Goal: Transaction & Acquisition: Purchase product/service

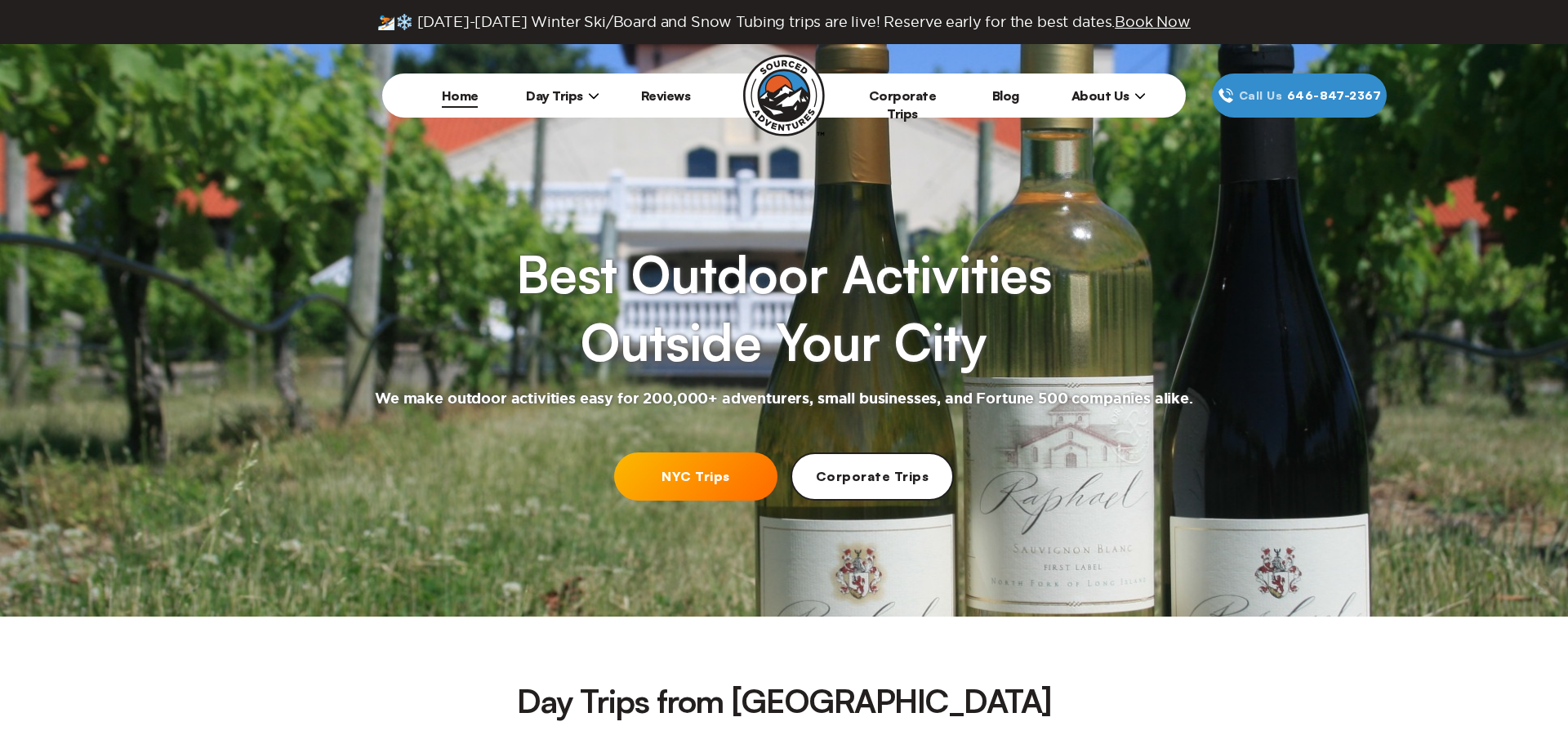
click at [1088, 90] on span "About Us" at bounding box center [1108, 95] width 74 height 16
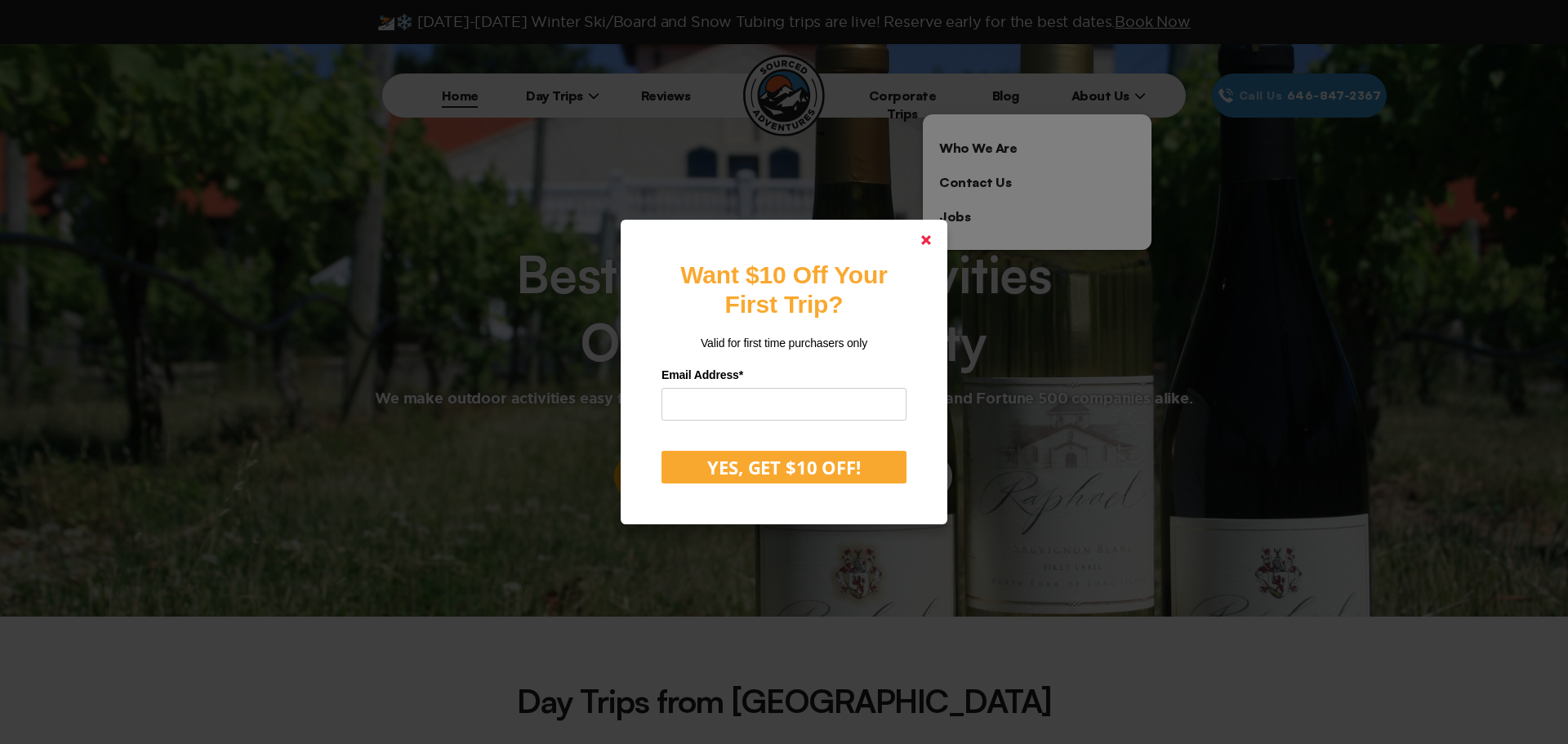
click at [921, 235] on icon at bounding box center [926, 240] width 10 height 10
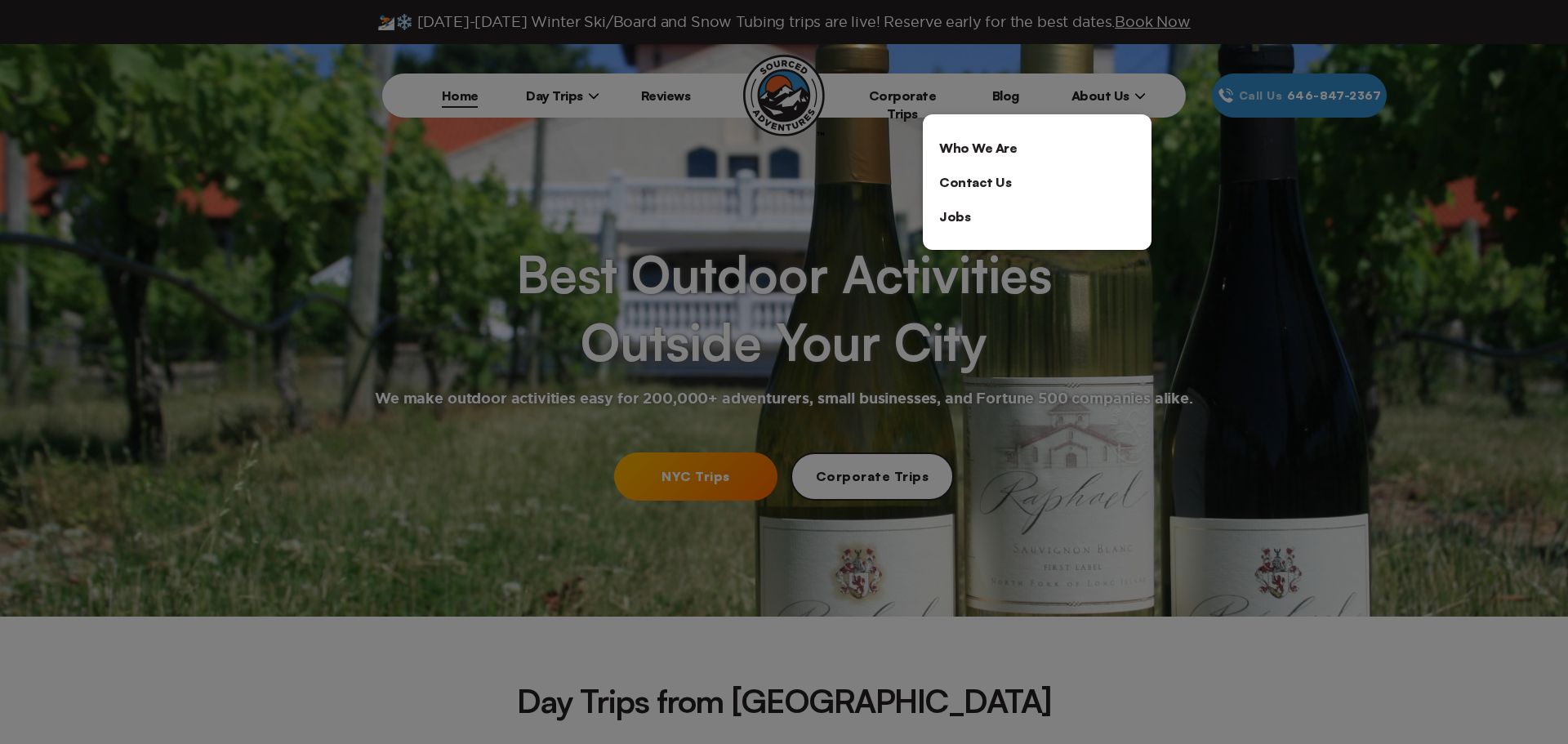
click at [587, 92] on div at bounding box center [784, 372] width 1568 height 744
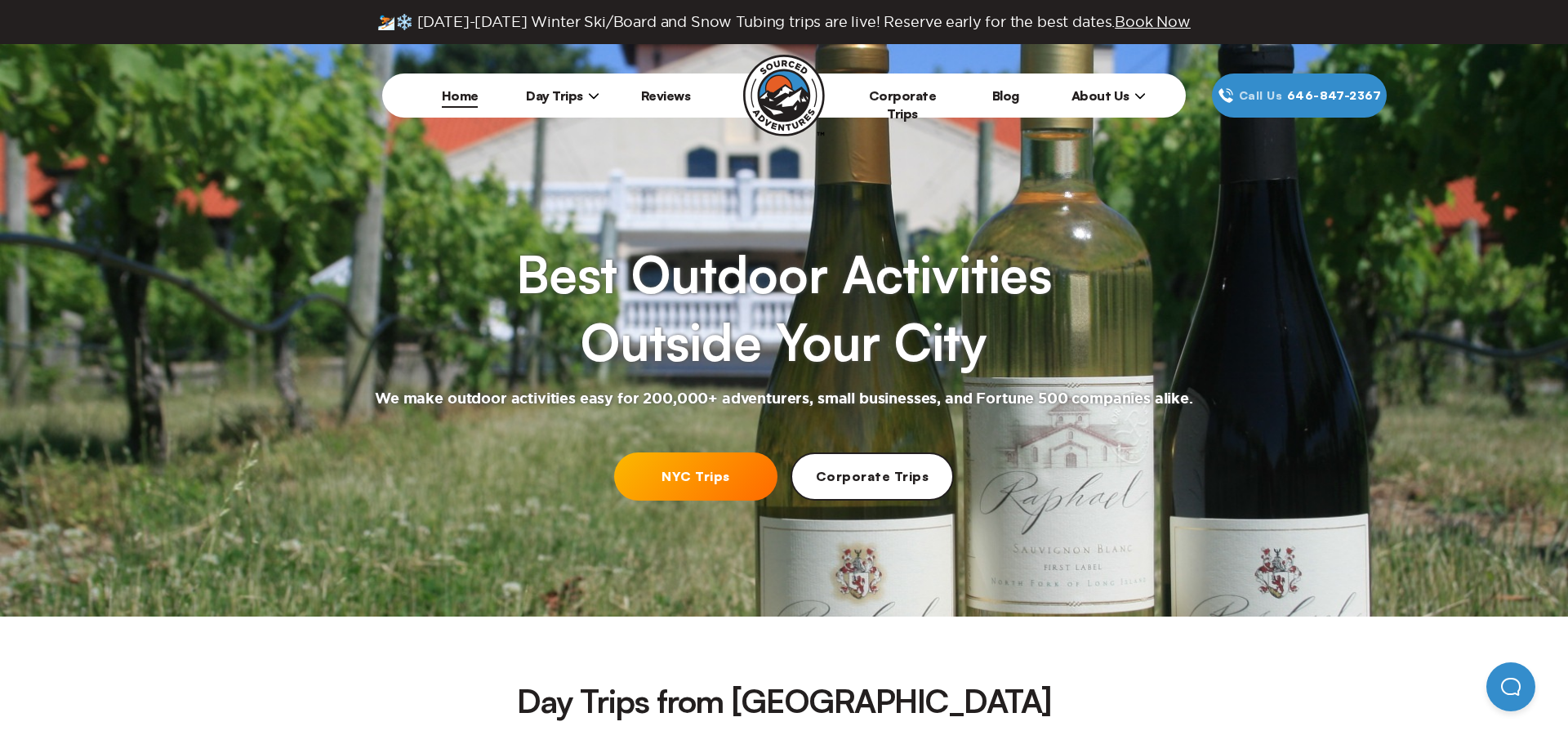
click at [1127, 99] on span "About Us" at bounding box center [1108, 95] width 74 height 16
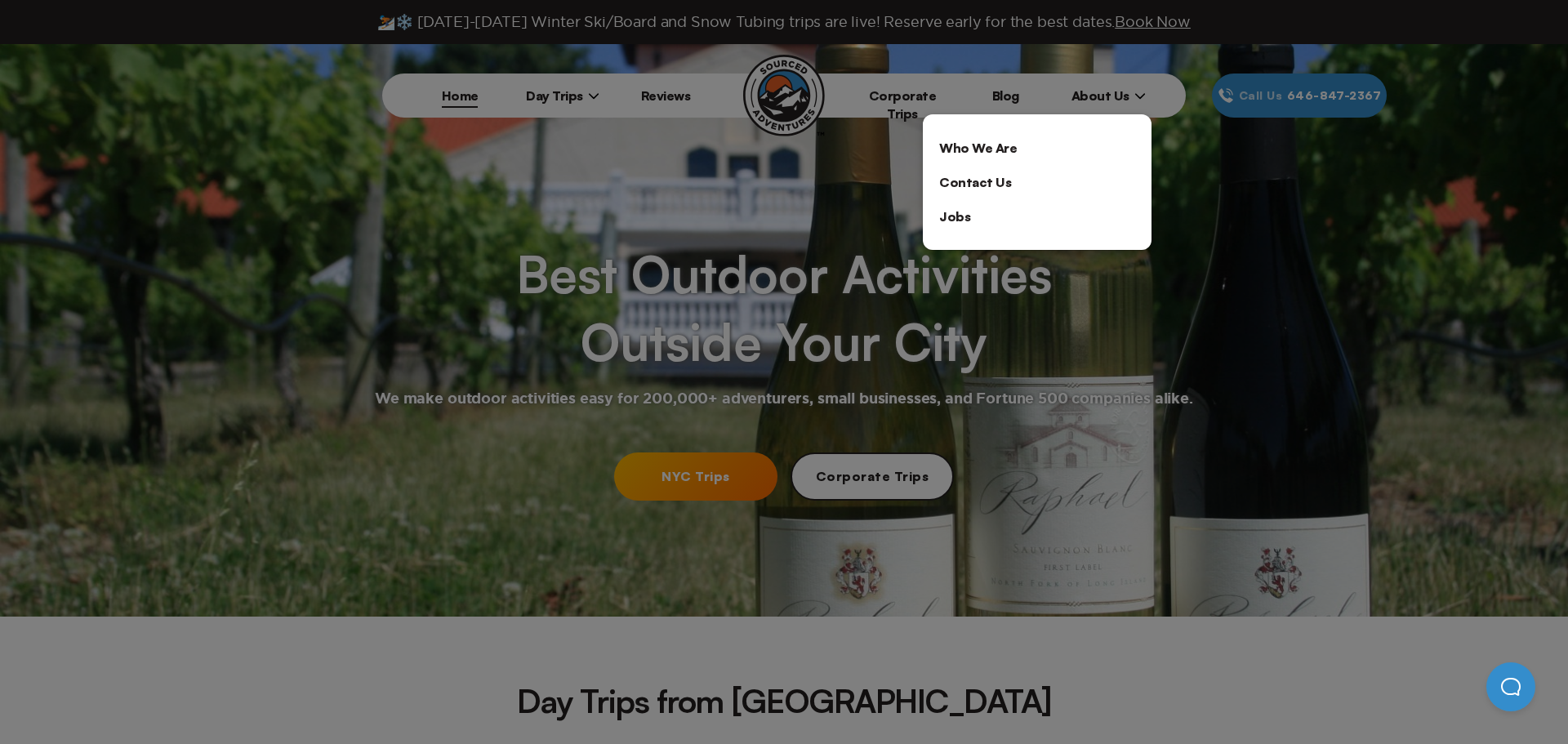
click at [899, 83] on div at bounding box center [784, 372] width 1568 height 744
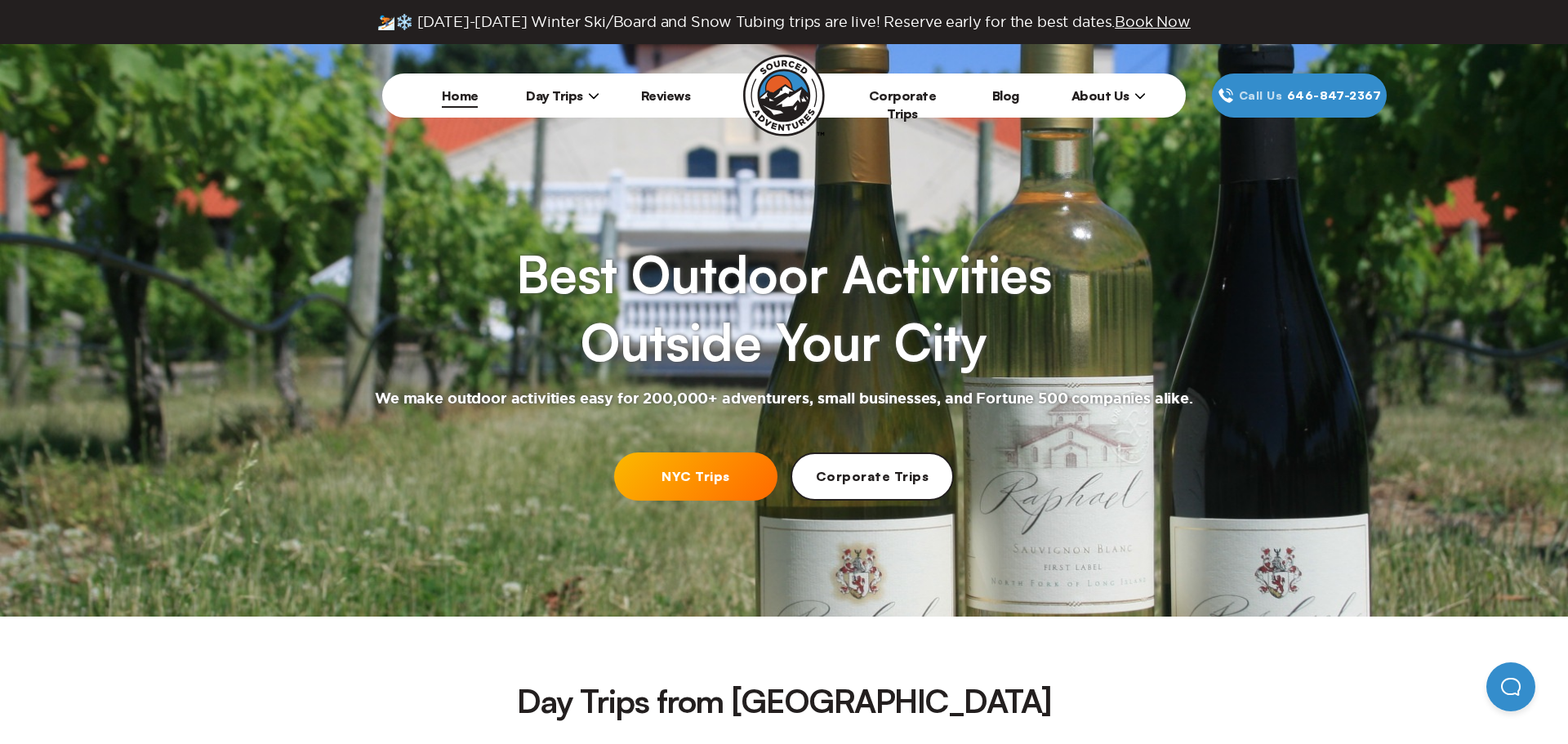
click at [904, 107] on li "Corporate Trips" at bounding box center [902, 95] width 103 height 44
click at [901, 94] on link "Corporate Trips" at bounding box center [903, 104] width 68 height 34
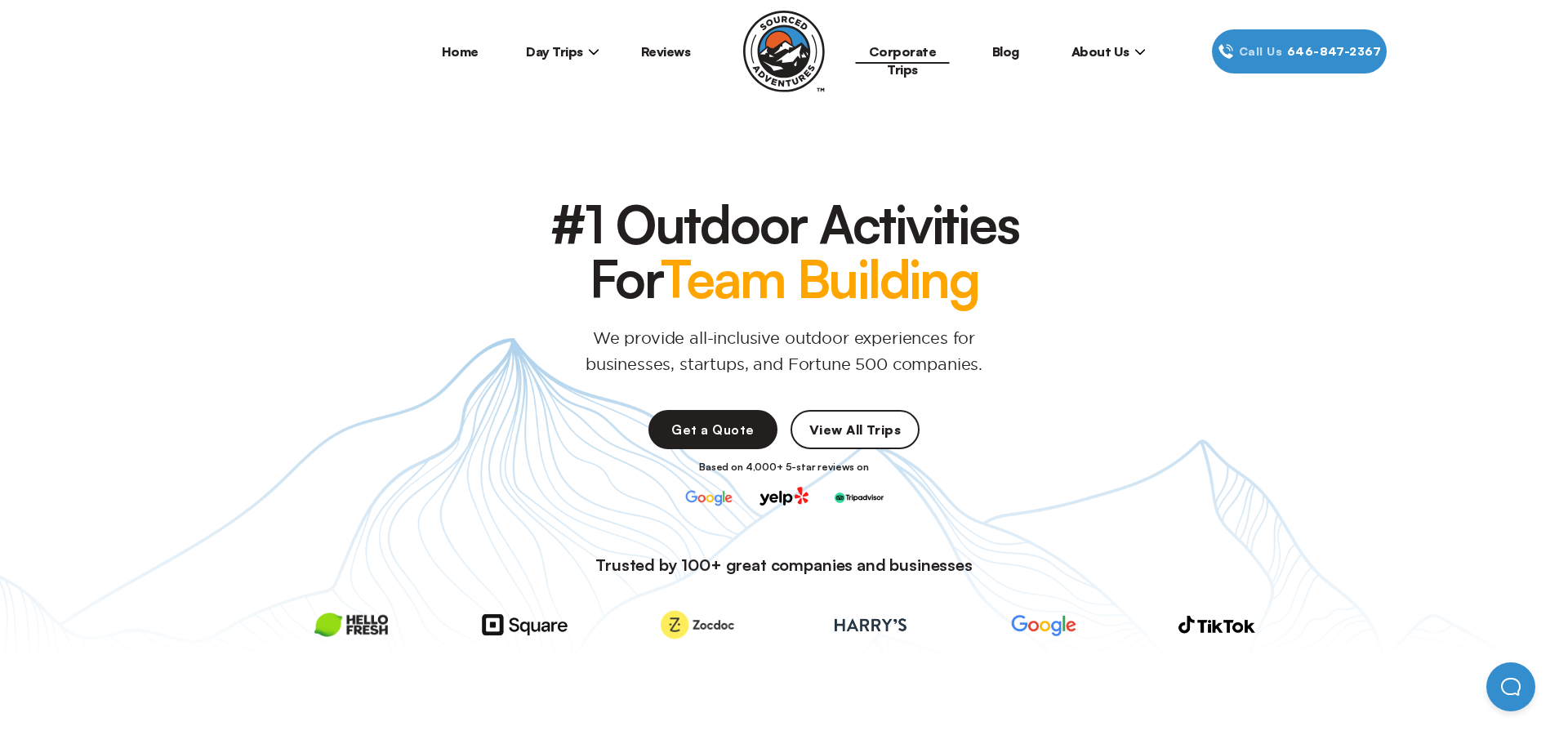
click at [548, 49] on span "Day Trips" at bounding box center [562, 51] width 73 height 16
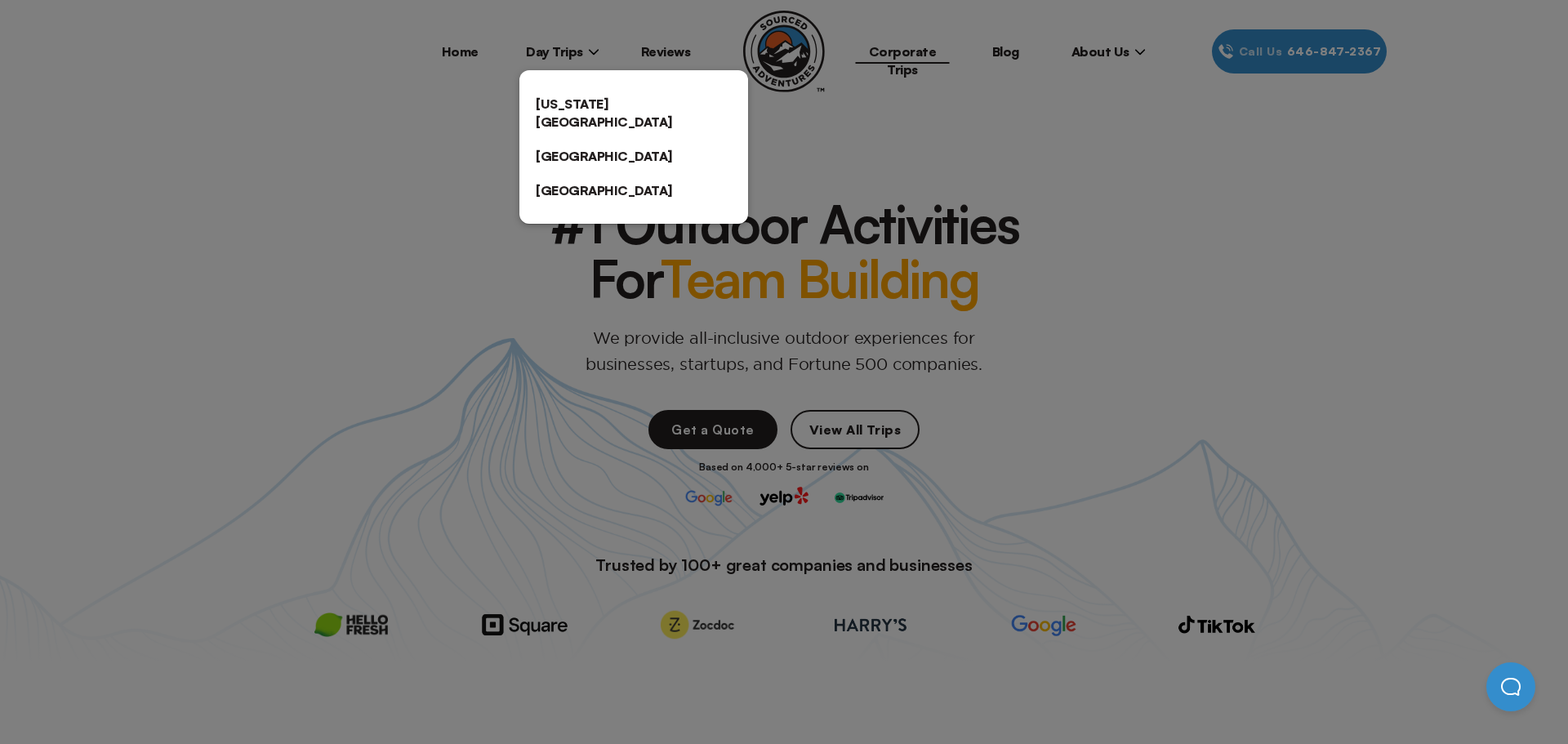
click at [478, 103] on div at bounding box center [784, 372] width 1568 height 744
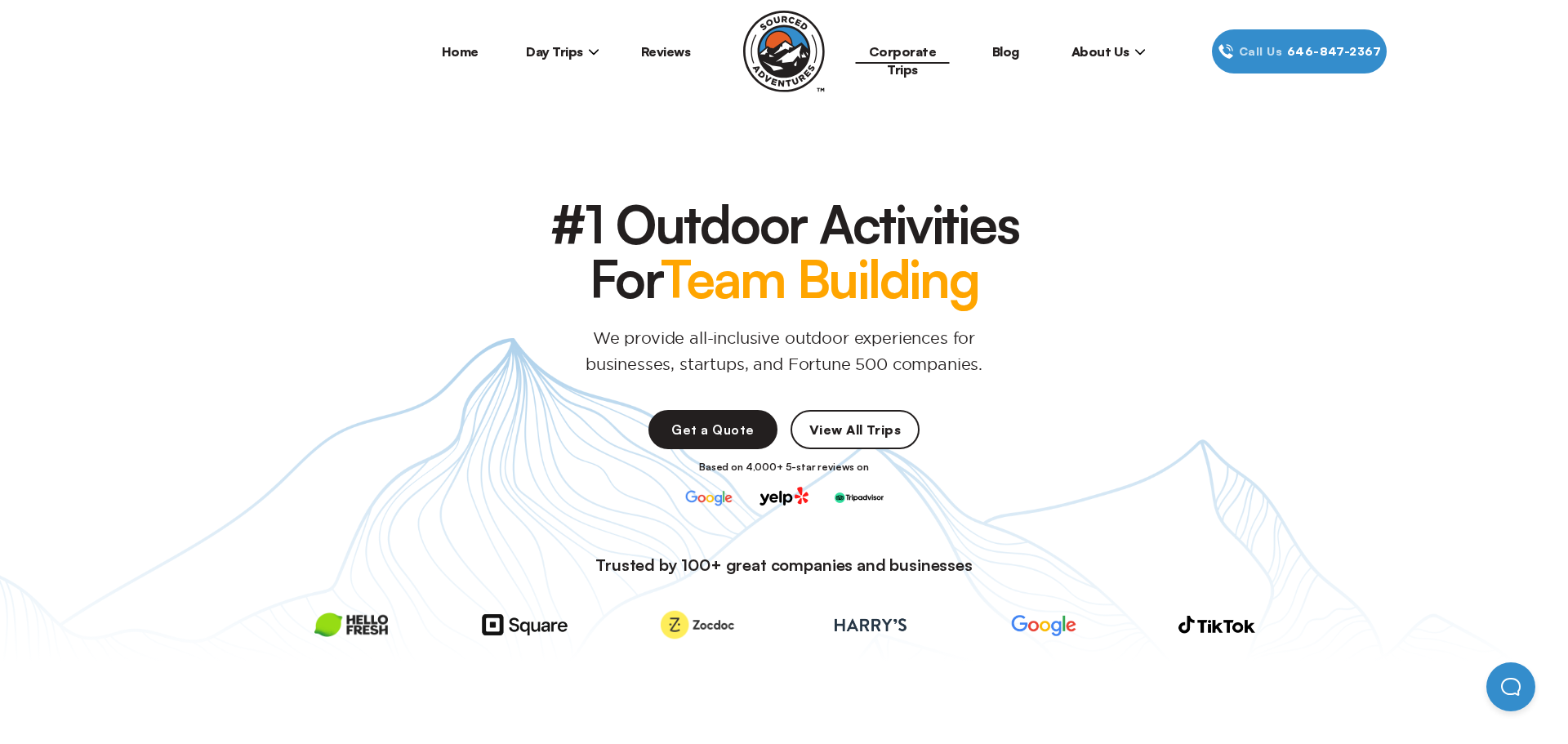
click at [570, 52] on span "Day Trips" at bounding box center [562, 51] width 73 height 16
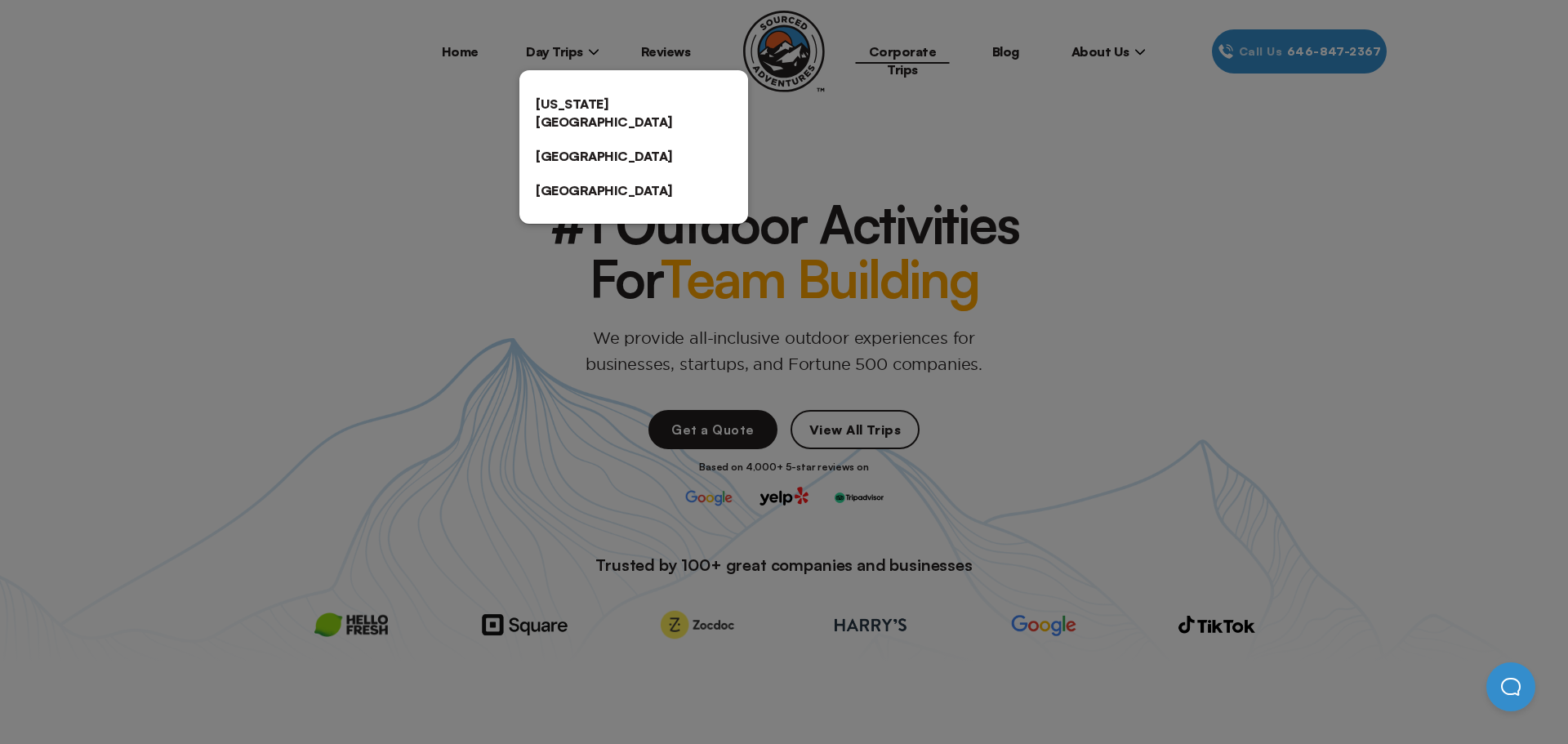
click at [1002, 160] on div at bounding box center [784, 372] width 1568 height 744
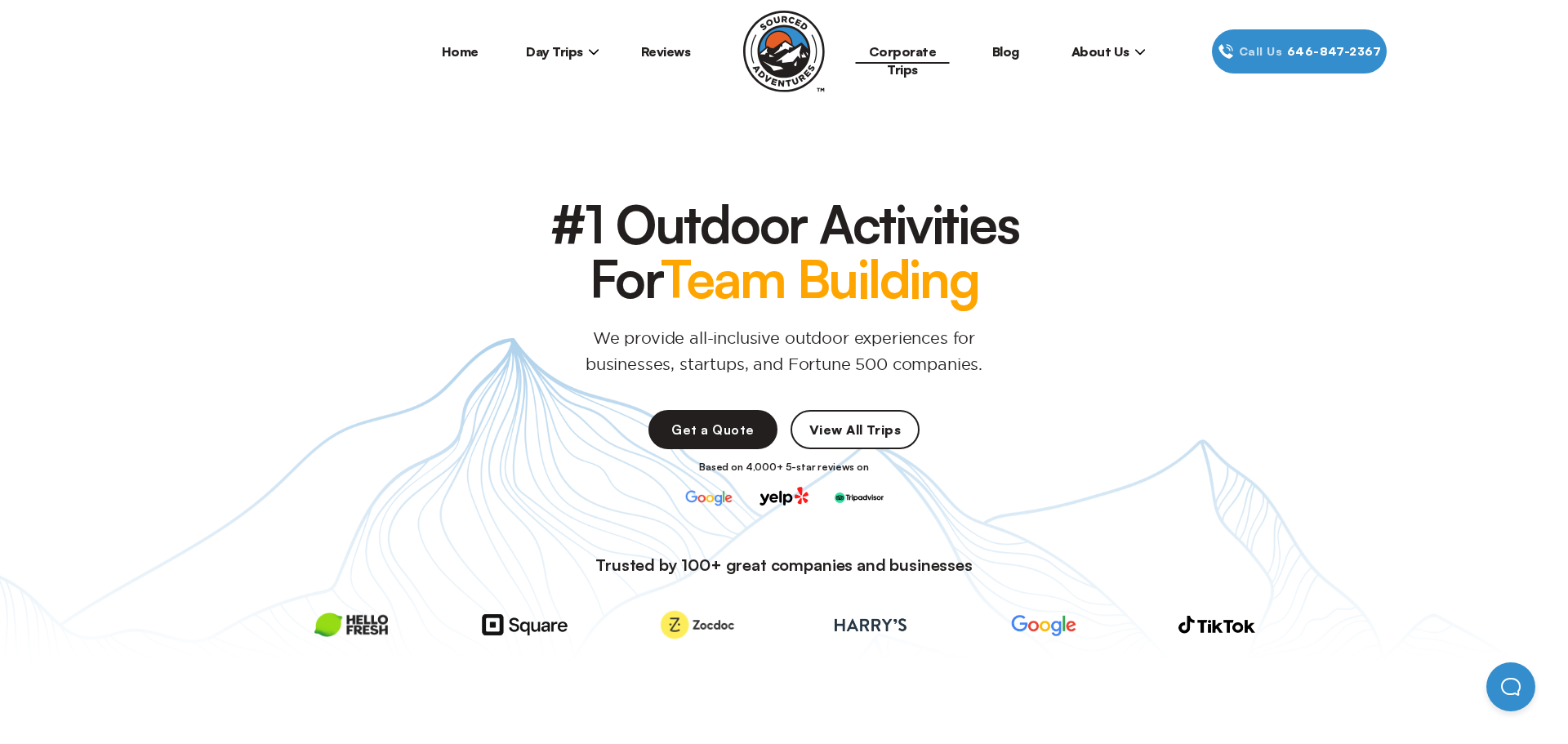
click at [911, 53] on link "Corporate Trips" at bounding box center [903, 60] width 68 height 34
click at [1110, 56] on span "About Us" at bounding box center [1108, 51] width 74 height 16
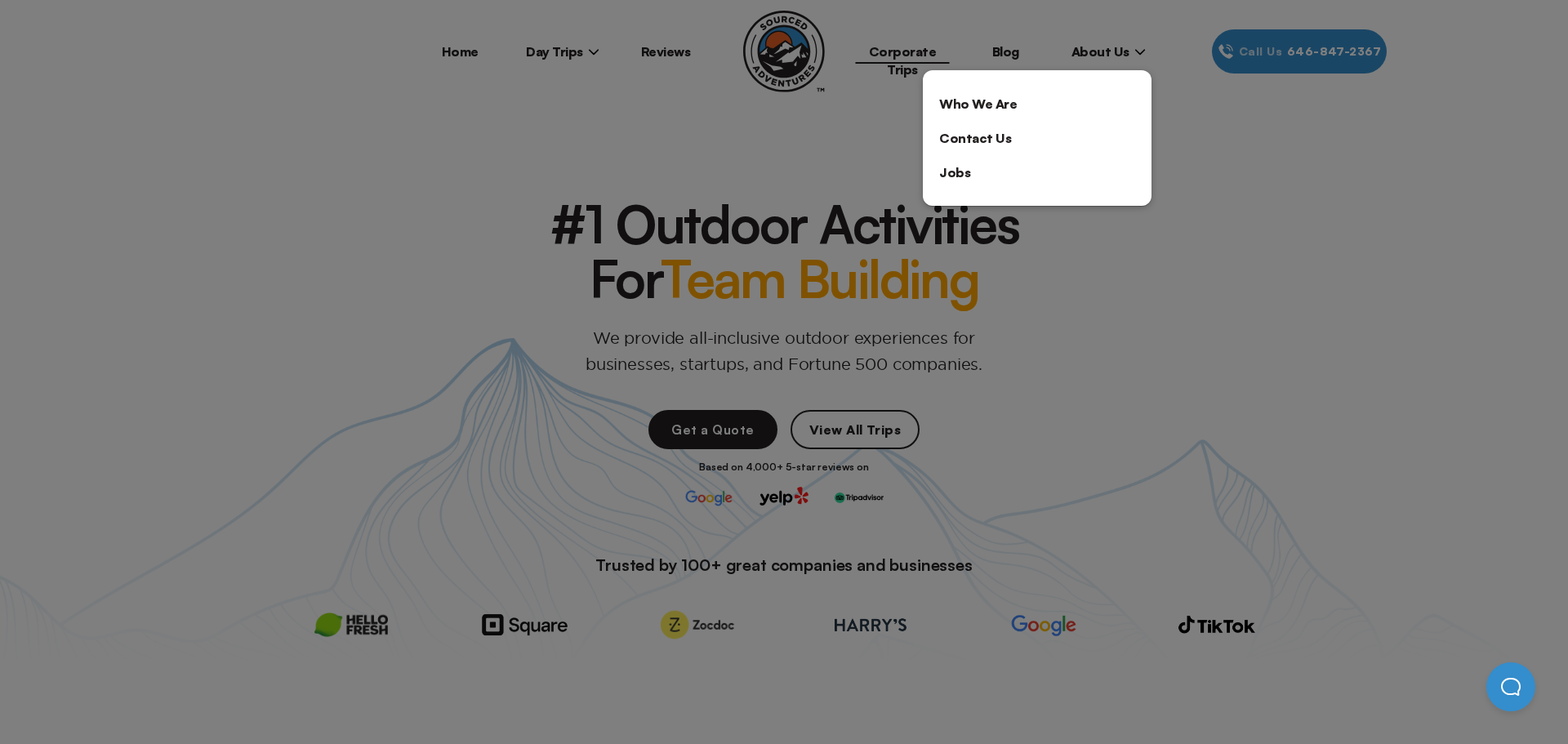
click at [1005, 97] on link "Who We Are" at bounding box center [1038, 104] width 229 height 34
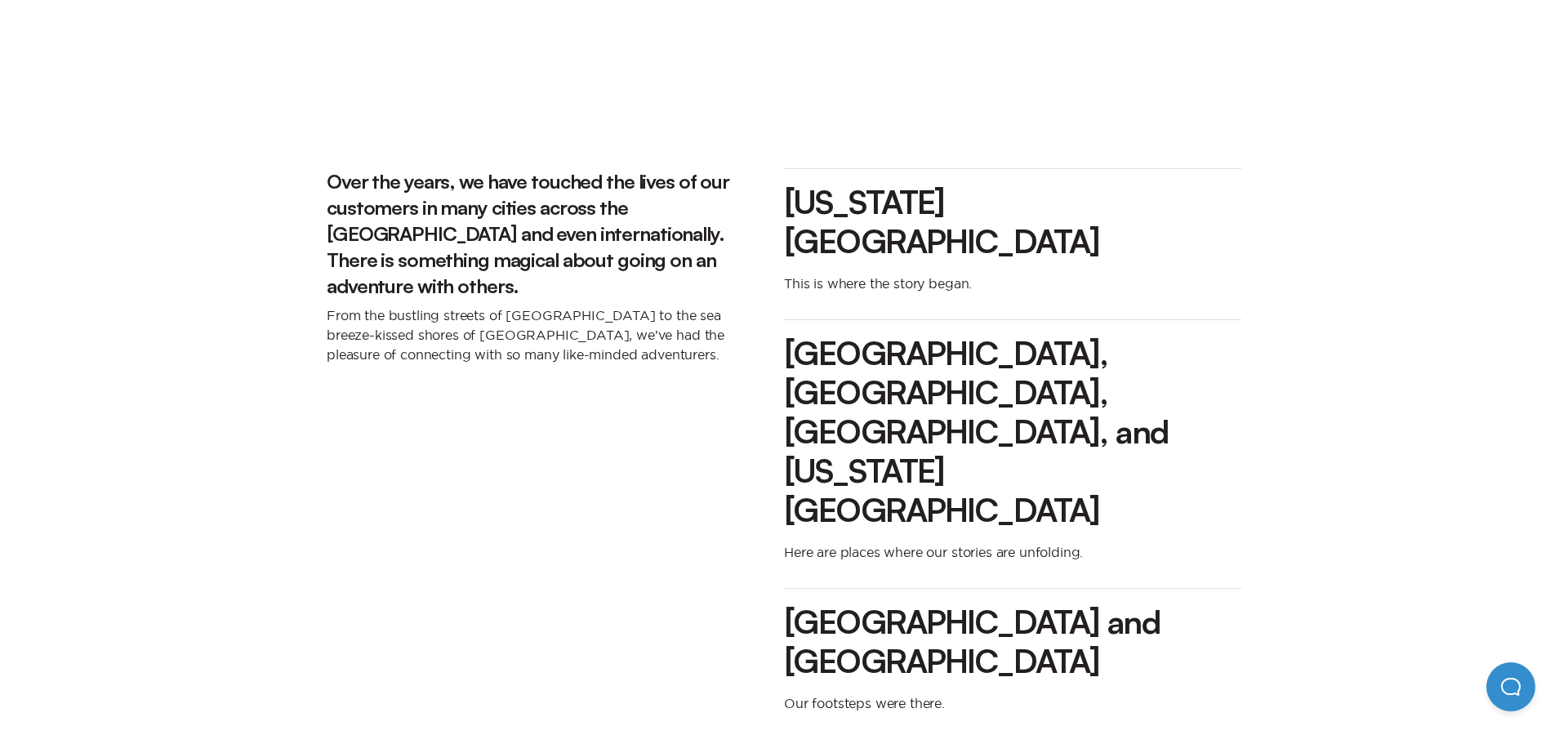
scroll to position [1690, 0]
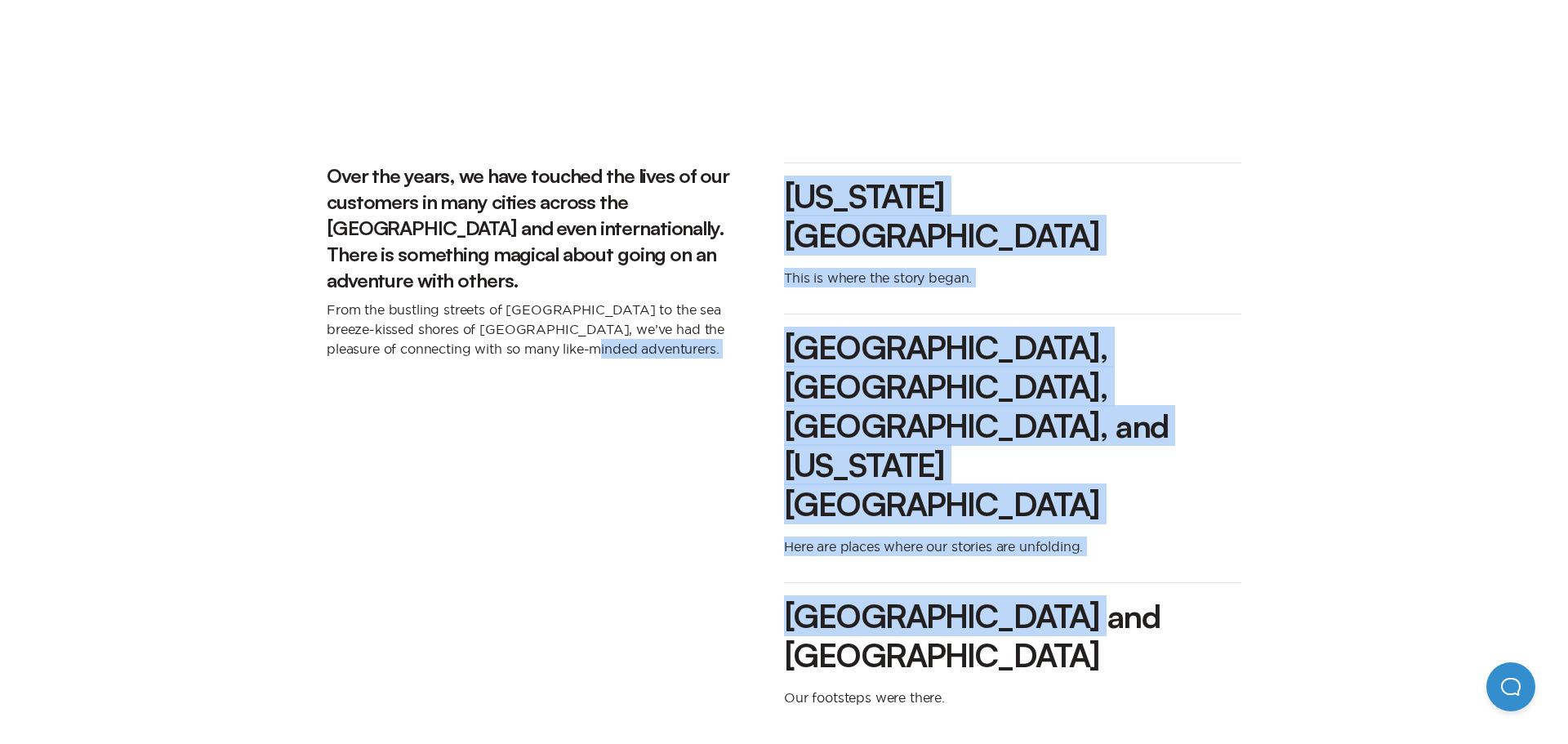
drag, startPoint x: 777, startPoint y: 437, endPoint x: 1084, endPoint y: 438, distance: 307.0
click at [1084, 438] on div "Over the years, we have touched the lives of our customers in many cities acros…" at bounding box center [784, 448] width 915 height 597
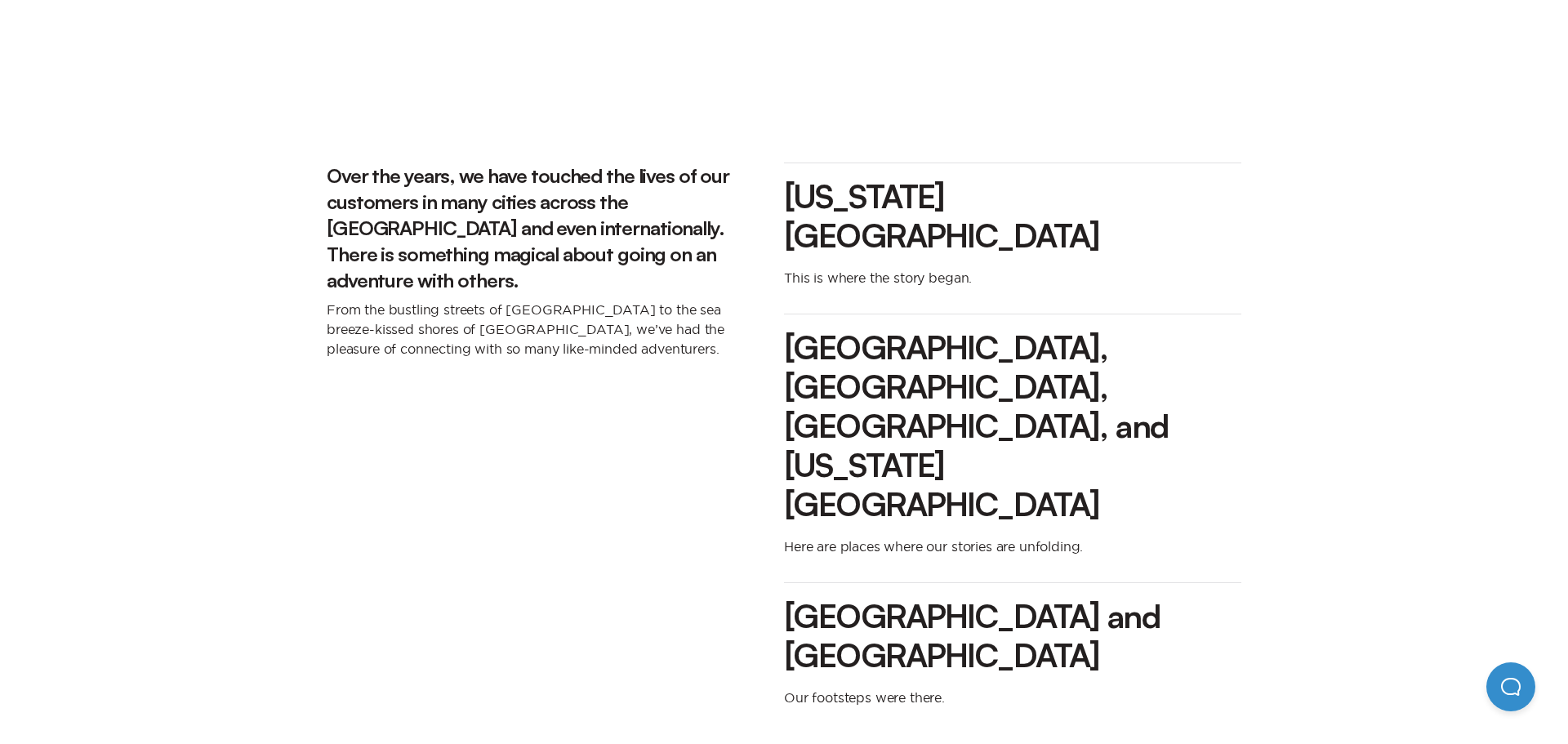
click at [1001, 518] on div "New York City This is where the story began. Chicago, Boston, San Francisco, an…" at bounding box center [1012, 448] width 457 height 597
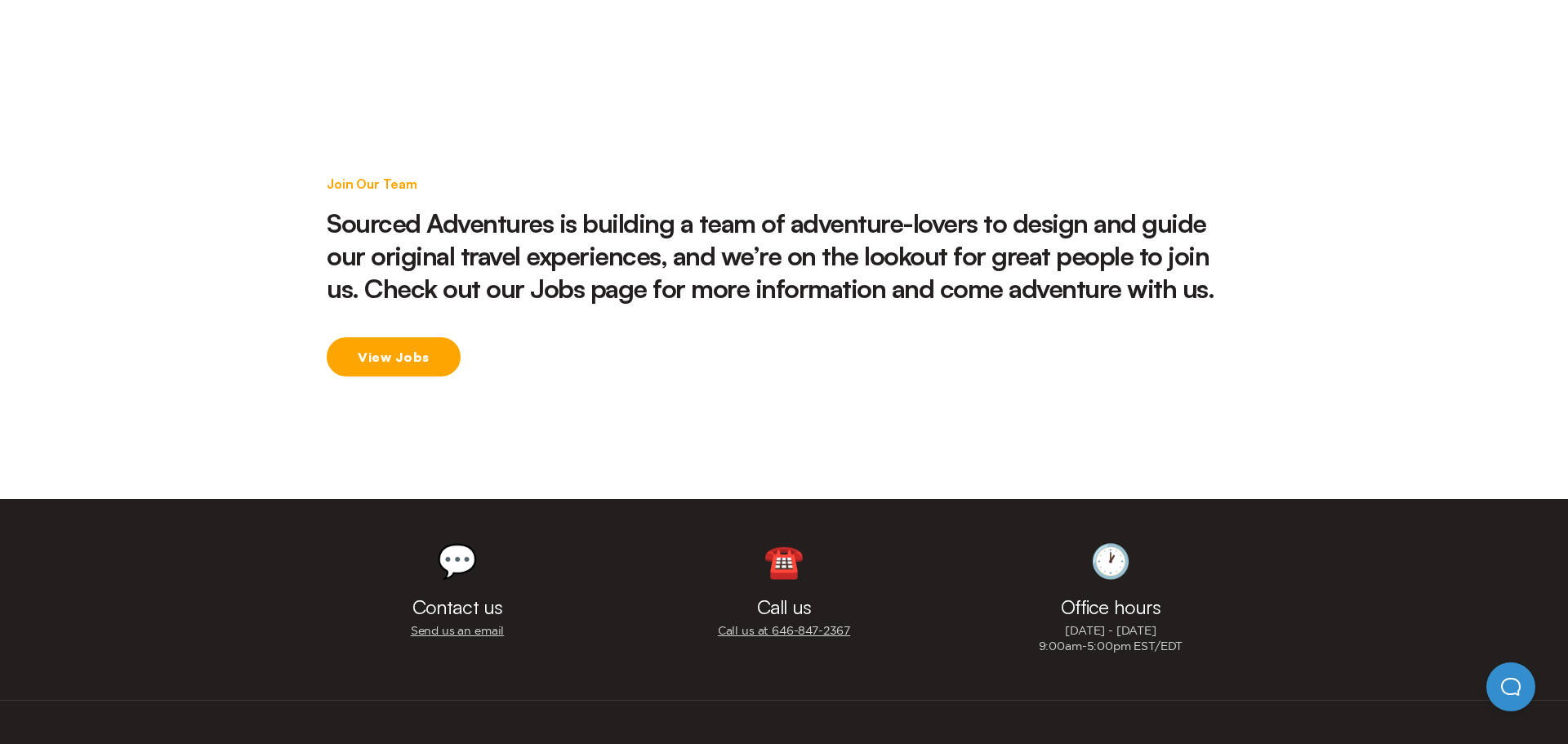
scroll to position [2374, 0]
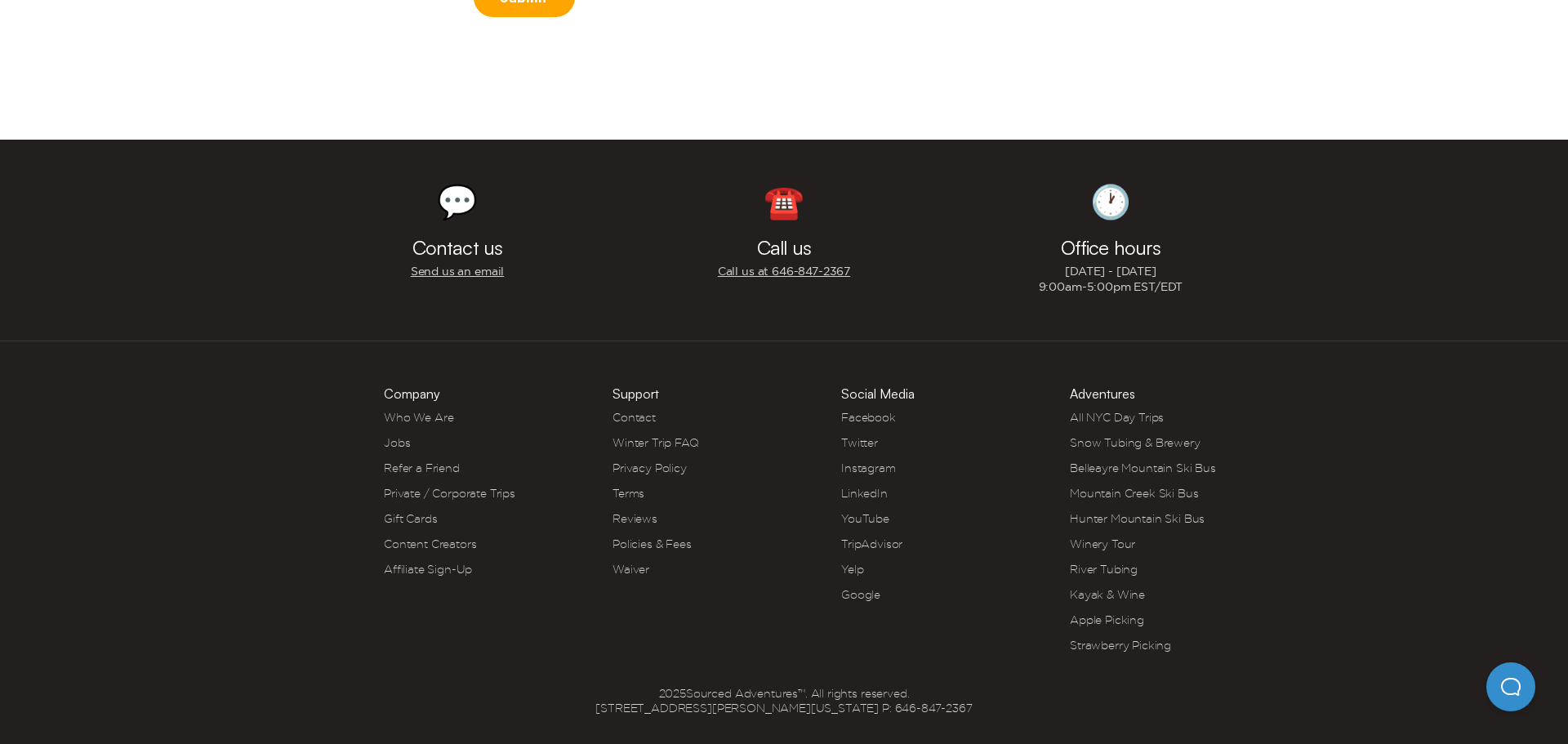
scroll to position [733, 0]
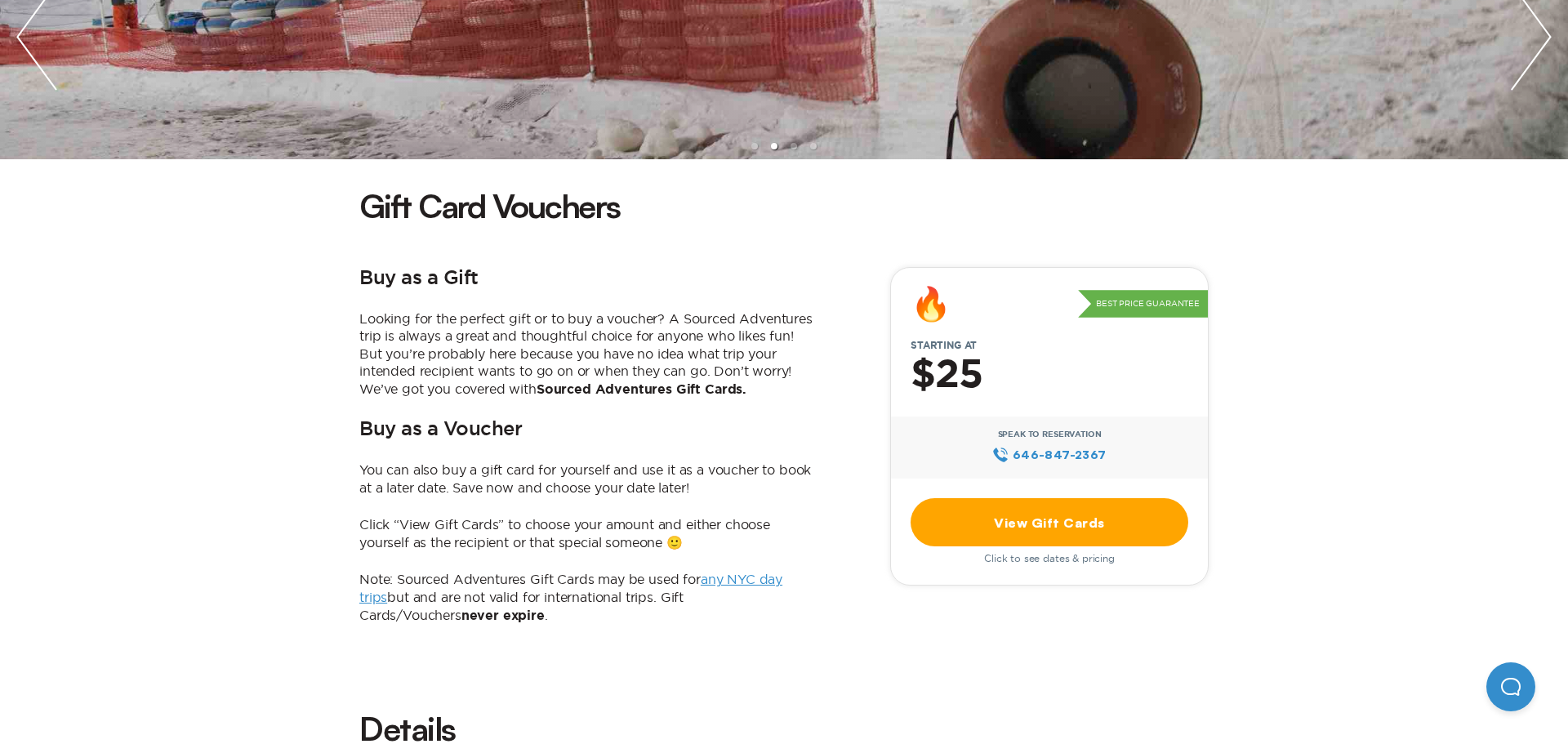
scroll to position [439, 0]
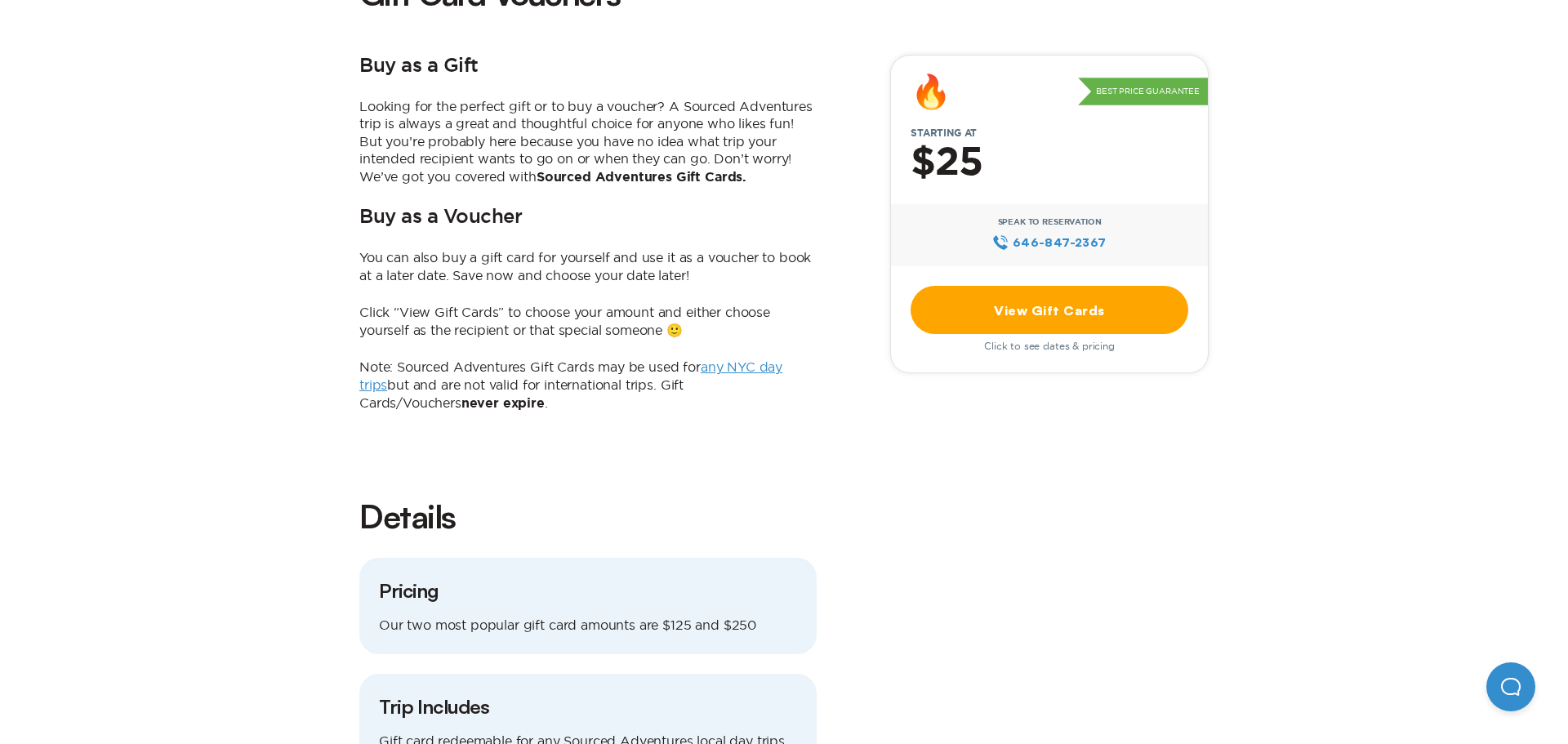
click at [1015, 314] on link "View Gift Cards" at bounding box center [1049, 310] width 278 height 49
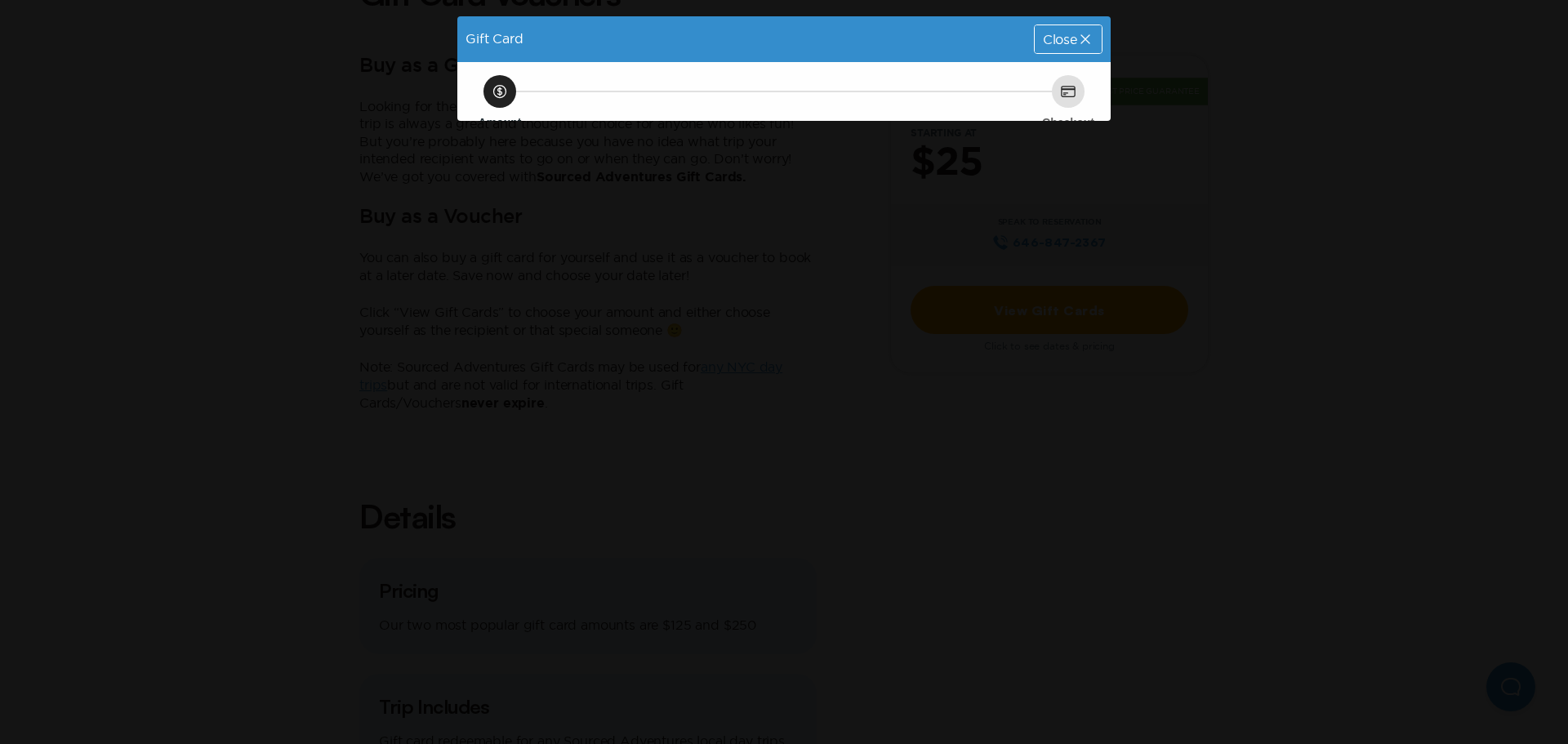
scroll to position [0, 0]
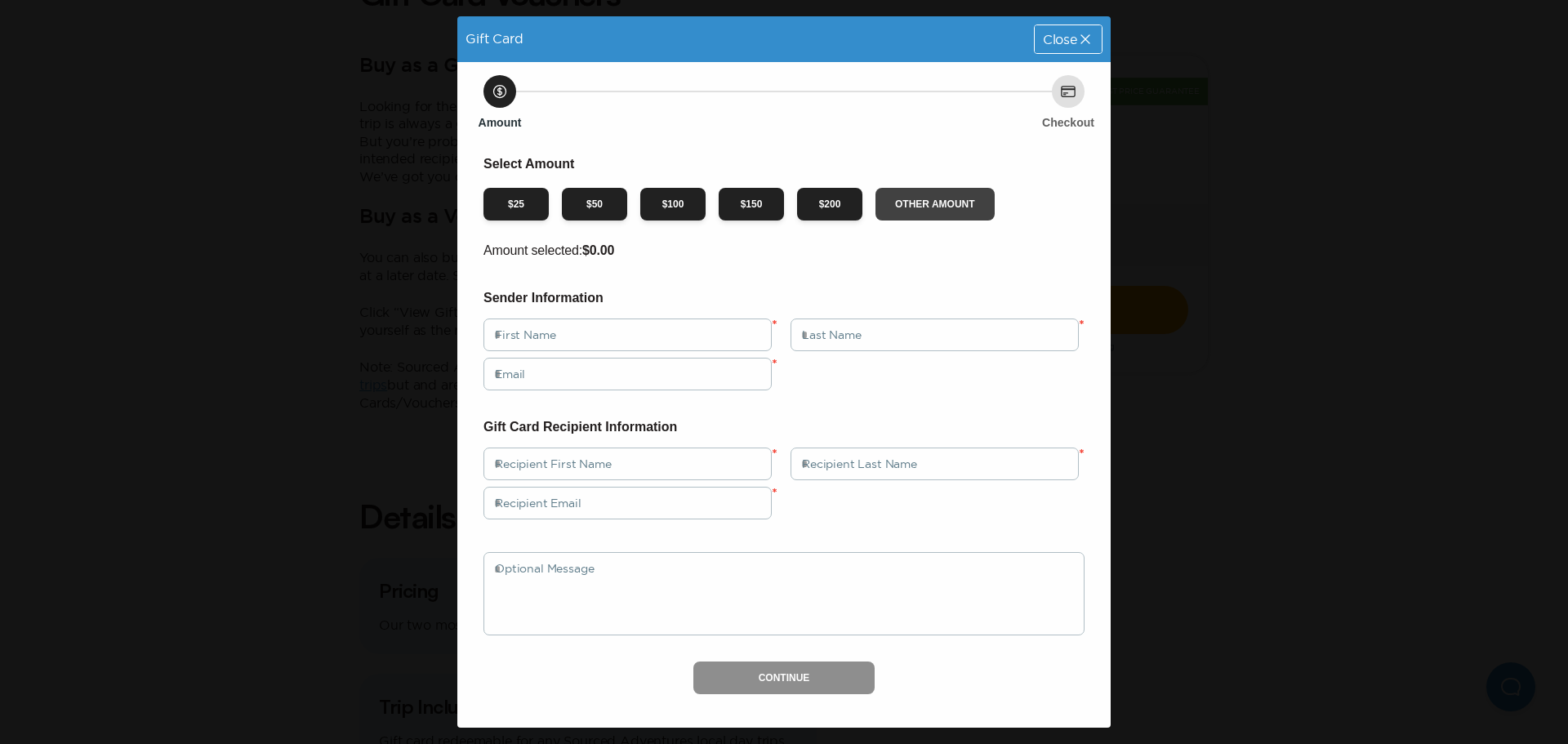
click at [921, 202] on button "Other Amount" at bounding box center [935, 204] width 119 height 33
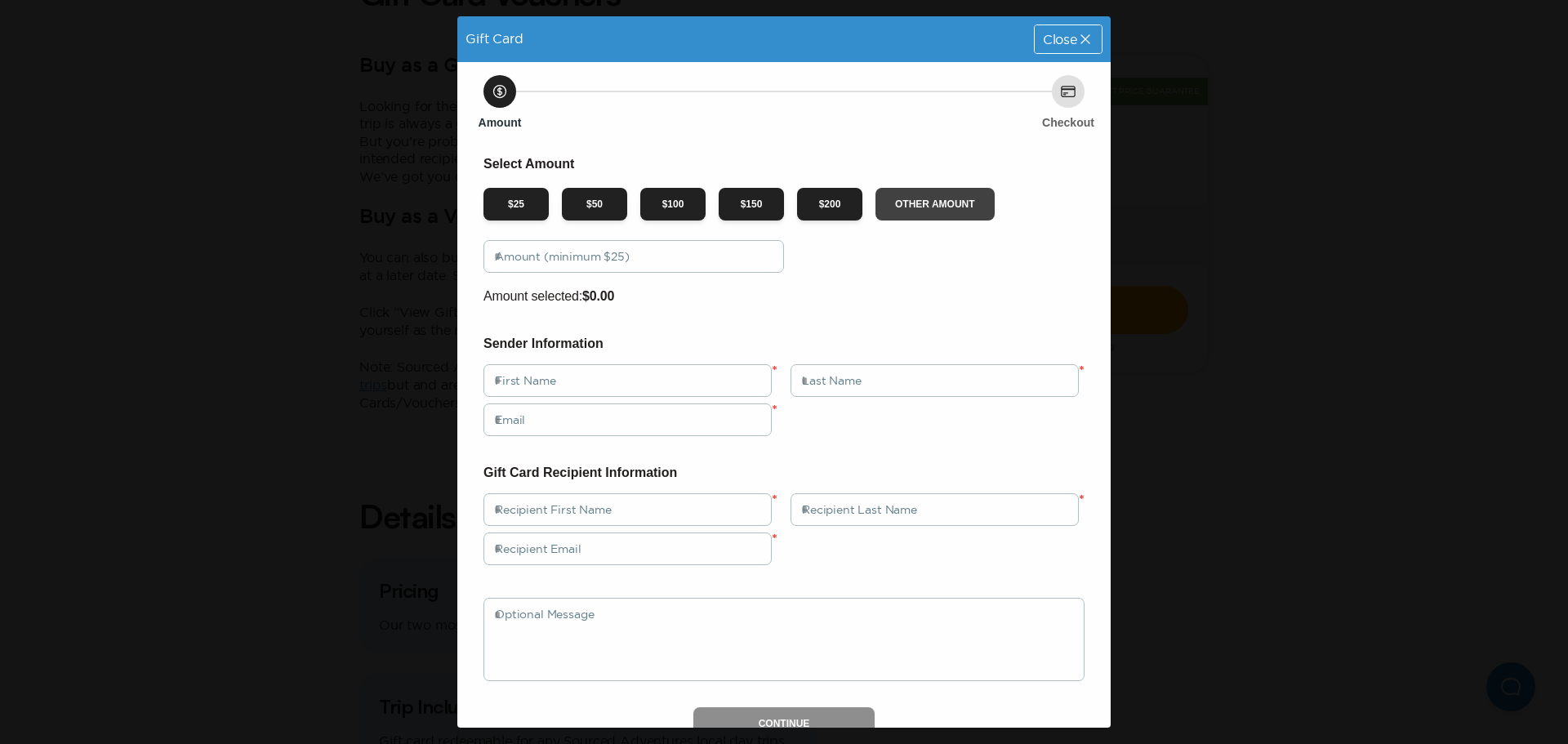
click at [922, 205] on button "Other Amount" at bounding box center [935, 204] width 119 height 33
click at [579, 266] on input "text" at bounding box center [634, 257] width 300 height 33
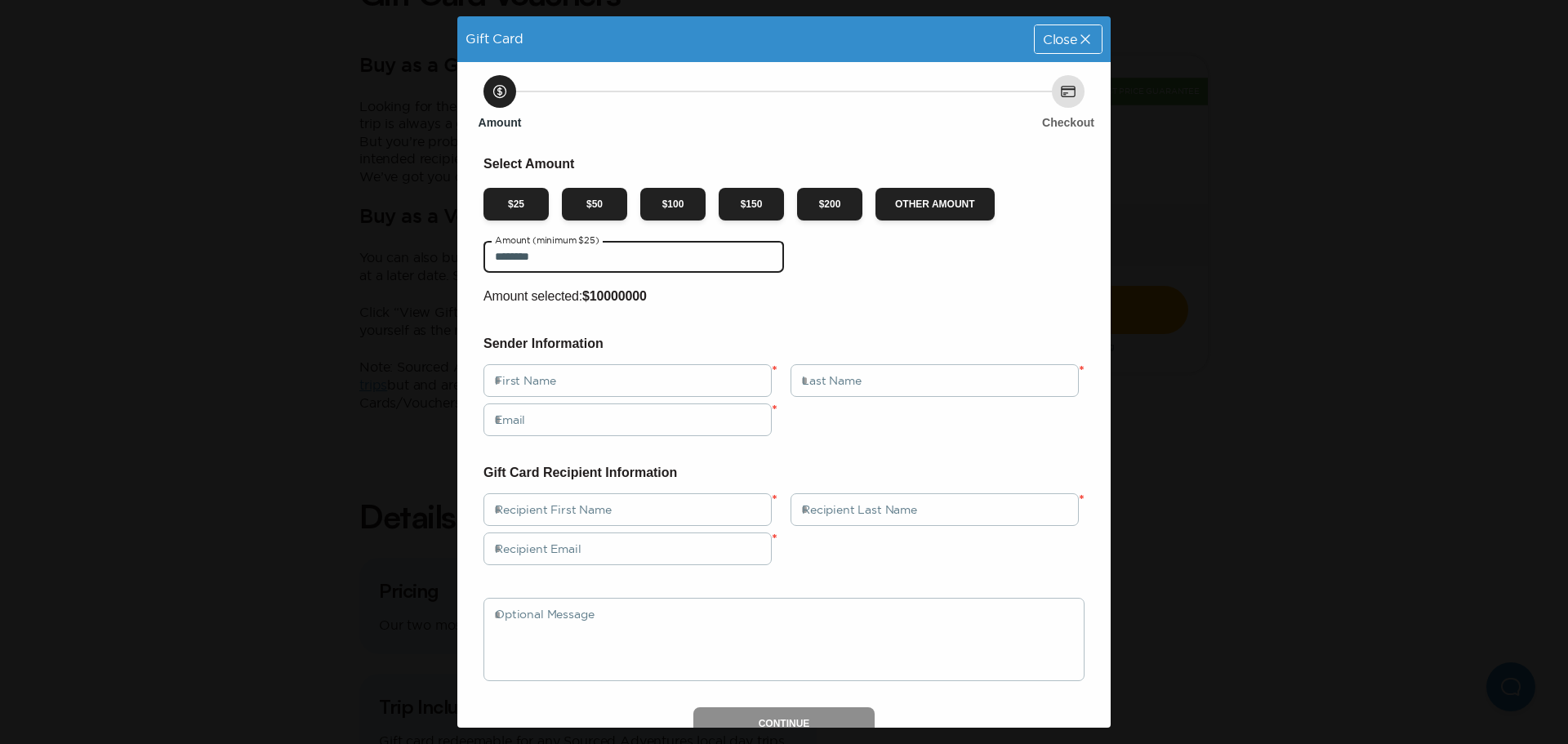
type input "********"
drag, startPoint x: 585, startPoint y: 466, endPoint x: 596, endPoint y: 461, distance: 12.1
click at [586, 466] on h6 "Gift Card Recipient Information" at bounding box center [784, 473] width 601 height 21
click at [740, 284] on div "Select Amount $ 25 $ 50 $ 100 $ 150 $ 200 Other Amount ******** Amount (minimum…" at bounding box center [784, 447] width 601 height 586
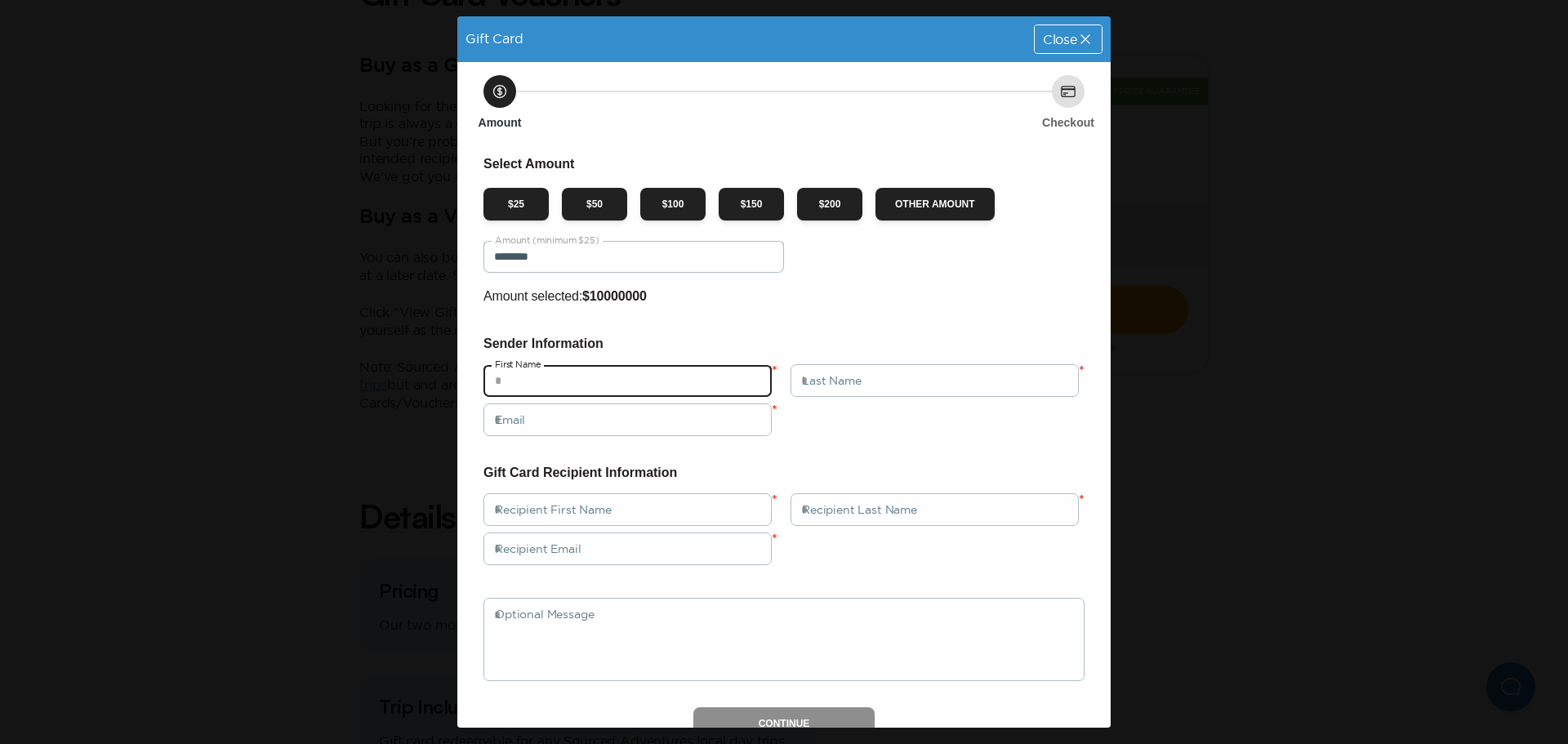
click at [582, 375] on input "text" at bounding box center [627, 381] width 289 height 33
type input "*****"
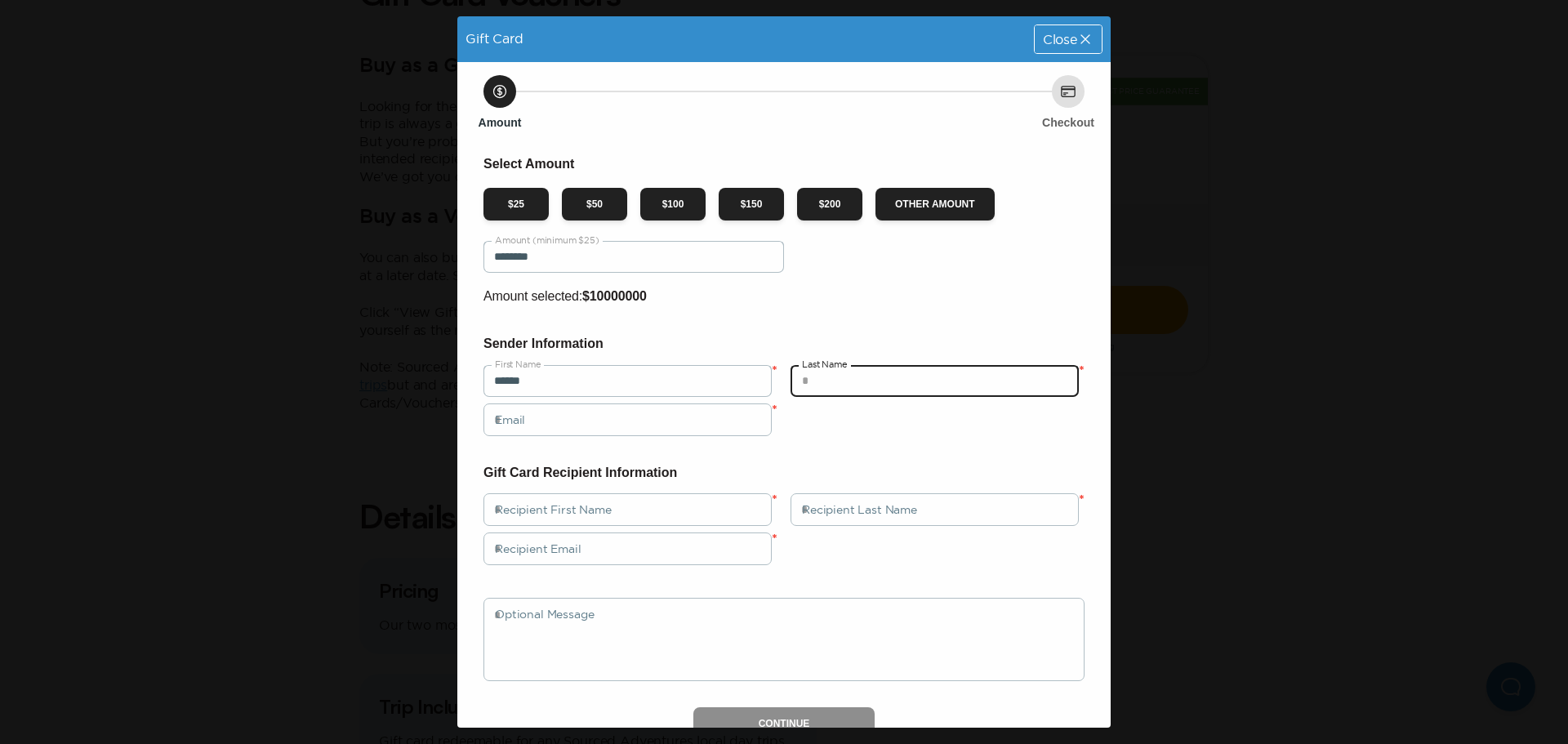
click at [855, 371] on input "text" at bounding box center [934, 381] width 289 height 33
type input "******"
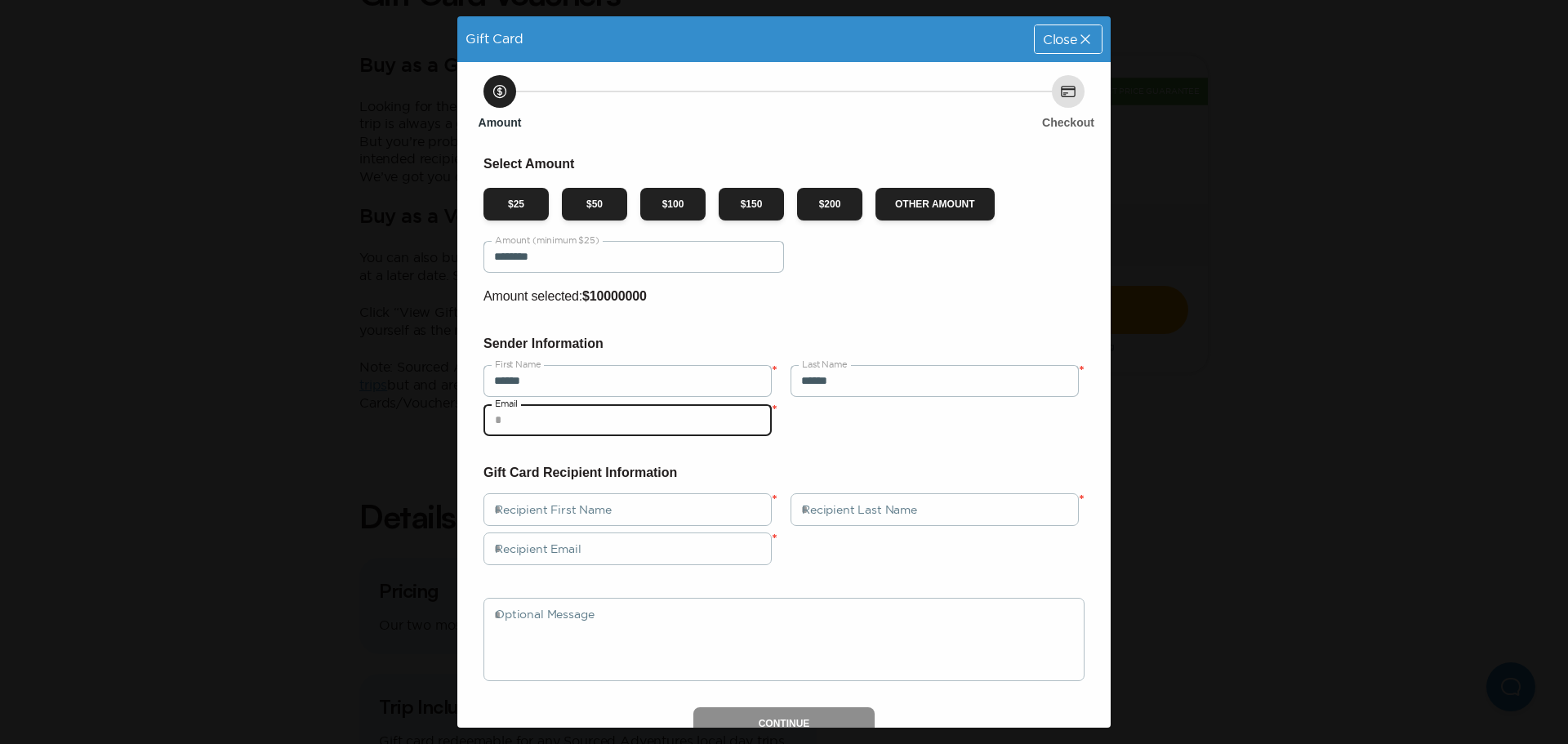
click at [579, 428] on input "email" at bounding box center [627, 421] width 289 height 33
type input "**********"
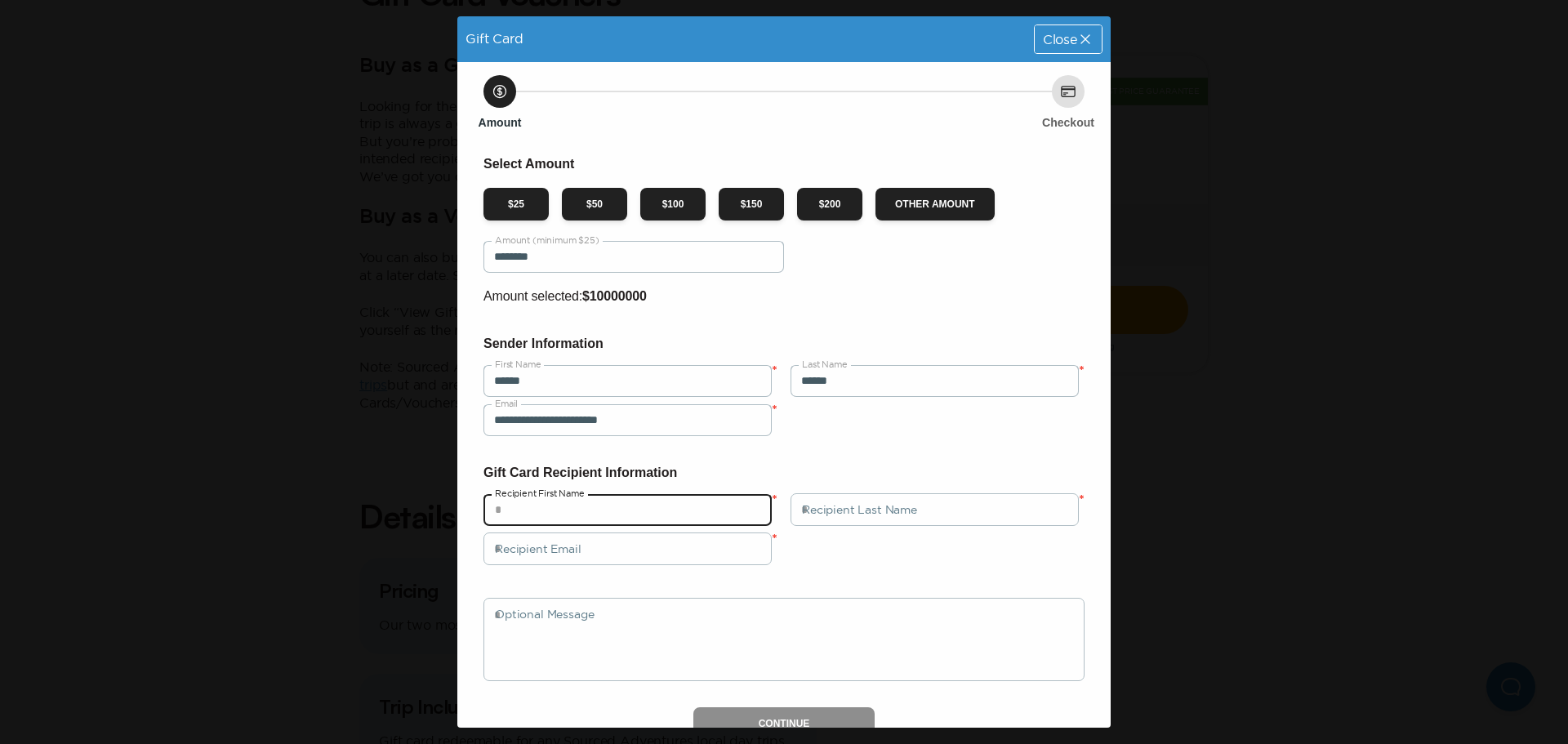
click at [589, 524] on input "text" at bounding box center [627, 510] width 289 height 33
type input "*****"
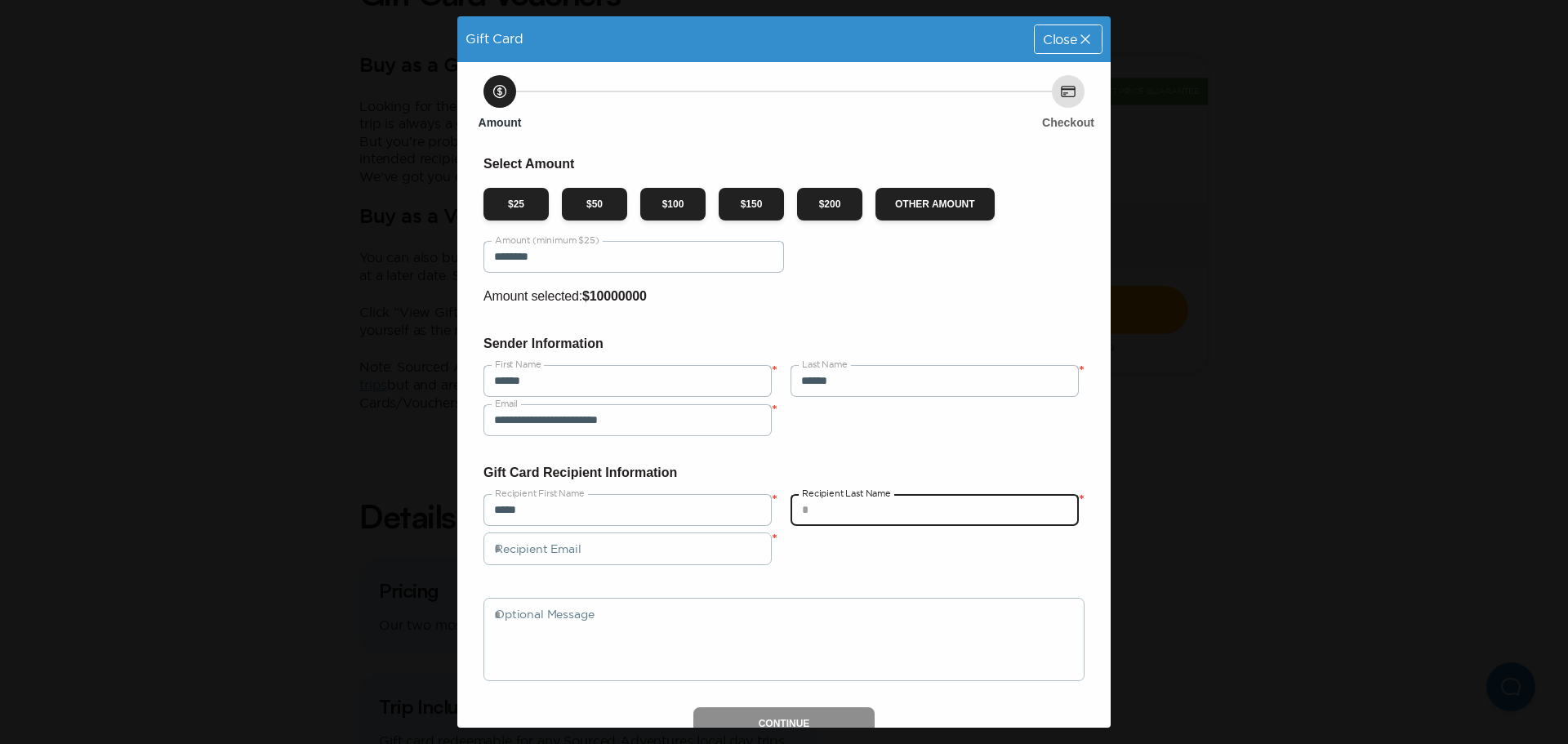
click at [866, 511] on input "text" at bounding box center [934, 510] width 289 height 33
type input "******"
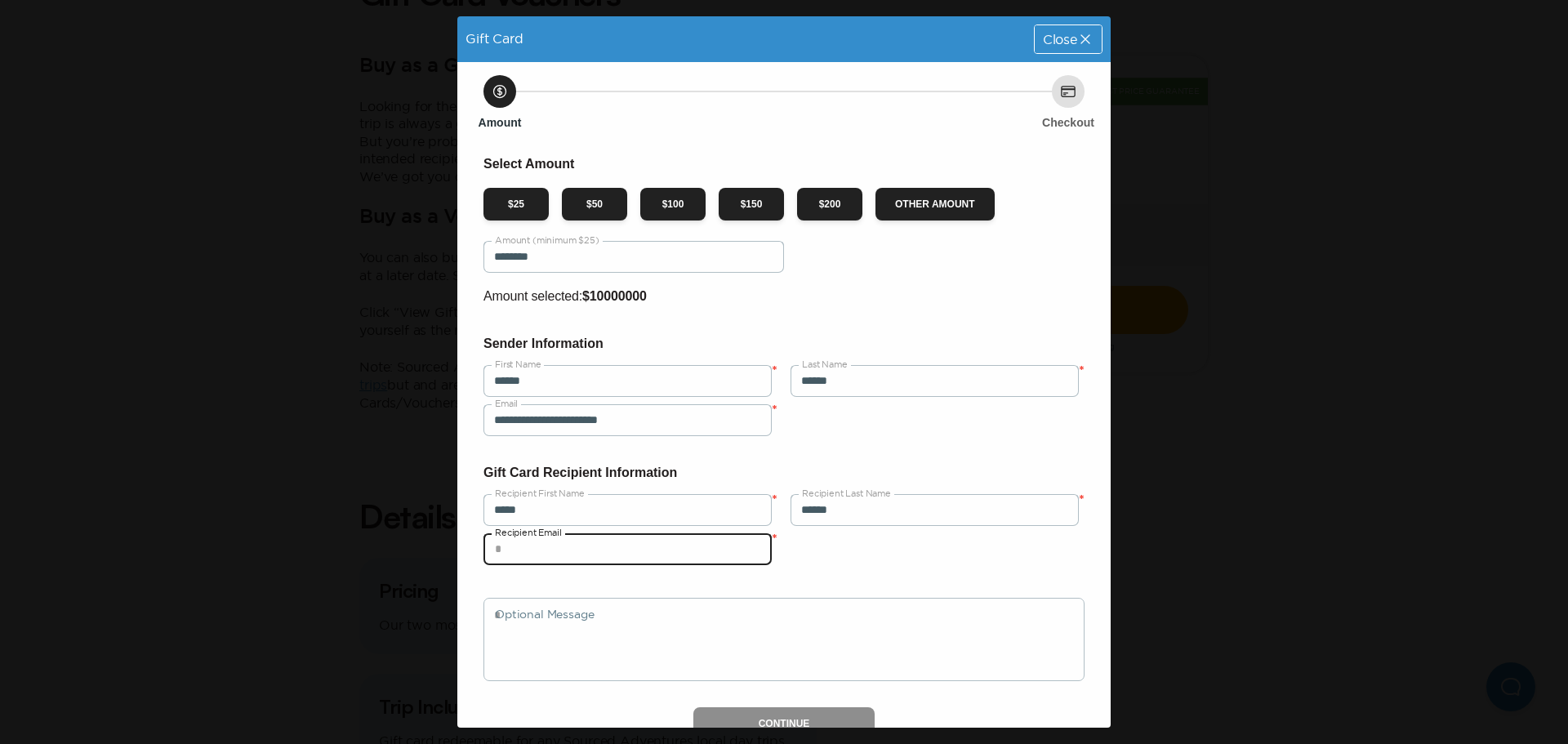
click at [724, 550] on input "email" at bounding box center [627, 549] width 289 height 33
type input "**********"
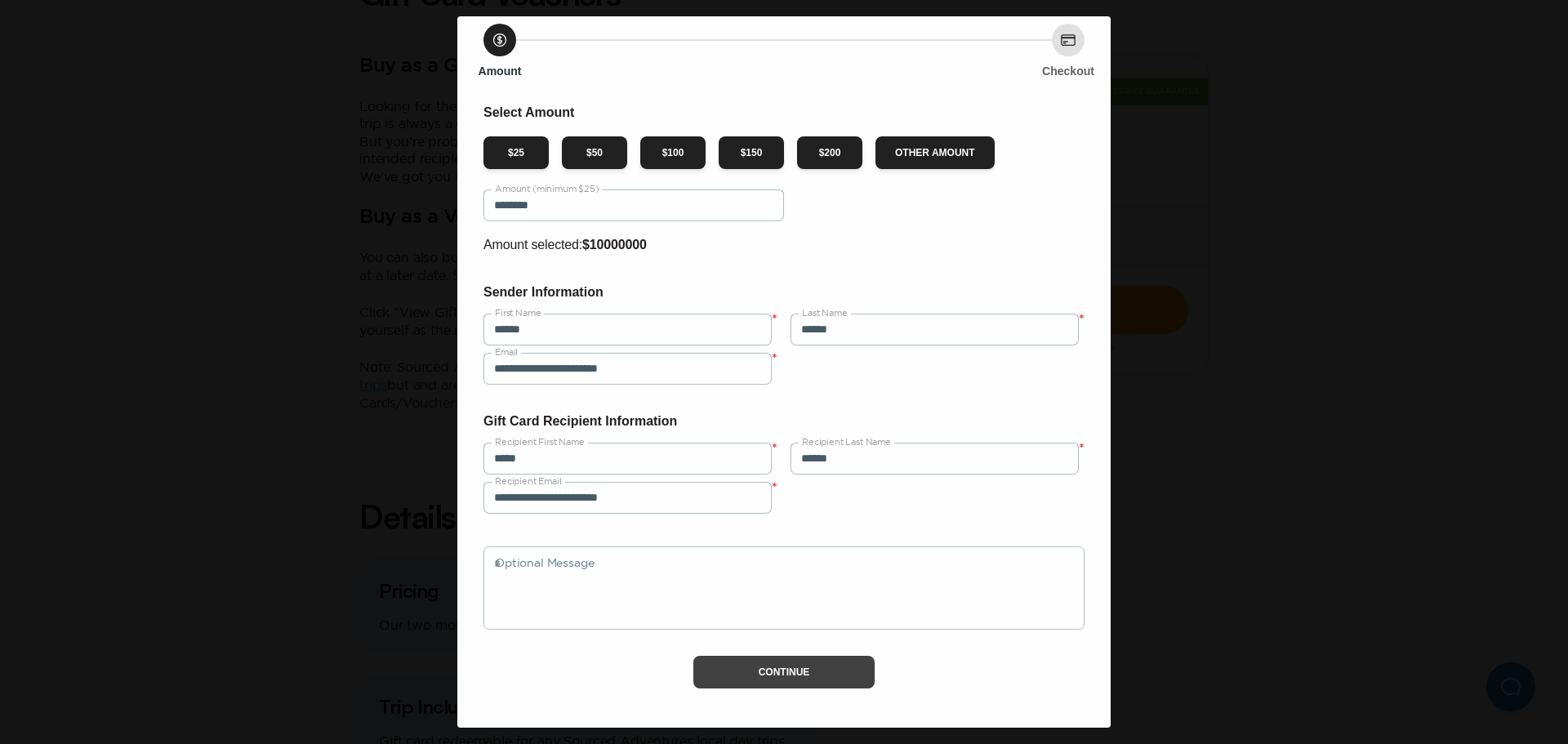
click at [767, 665] on button "Continue" at bounding box center [784, 673] width 182 height 33
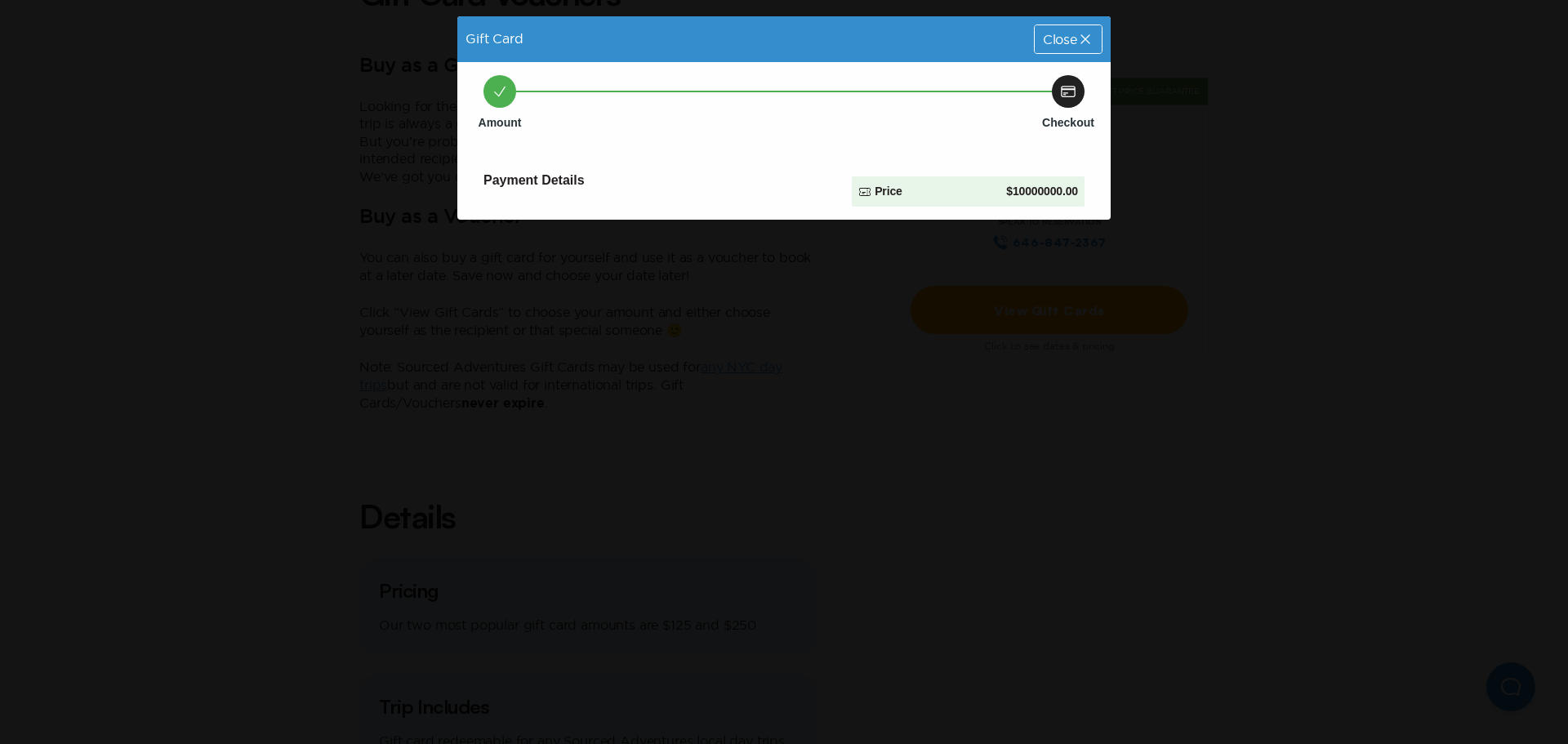
scroll to position [0, 0]
click at [578, 185] on h6 "Payment Details" at bounding box center [661, 180] width 355 height 21
click at [1026, 200] on p "$ 10000000.00" at bounding box center [1042, 191] width 71 height 17
click at [917, 193] on div "Price $ 10000000.00" at bounding box center [968, 191] width 220 height 17
click at [916, 194] on div "Price $ 10000000.00" at bounding box center [968, 191] width 220 height 17
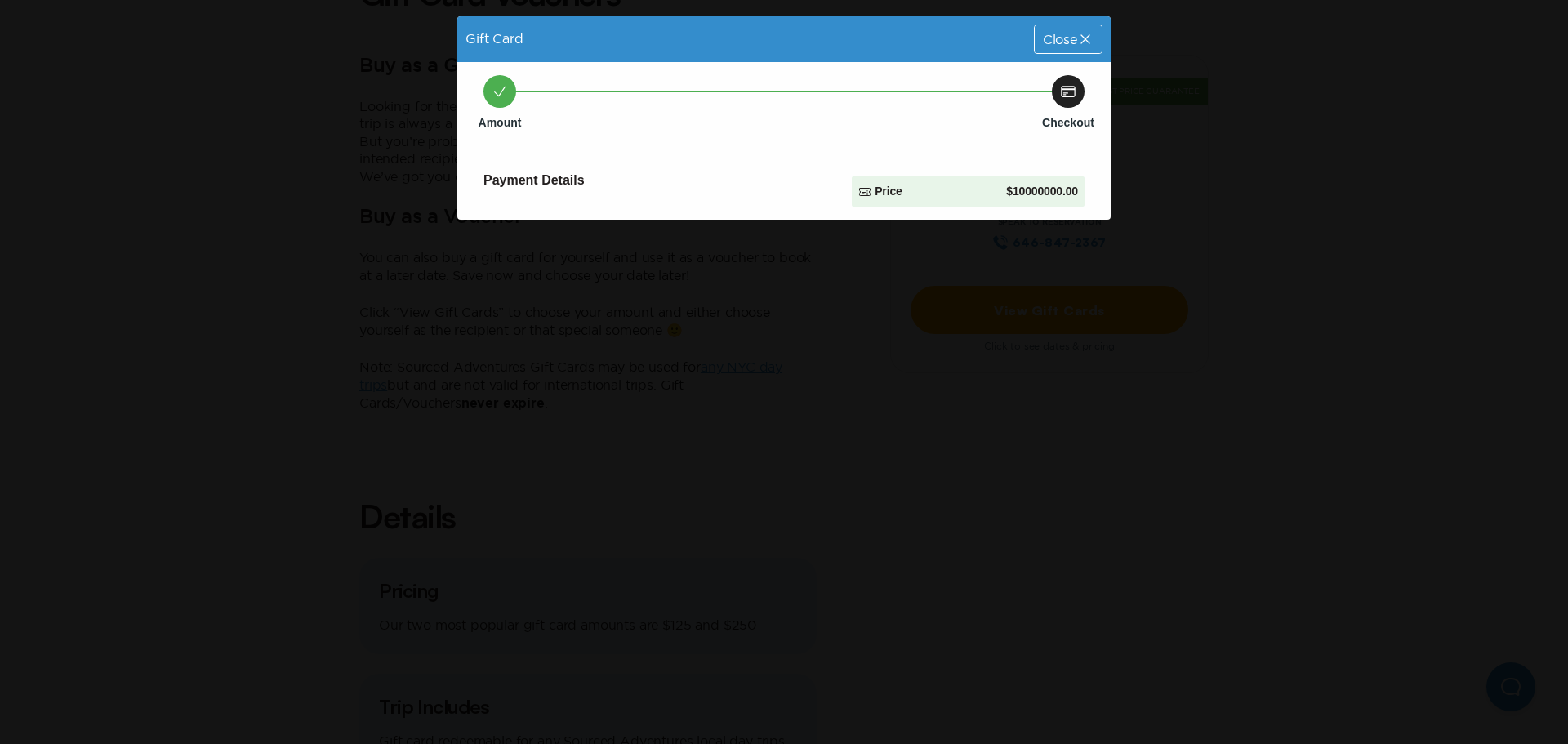
click at [1072, 91] on icon at bounding box center [1069, 92] width 16 height 16
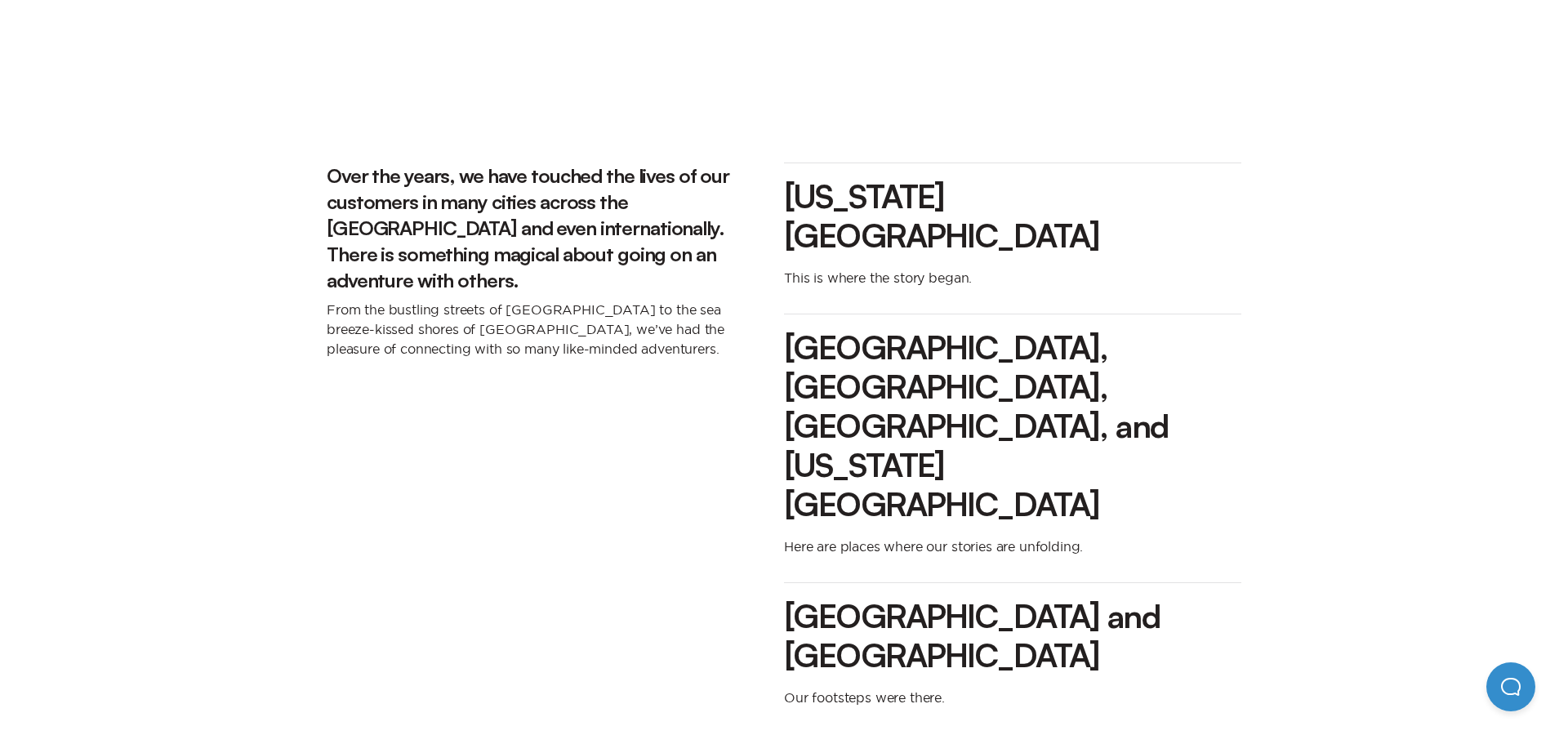
scroll to position [1693, 0]
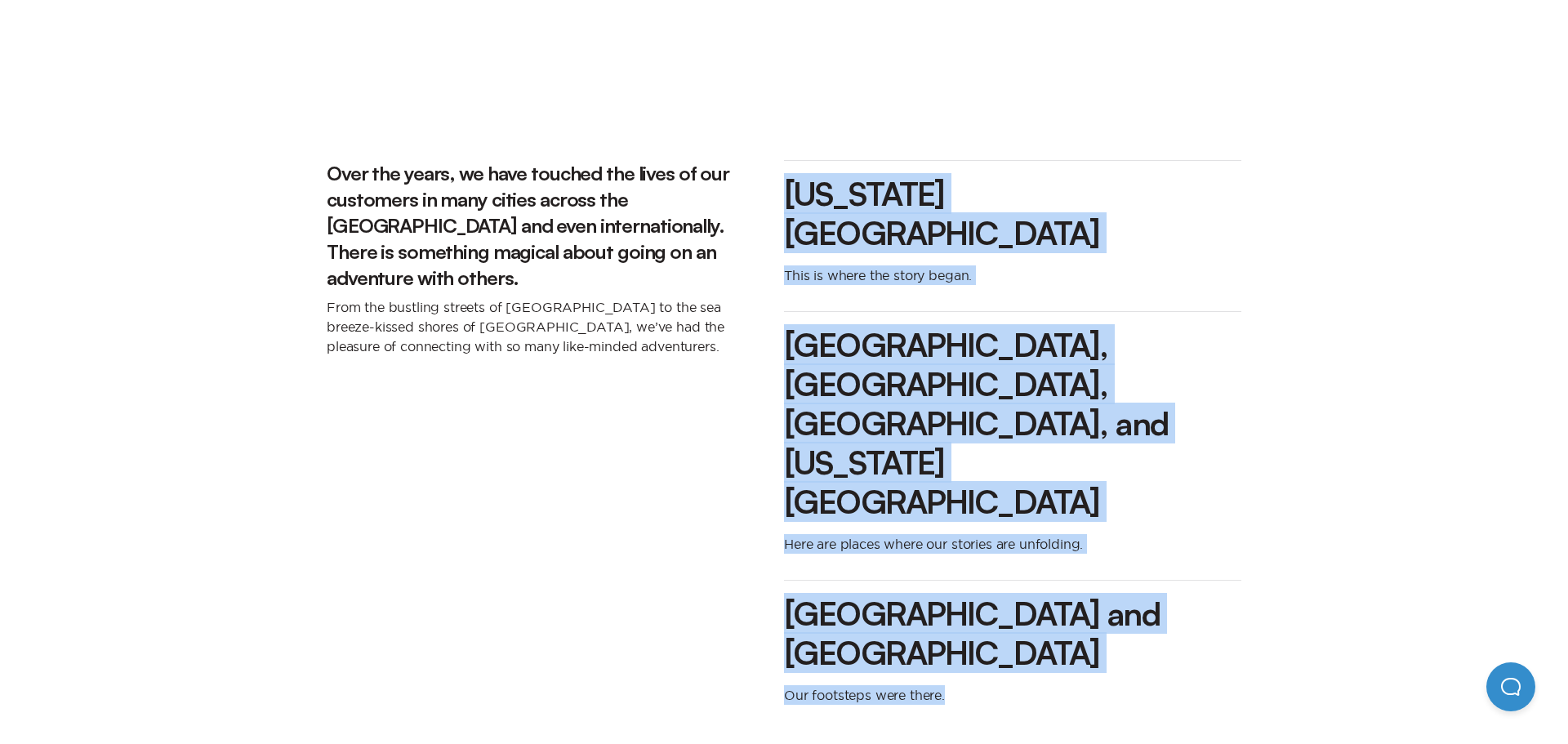
drag, startPoint x: 974, startPoint y: 480, endPoint x: 788, endPoint y: 140, distance: 387.6
click at [788, 148] on div "New York City This is where the story began. Chicago, Boston, San Francisco, an…" at bounding box center [1012, 446] width 457 height 597
copy div "New York City This is where the story began. Chicago, Boston, San Francisco, an…"
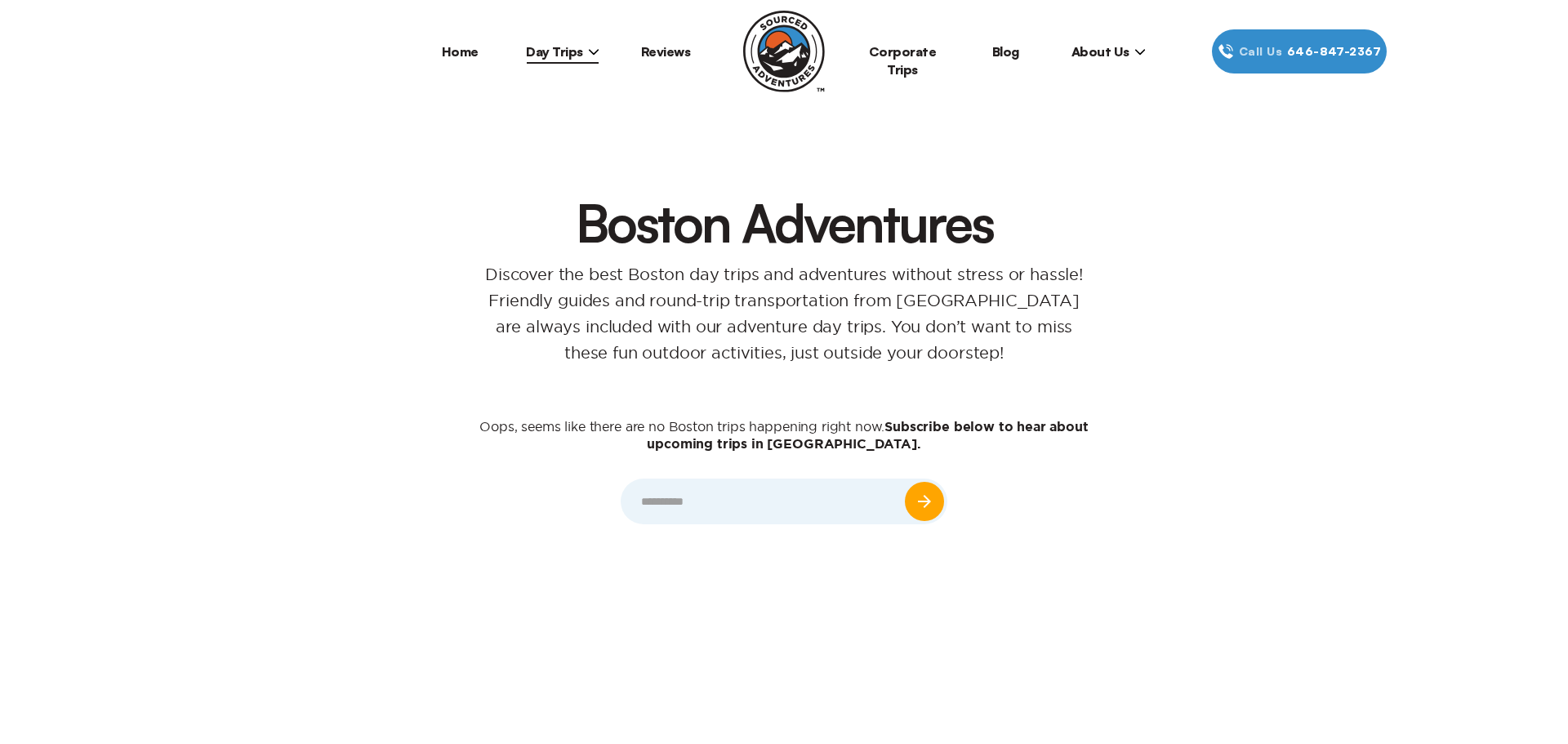
click at [1095, 51] on span "About Us" at bounding box center [1108, 51] width 74 height 16
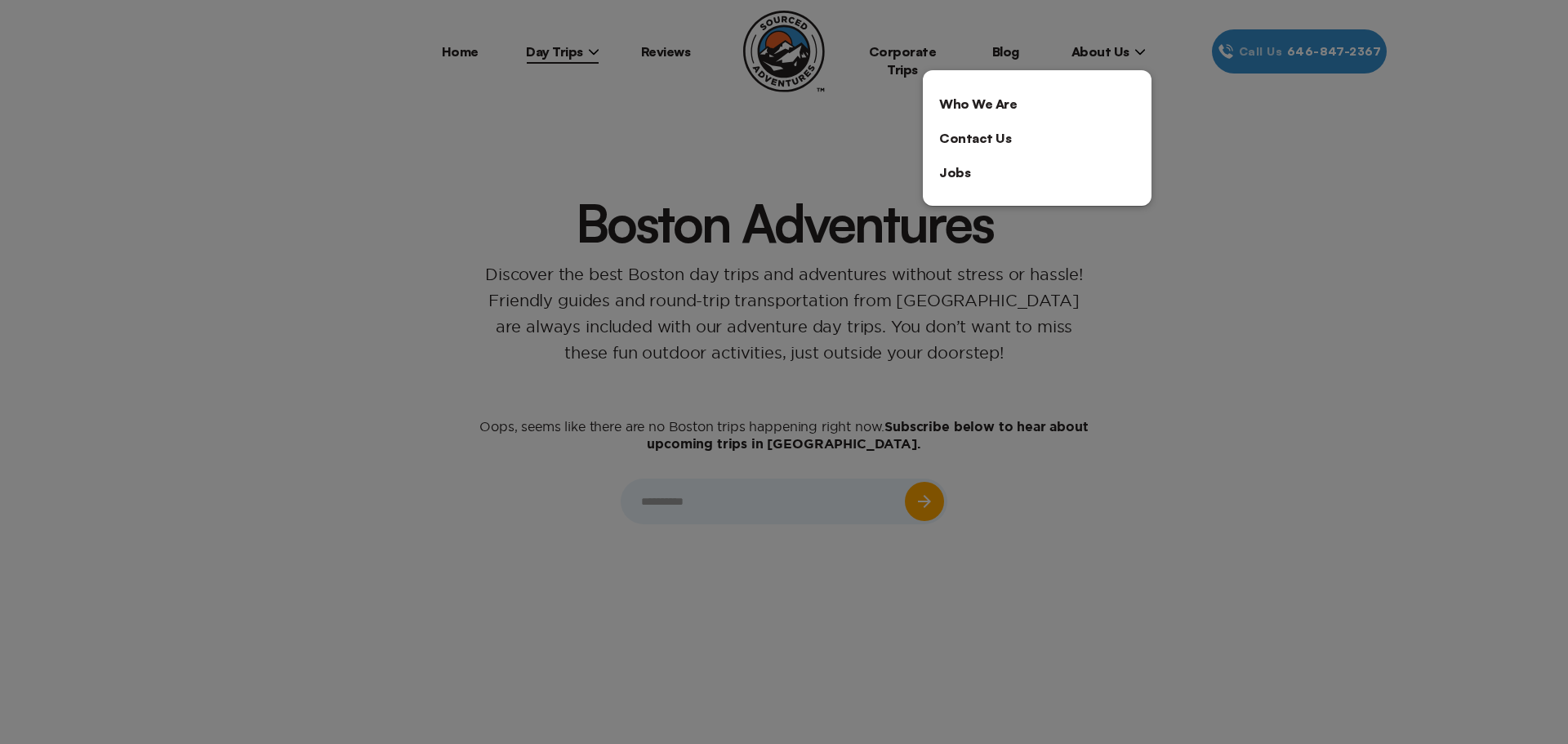
click at [1014, 100] on link "Who We Are" at bounding box center [1038, 104] width 229 height 34
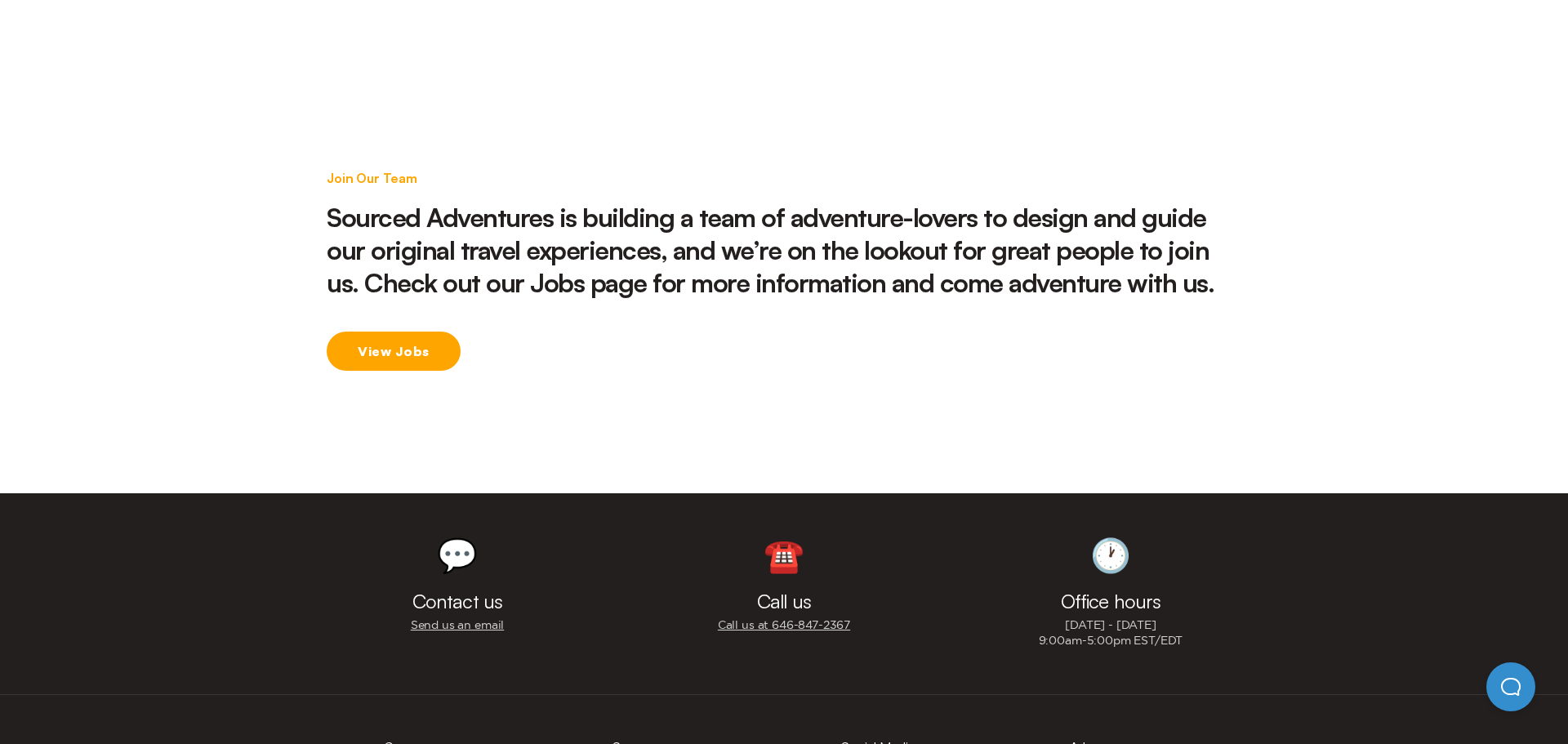
scroll to position [2552, 0]
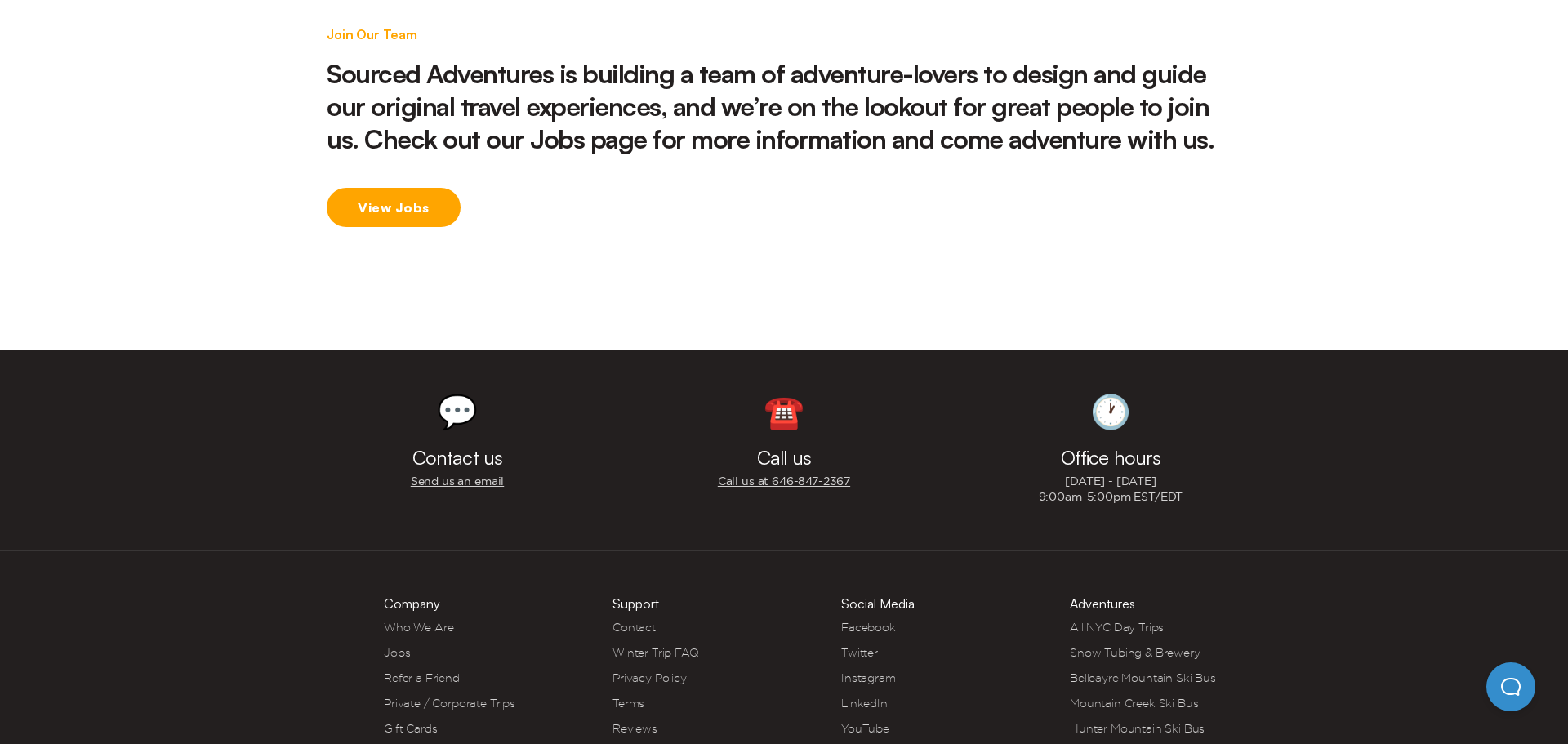
drag, startPoint x: 691, startPoint y: 691, endPoint x: 806, endPoint y: 684, distance: 115.2
copy span "Sourced Adventures™"
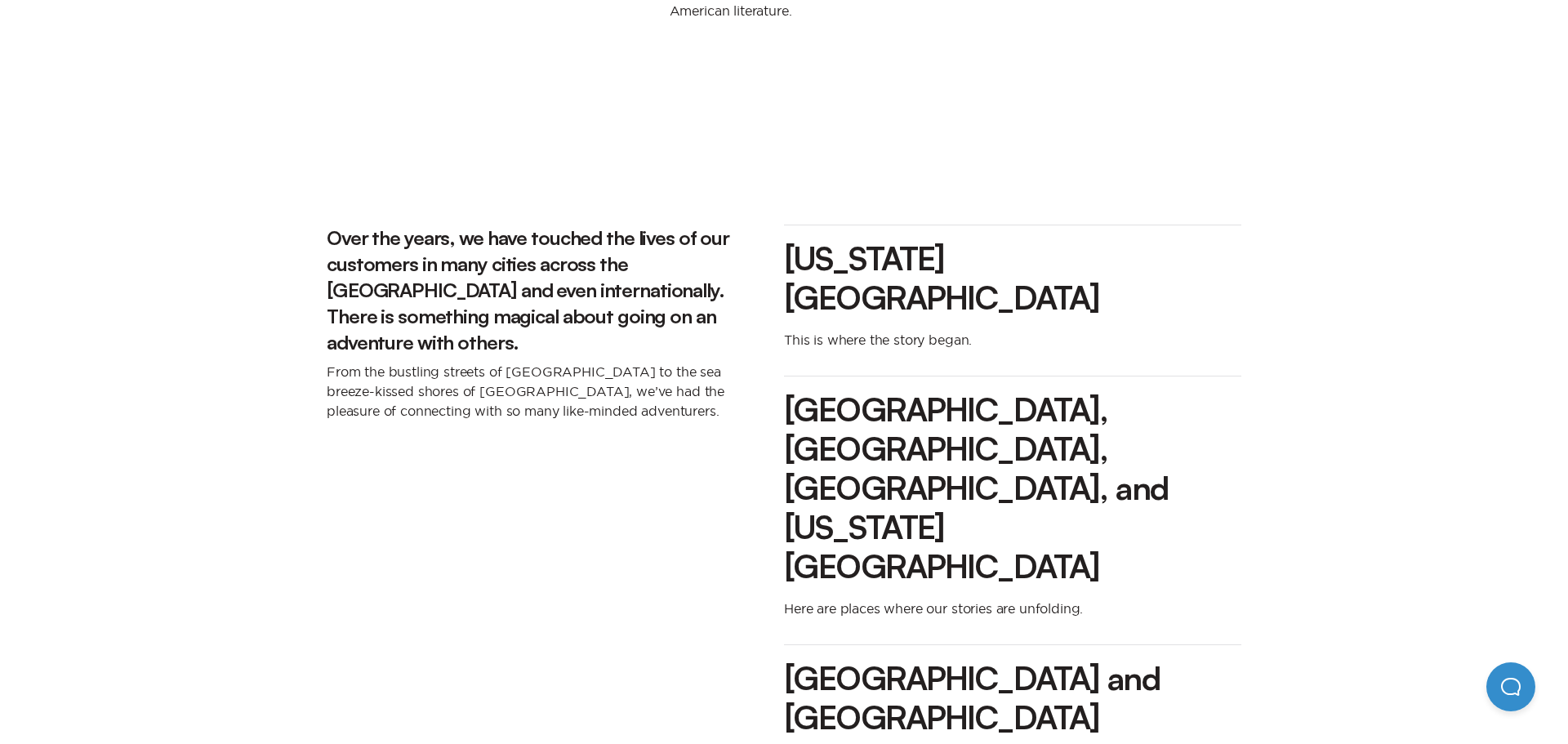
scroll to position [1630, 0]
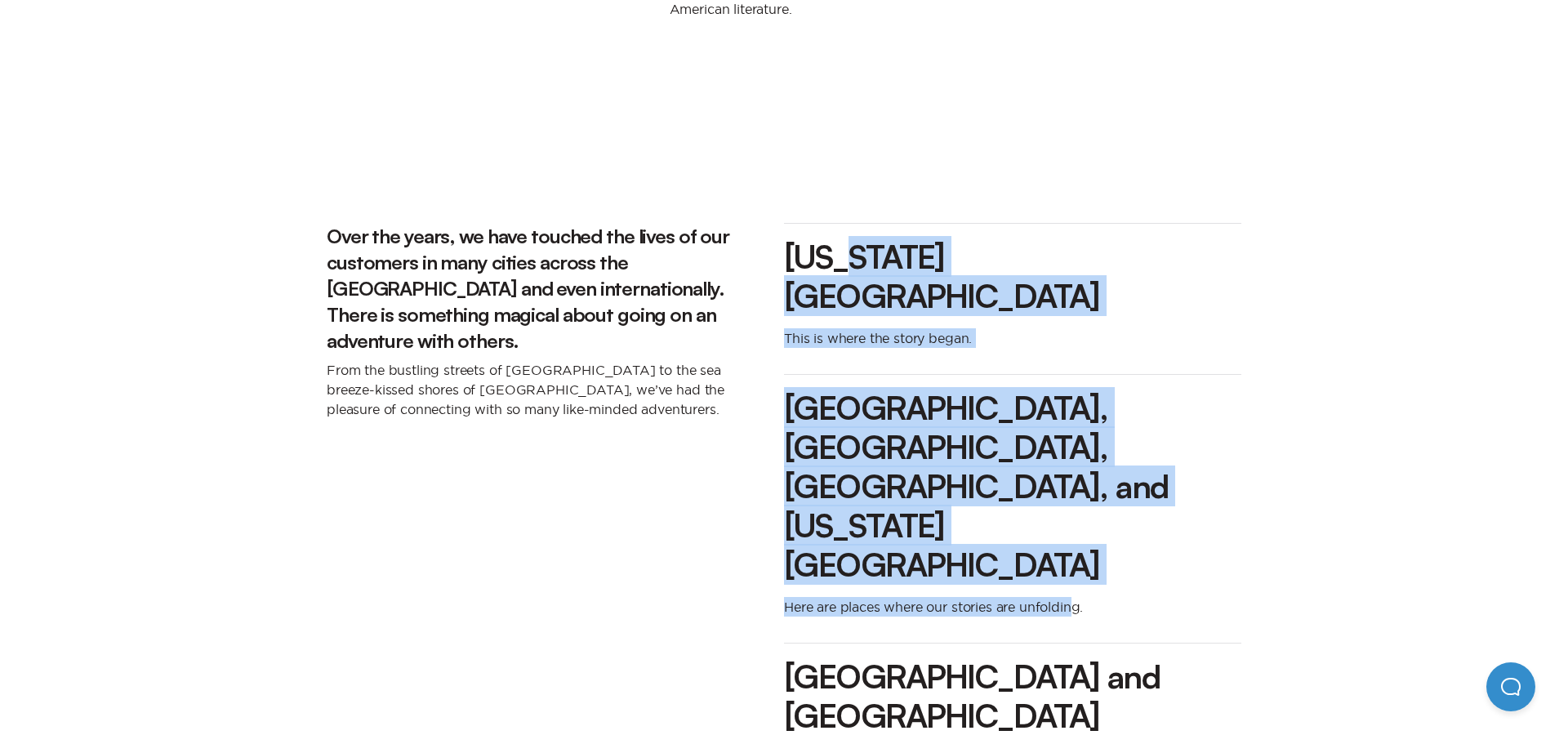
drag, startPoint x: 854, startPoint y: 257, endPoint x: 1076, endPoint y: 407, distance: 267.9
click at [1076, 416] on div "New York City This is where the story began. Chicago, Boston, San Francisco, an…" at bounding box center [1012, 509] width 457 height 597
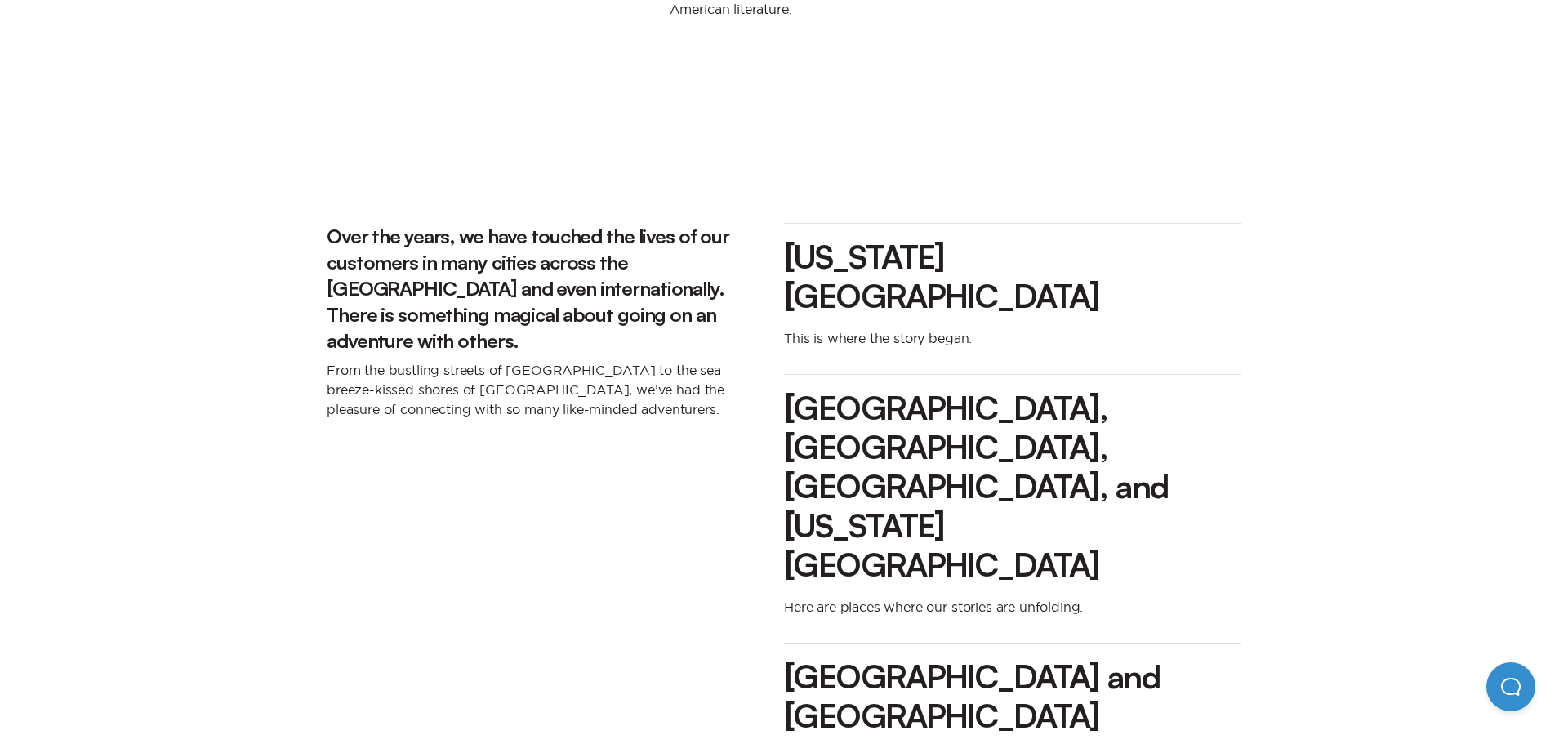
click at [1198, 442] on div "New York City This is where the story began. Chicago, Boston, San Francisco, an…" at bounding box center [1012, 509] width 457 height 597
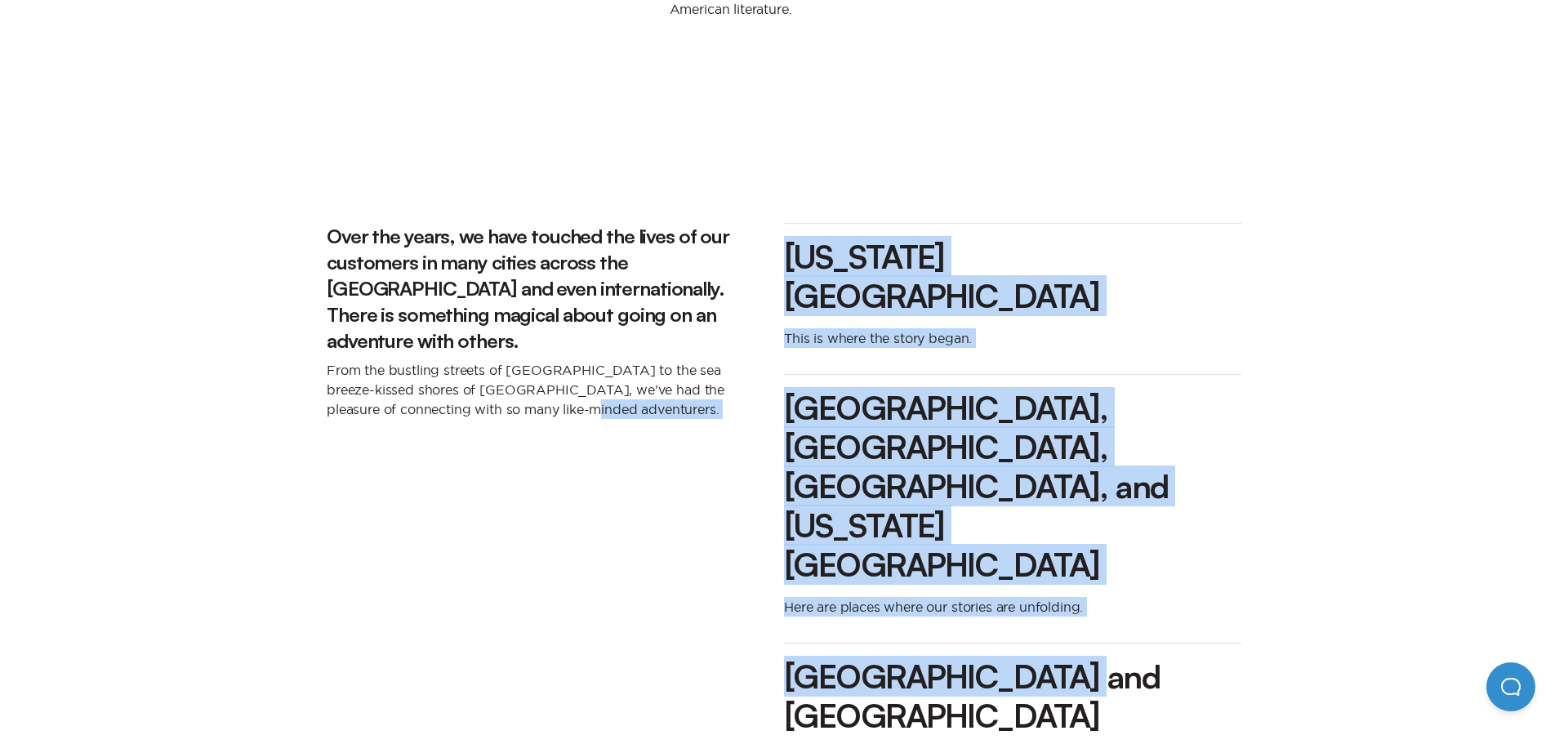
drag, startPoint x: 755, startPoint y: 506, endPoint x: 1111, endPoint y: 508, distance: 356.0
click at [1111, 508] on div "Over the years, we have touched the lives of our customers in many cities acros…" at bounding box center [784, 509] width 915 height 597
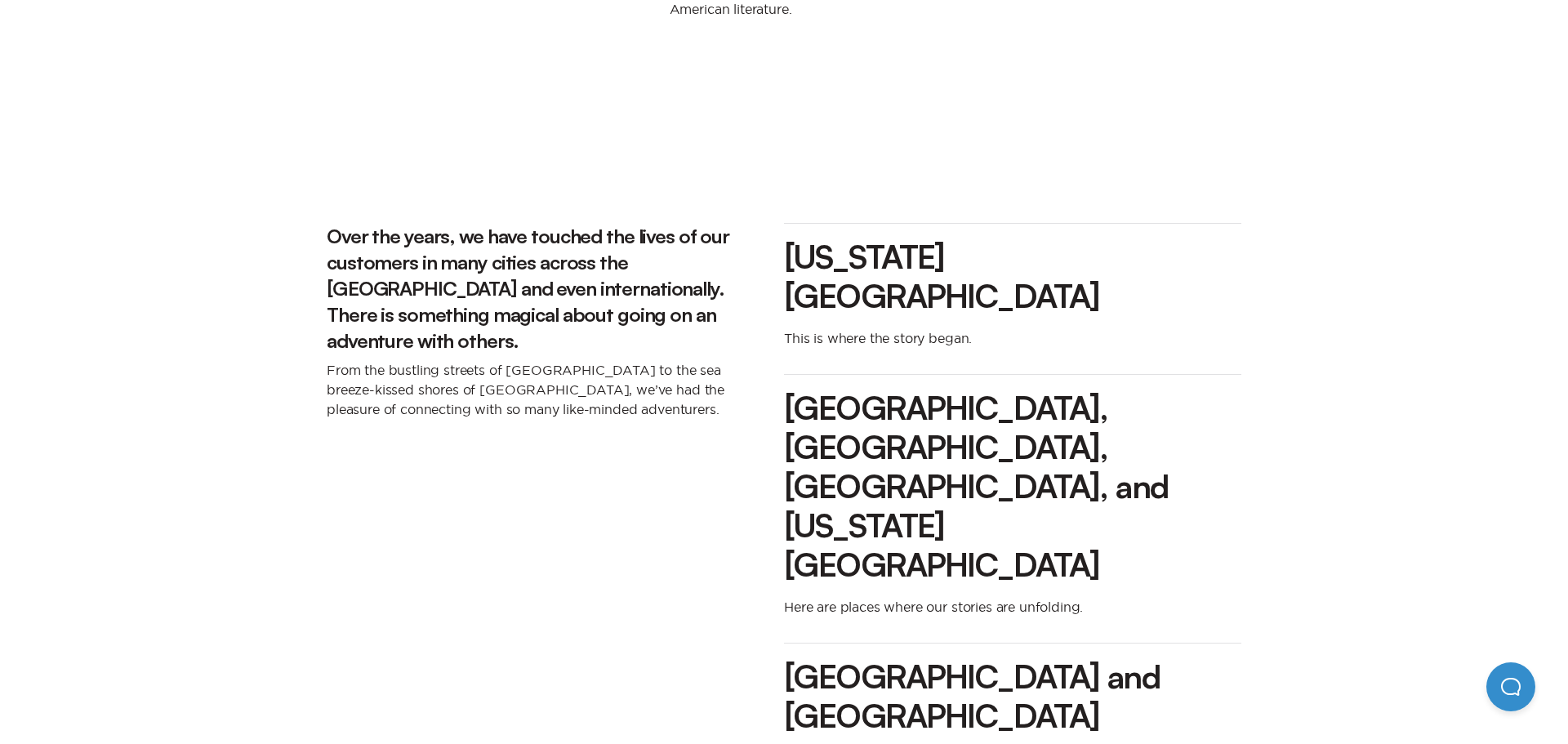
drag, startPoint x: 794, startPoint y: 560, endPoint x: 972, endPoint y: 554, distance: 178.1
click at [972, 554] on div "New York City This is where the story began. Chicago, Boston, San Francisco, an…" at bounding box center [1012, 509] width 457 height 597
click at [988, 605] on section "Over the years, we have touched the lives of our customers in many cities acros…" at bounding box center [784, 549] width 1568 height 762
click at [1020, 657] on h3 "[GEOGRAPHIC_DATA] and [GEOGRAPHIC_DATA]" at bounding box center [1012, 696] width 457 height 79
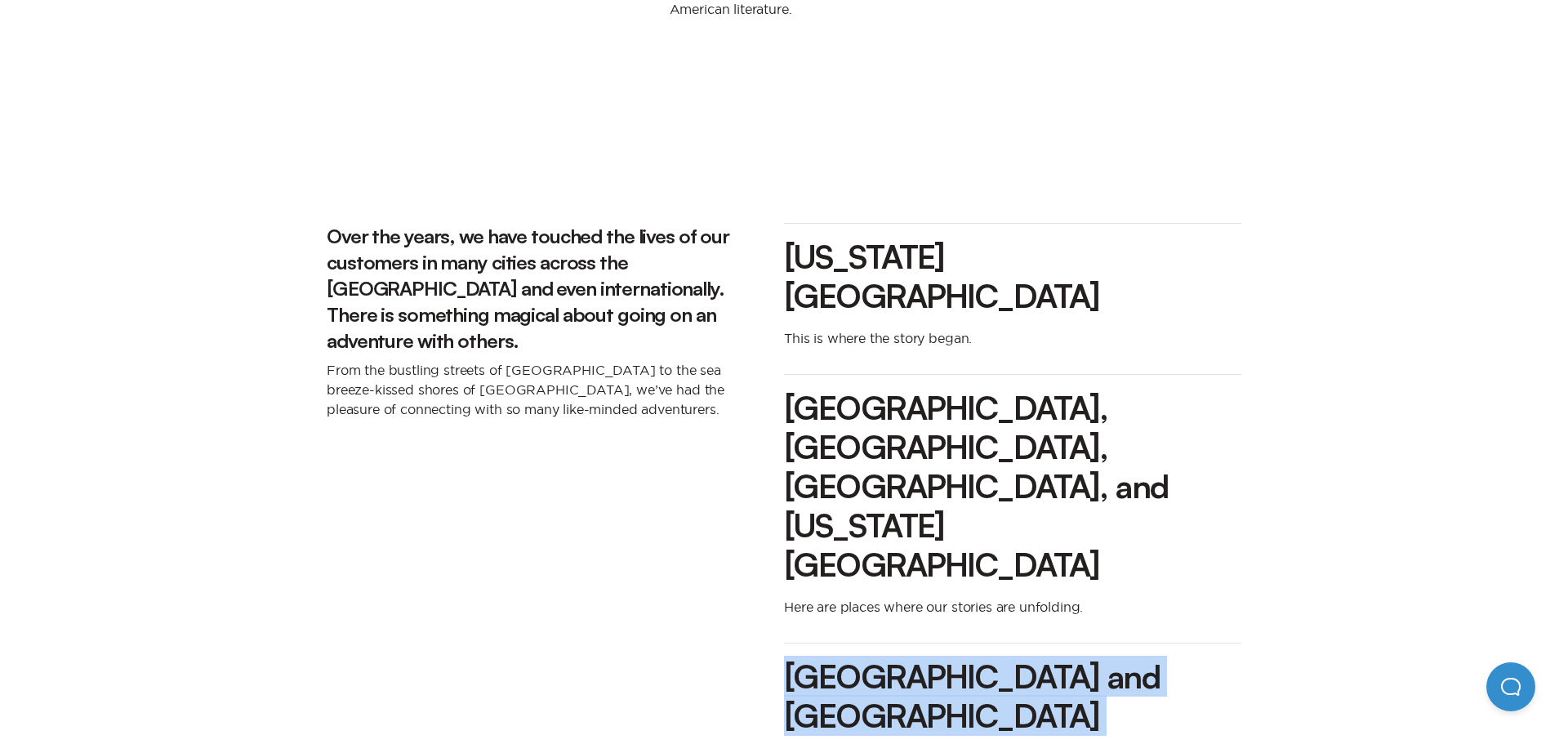
click at [1020, 657] on h3 "[GEOGRAPHIC_DATA] and [GEOGRAPHIC_DATA]" at bounding box center [1012, 696] width 457 height 79
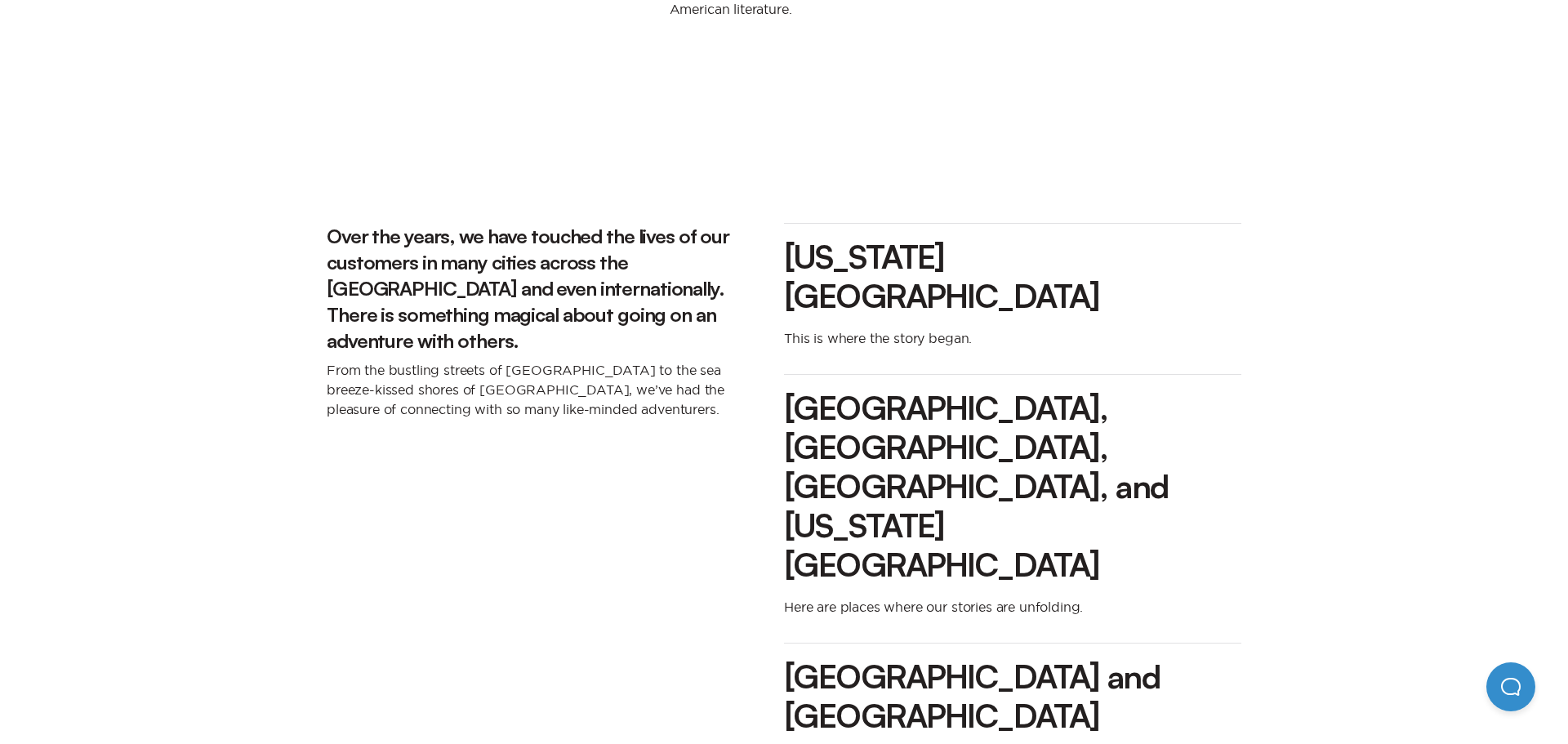
click at [1246, 540] on div "Over the years, we have touched the lives of our customers in many cities acros…" at bounding box center [784, 496] width 948 height 623
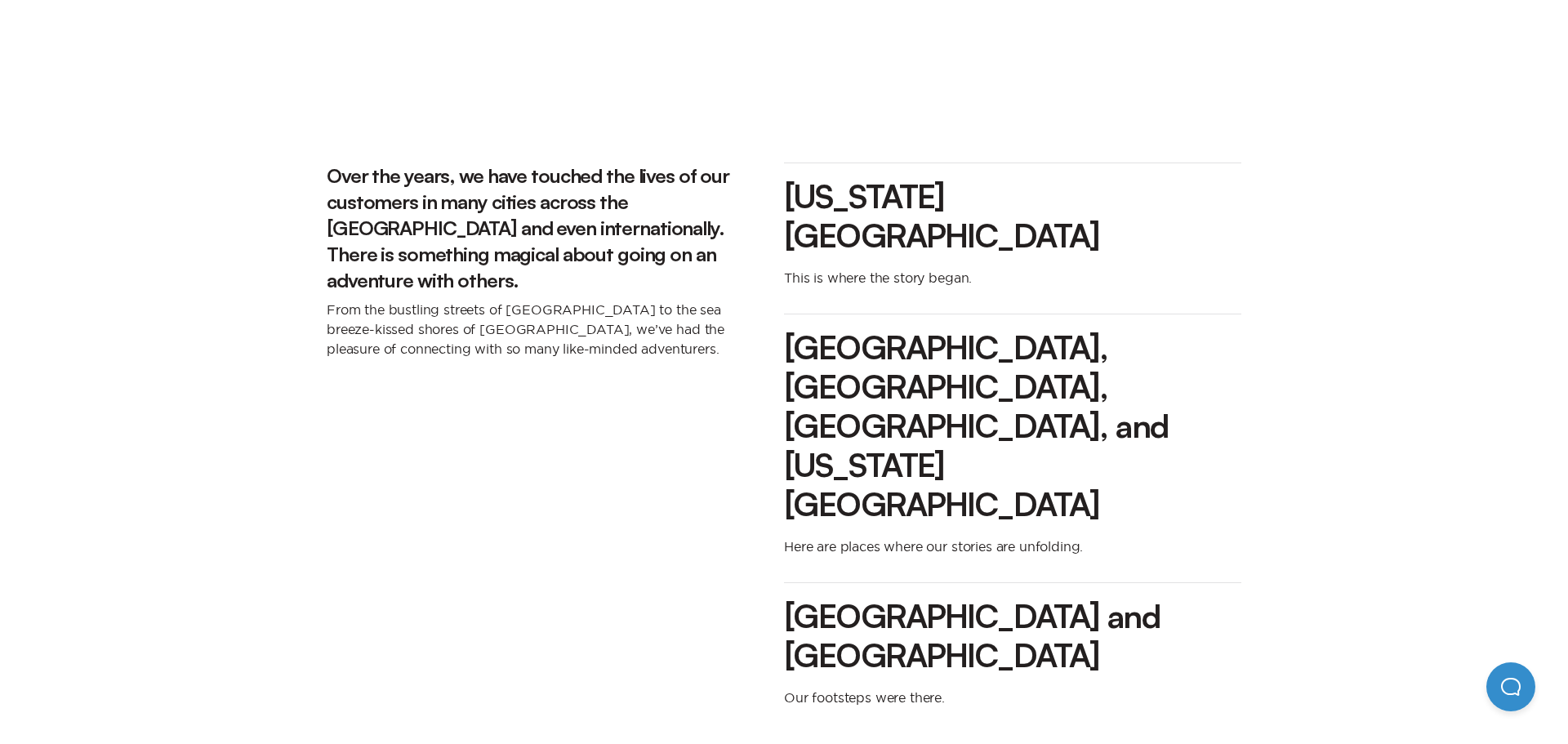
scroll to position [1701, 0]
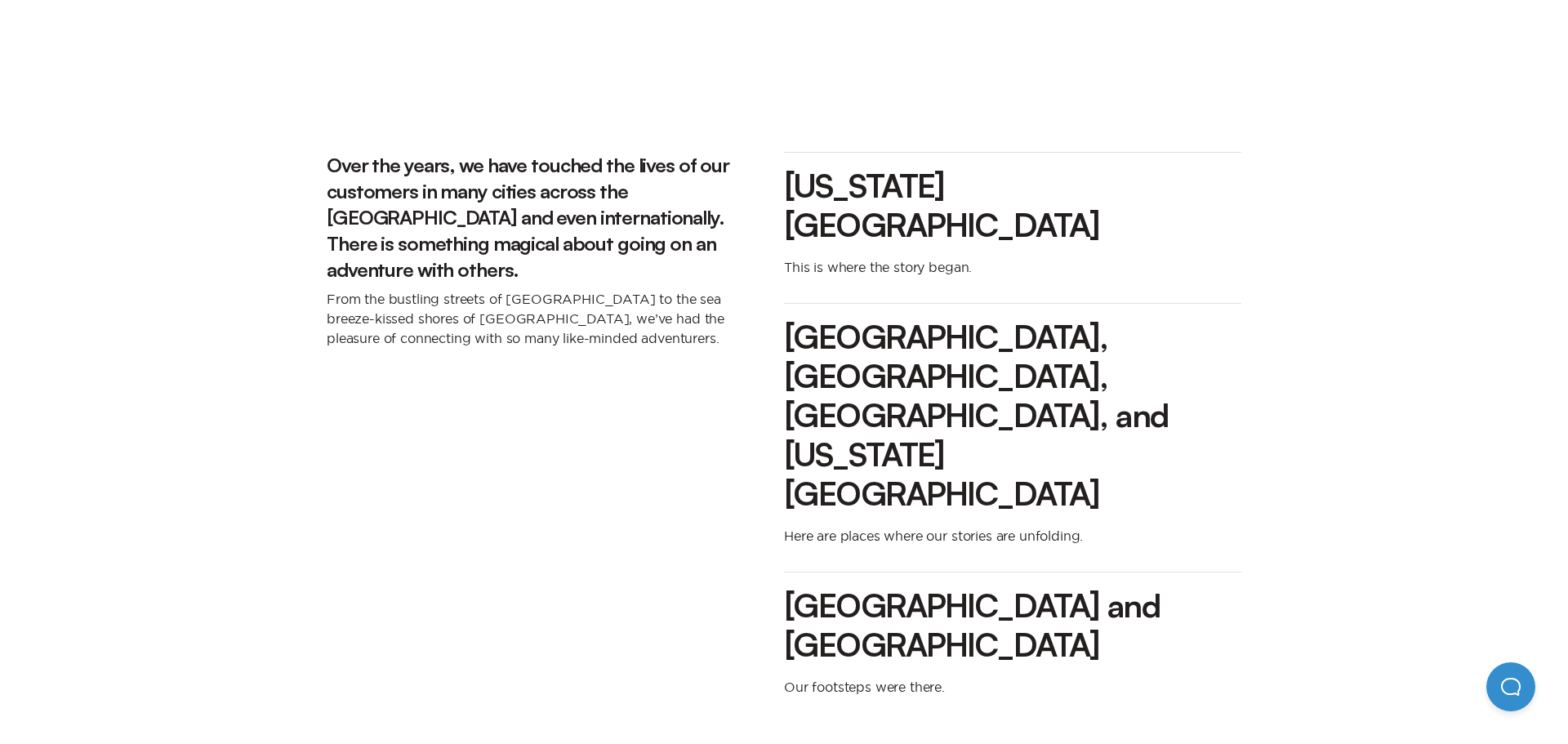
click at [785, 585] on h3 "[GEOGRAPHIC_DATA] and [GEOGRAPHIC_DATA]" at bounding box center [1012, 625] width 457 height 79
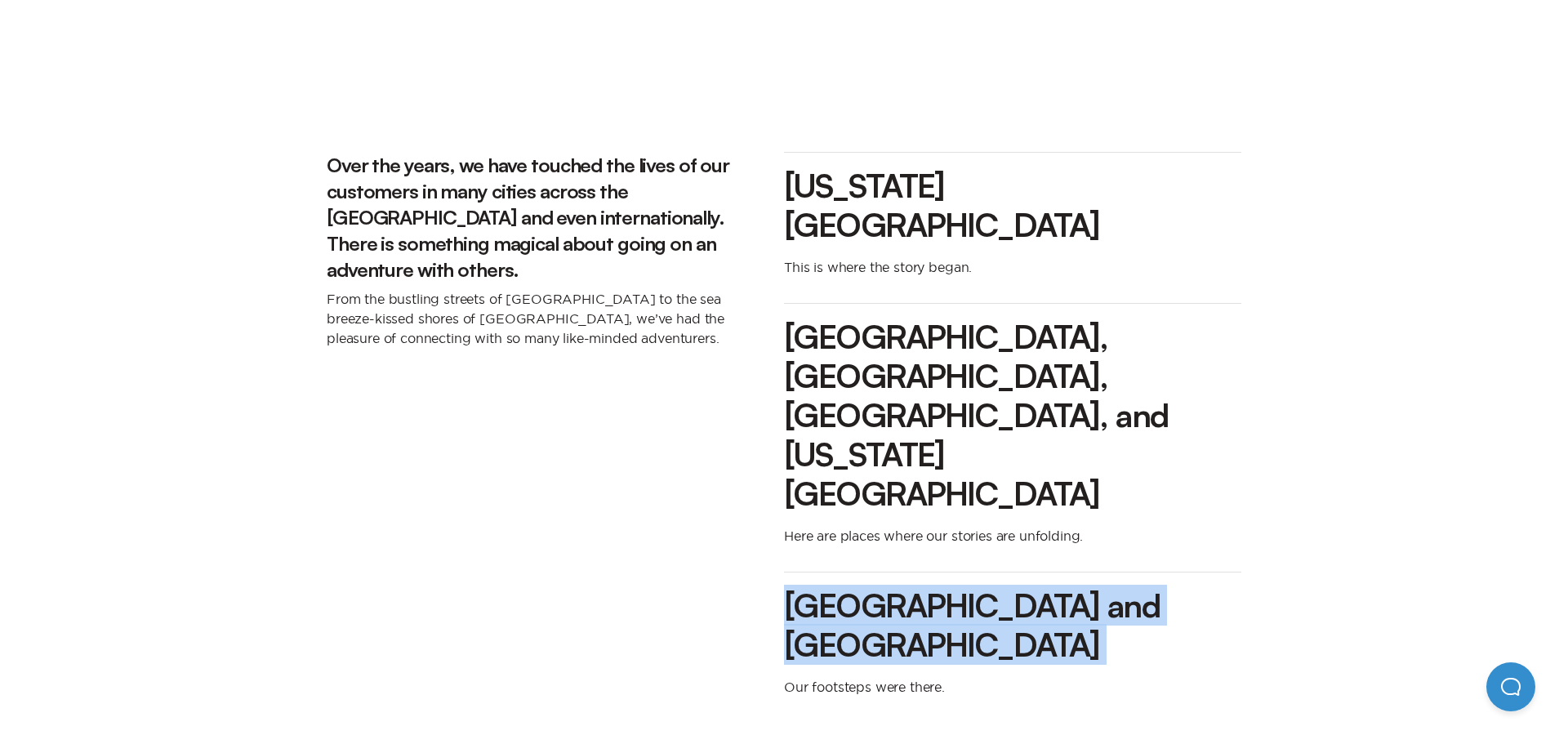
drag, startPoint x: 785, startPoint y: 436, endPoint x: 1059, endPoint y: 432, distance: 274.0
click at [1059, 585] on h3 "[GEOGRAPHIC_DATA] and [GEOGRAPHIC_DATA]" at bounding box center [1012, 625] width 457 height 79
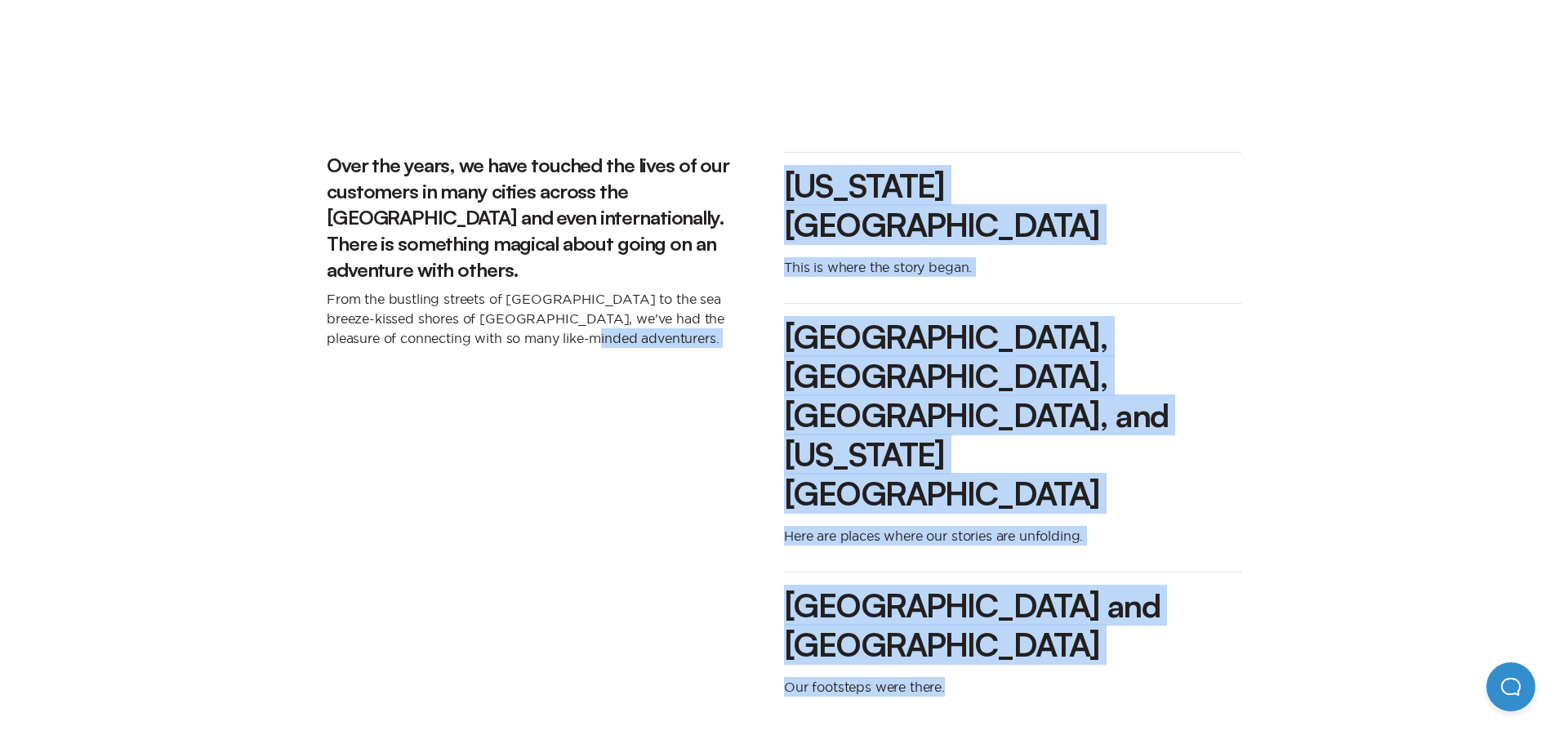
drag, startPoint x: 759, startPoint y: 479, endPoint x: 1021, endPoint y: 461, distance: 262.6
click at [1021, 461] on div "Over the years, we have touched the lives of our customers in many cities acros…" at bounding box center [784, 438] width 915 height 597
click at [1098, 677] on p "Our footsteps were there." at bounding box center [1012, 686] width 457 height 19
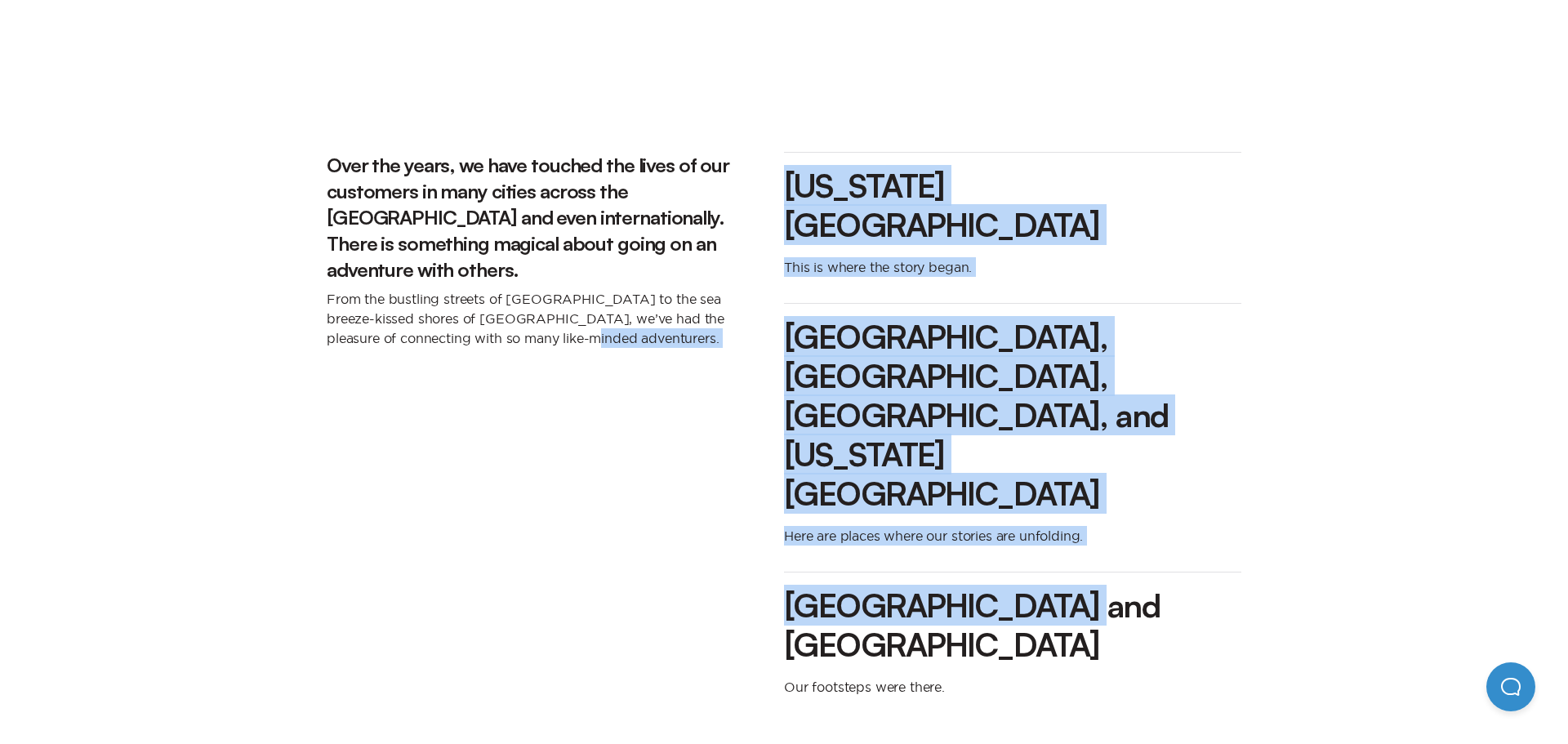
drag, startPoint x: 1082, startPoint y: 432, endPoint x: 744, endPoint y: 449, distance: 338.4
click at [744, 449] on div "Over the years, we have touched the lives of our customers in many cities acros…" at bounding box center [784, 438] width 915 height 597
click at [744, 449] on div "Over the years, we have touched the lives of our customers in many cities acros…" at bounding box center [555, 438] width 457 height 597
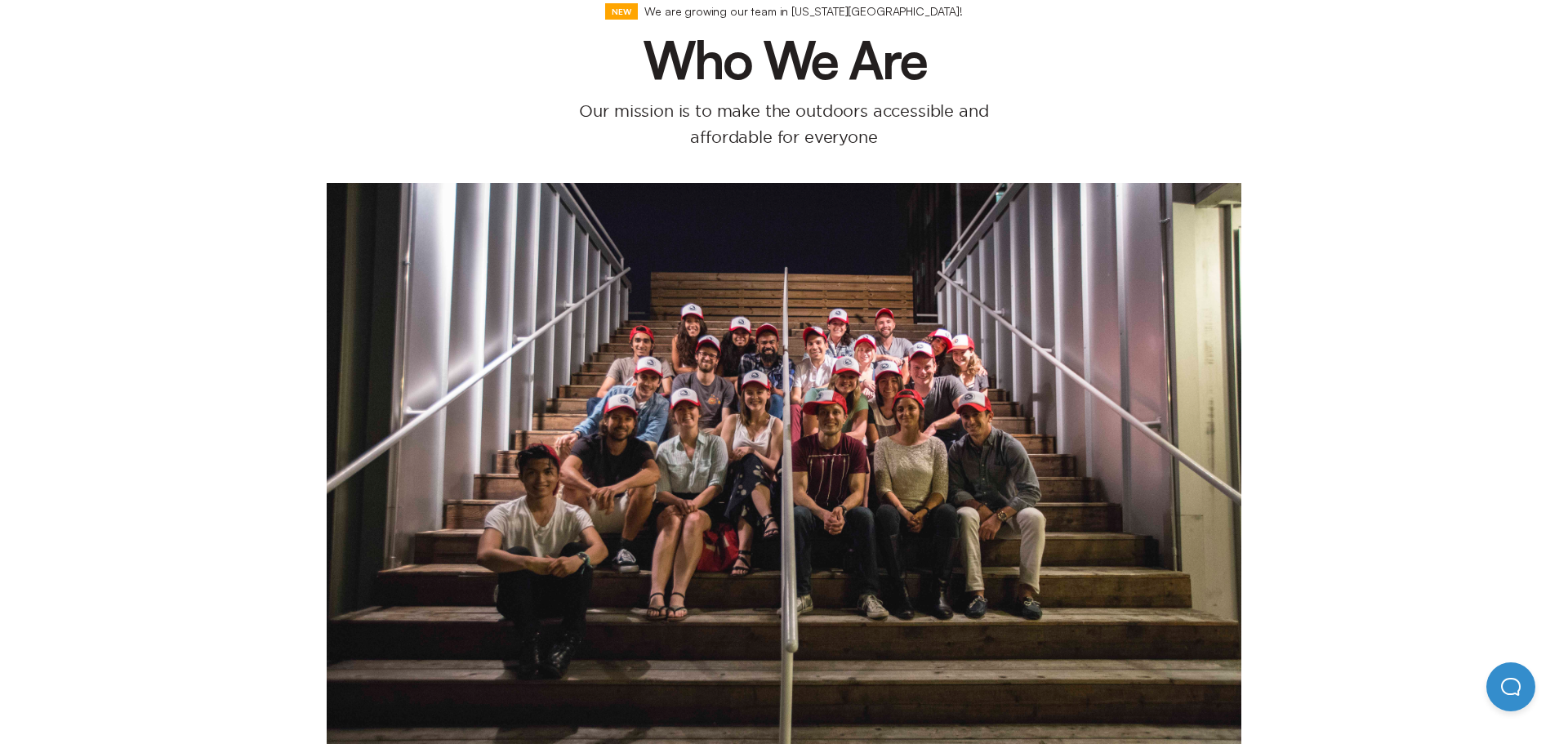
scroll to position [0, 0]
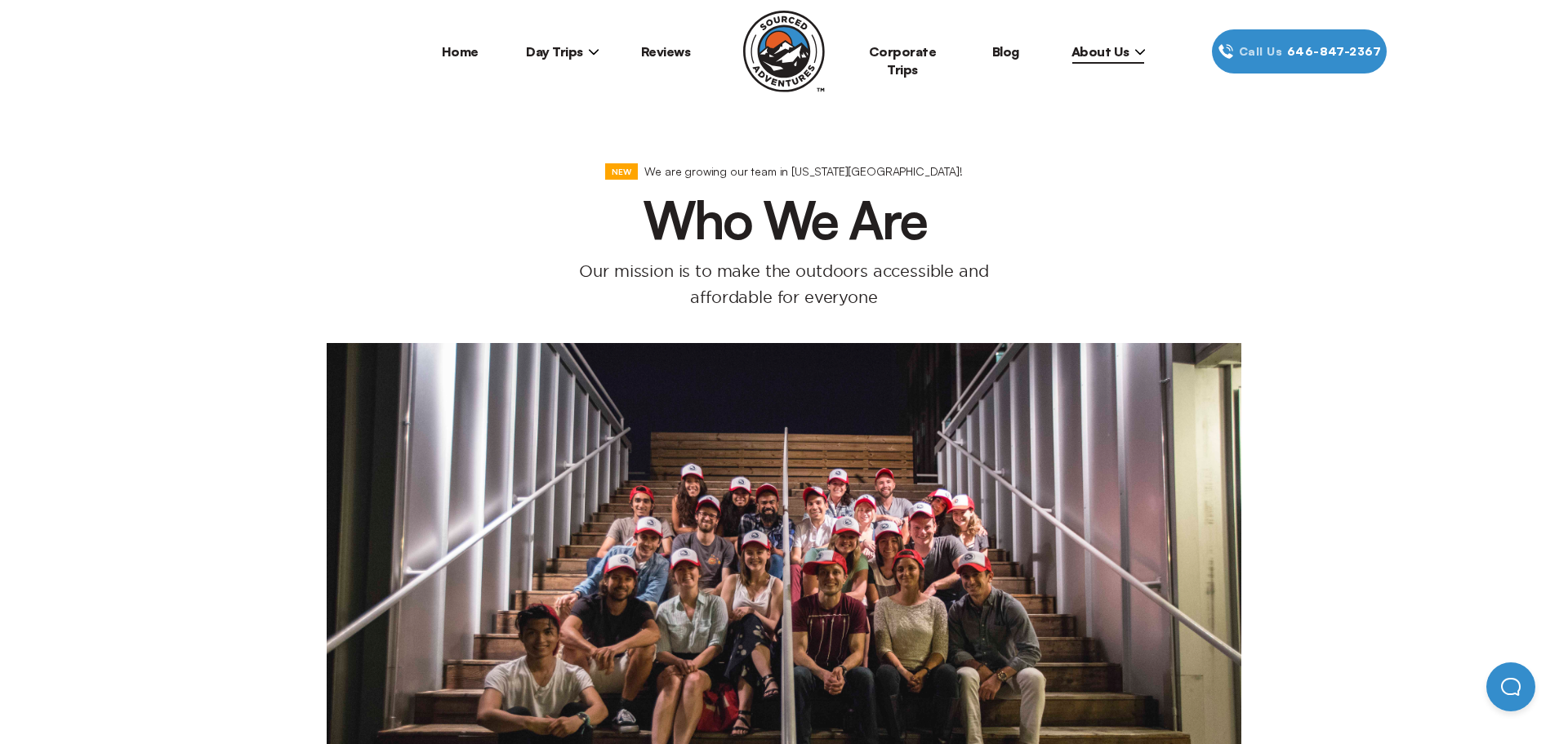
click at [589, 59] on span "Day Trips" at bounding box center [562, 51] width 73 height 16
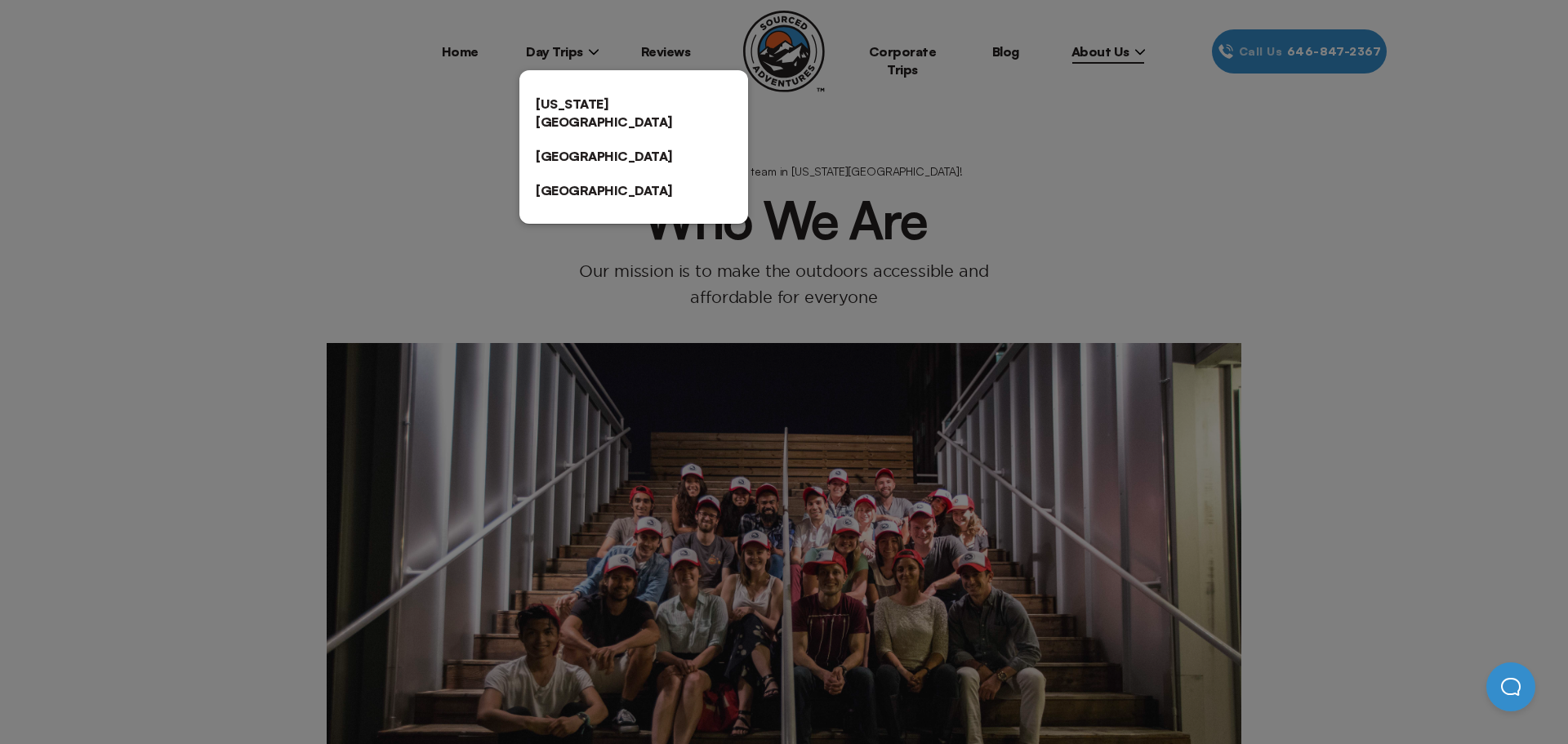
click at [822, 60] on div at bounding box center [784, 372] width 1568 height 744
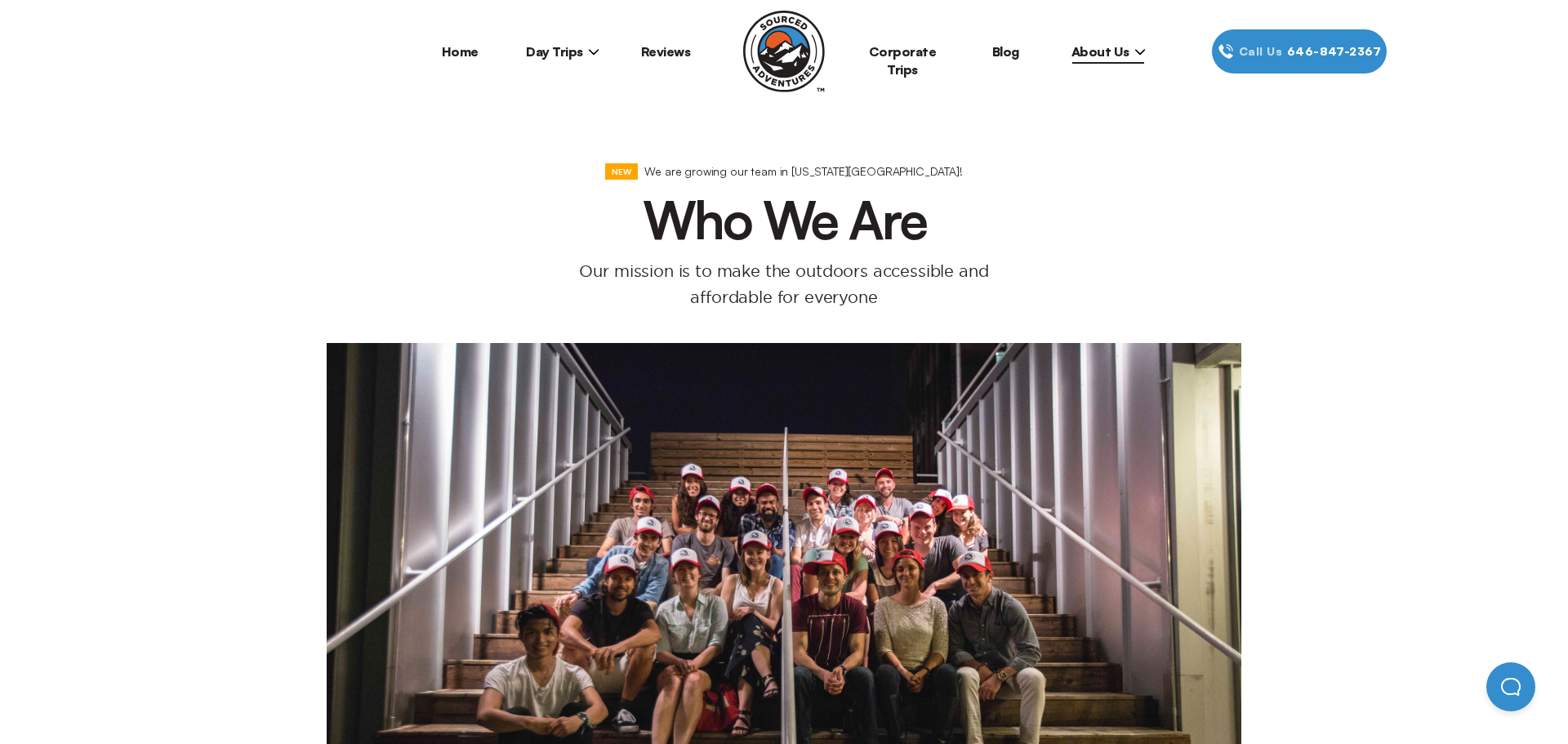
click at [1106, 57] on span "About Us" at bounding box center [1108, 51] width 74 height 16
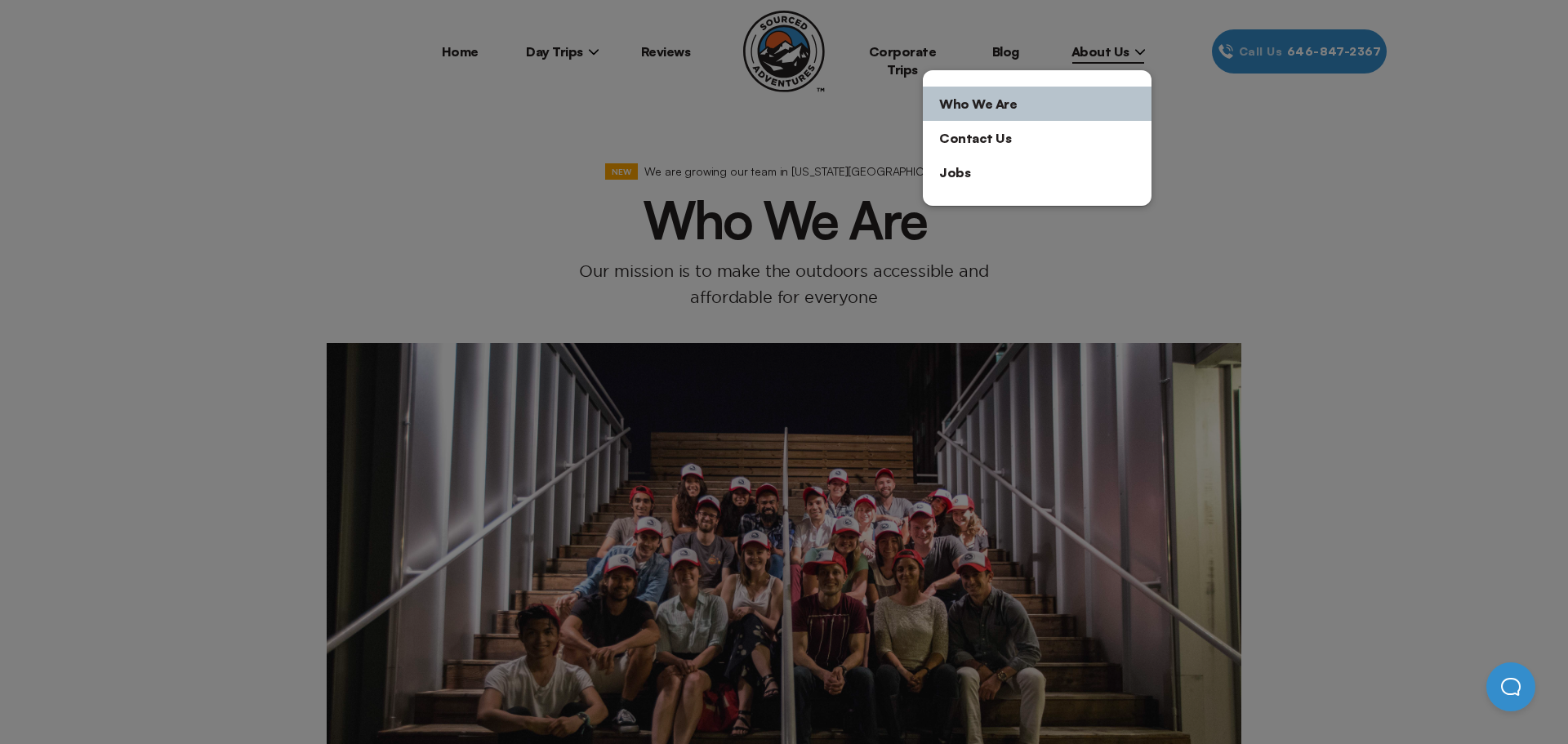
click at [1041, 115] on link "Who We Are" at bounding box center [1038, 104] width 229 height 34
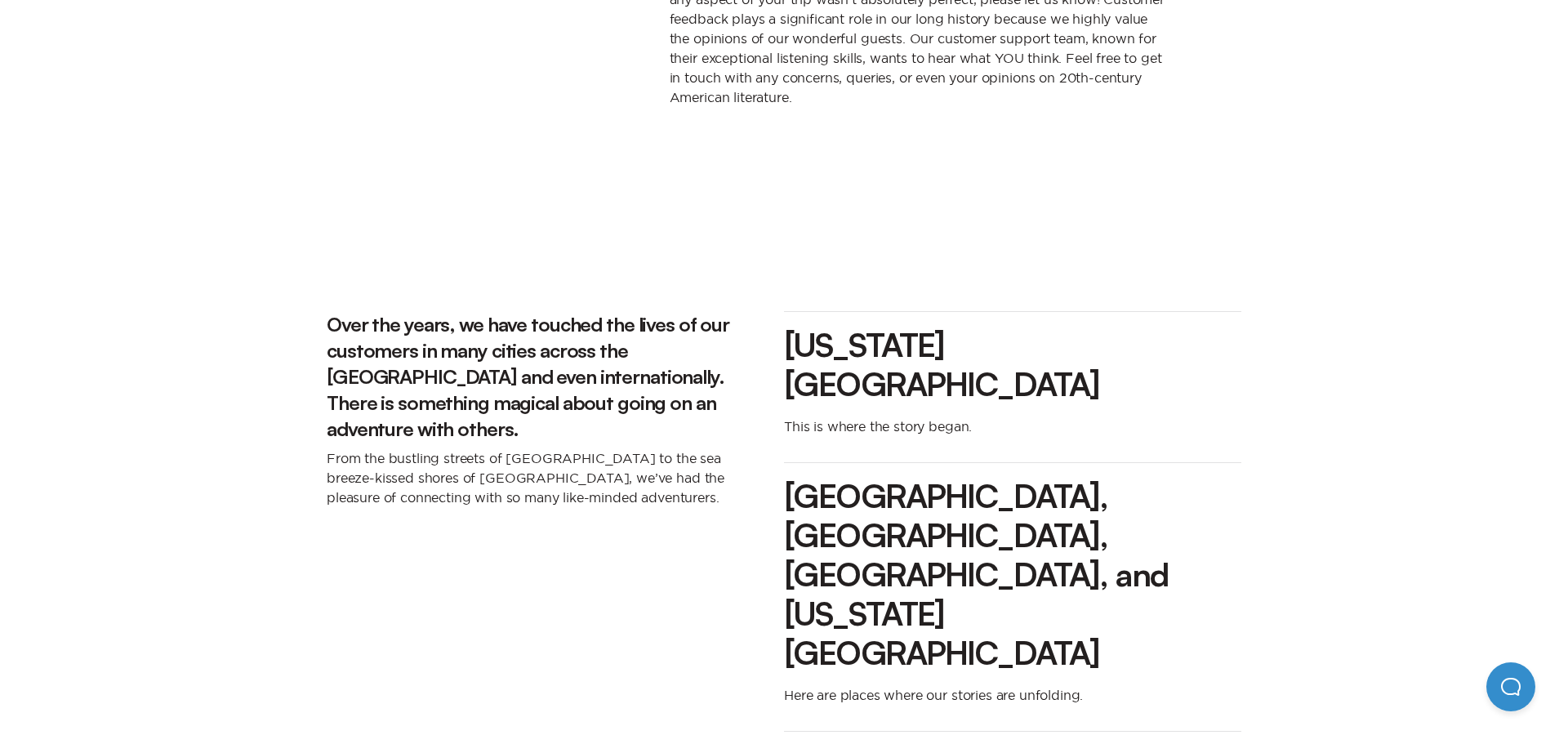
scroll to position [1805, 0]
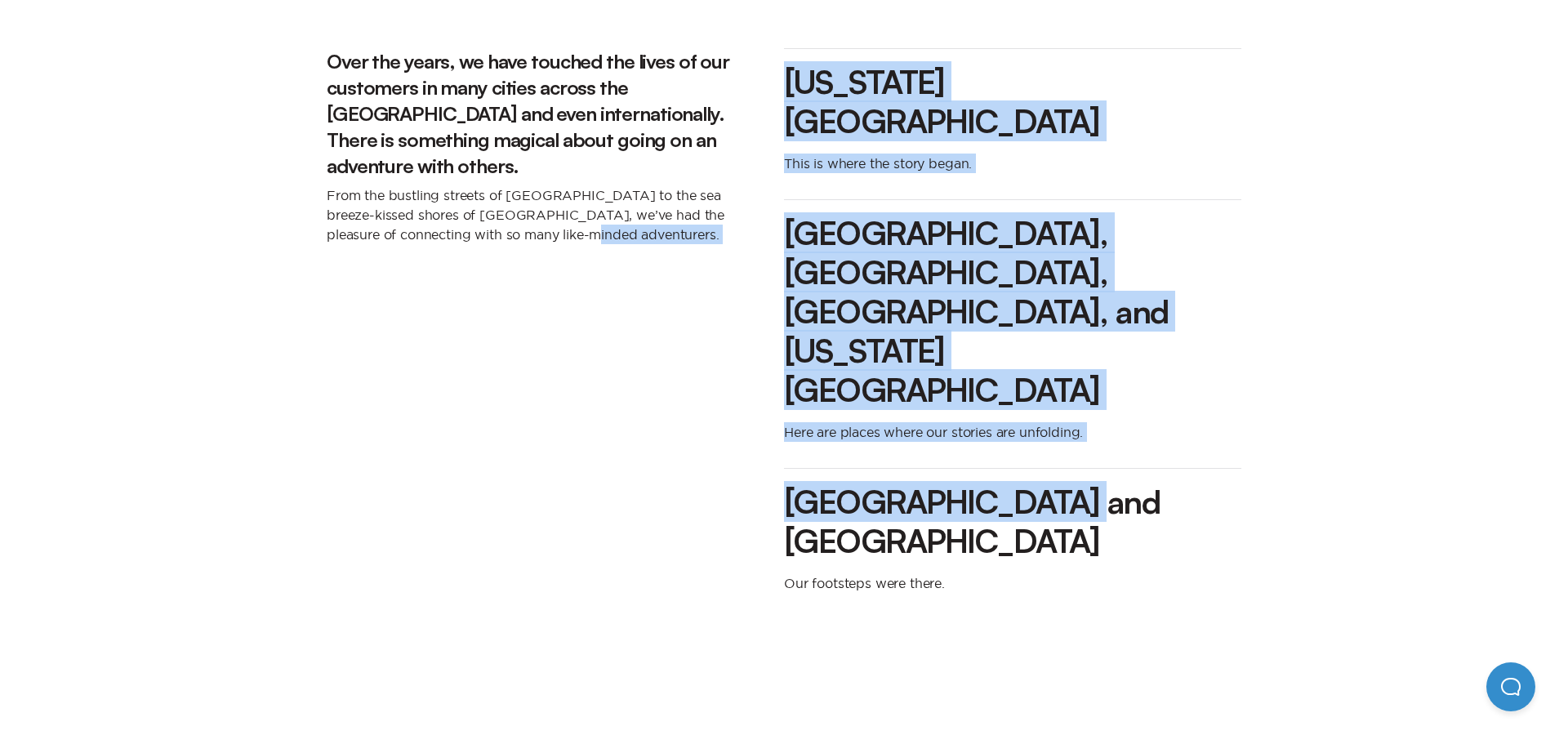
drag, startPoint x: 1125, startPoint y: 335, endPoint x: 683, endPoint y: 328, distance: 442.1
click at [683, 328] on div "Over the years, we have touched the lives of our customers in many cities acros…" at bounding box center [784, 334] width 915 height 597
click at [770, 311] on div "Over the years, we have touched the lives of our customers in many cities acros…" at bounding box center [555, 334] width 457 height 597
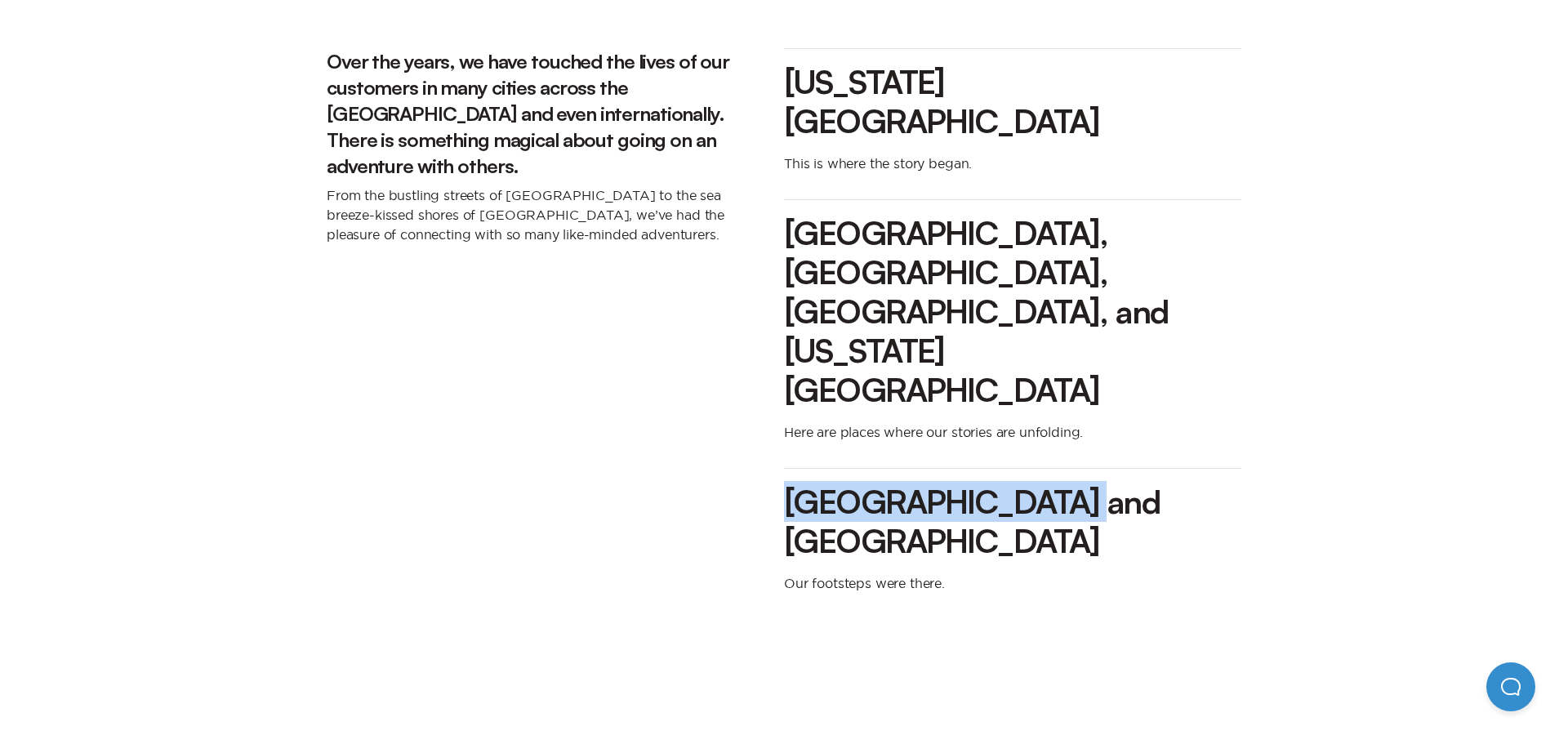
drag, startPoint x: 786, startPoint y: 327, endPoint x: 1078, endPoint y: 322, distance: 292.0
click at [1078, 482] on h3 "[GEOGRAPHIC_DATA] and [GEOGRAPHIC_DATA]" at bounding box center [1012, 521] width 457 height 79
click at [973, 482] on h3 "[GEOGRAPHIC_DATA] and [GEOGRAPHIC_DATA]" at bounding box center [1012, 521] width 457 height 79
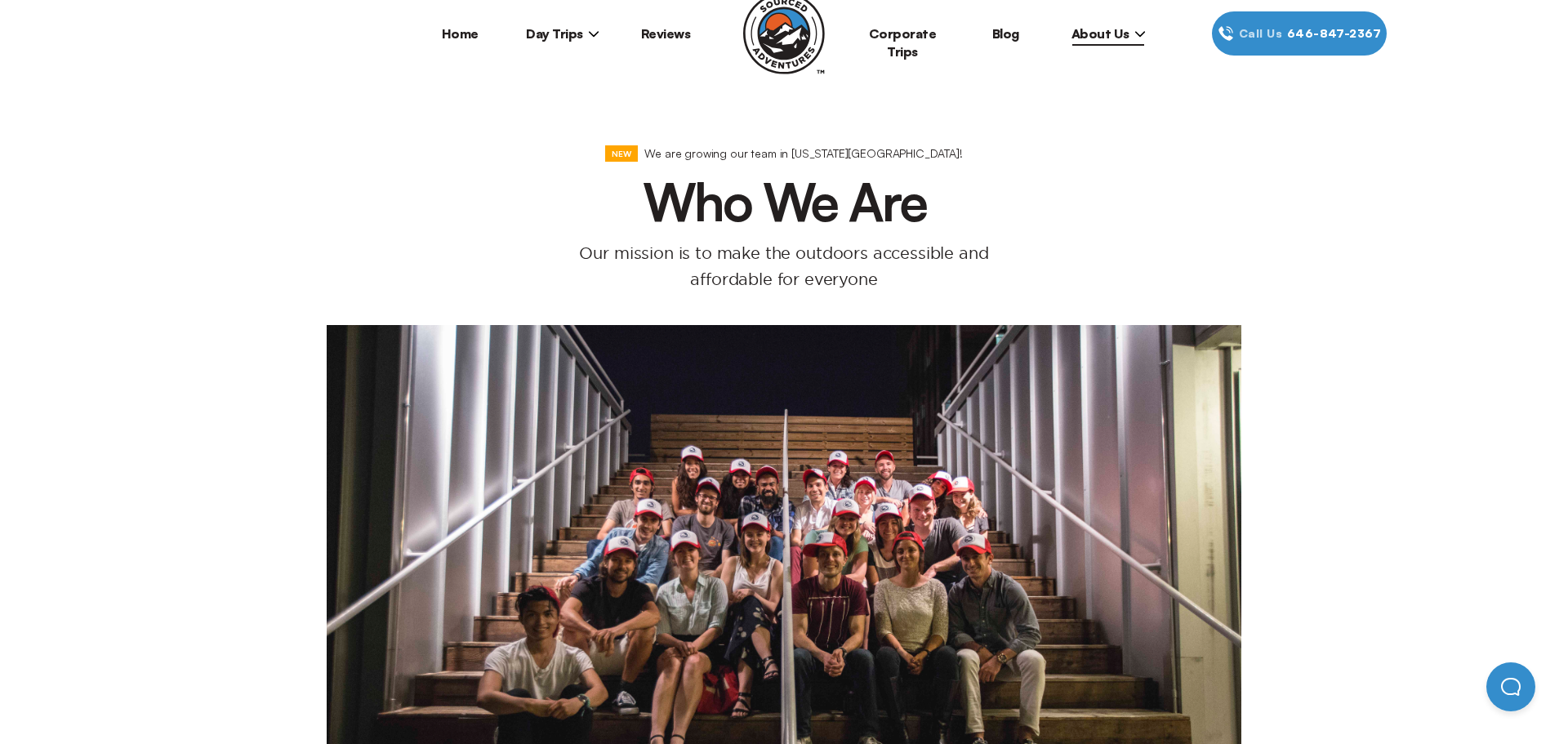
scroll to position [0, 0]
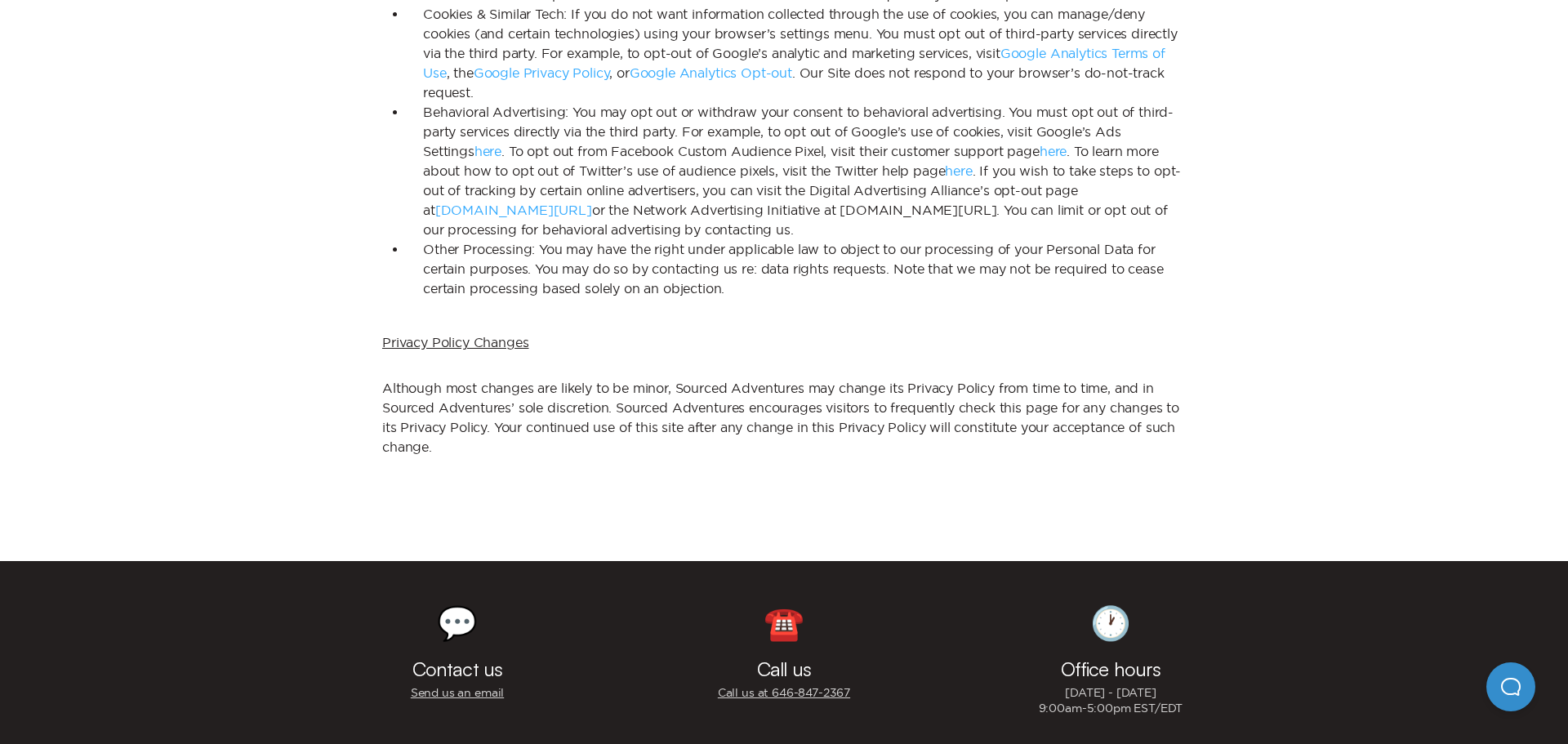
scroll to position [5155, 0]
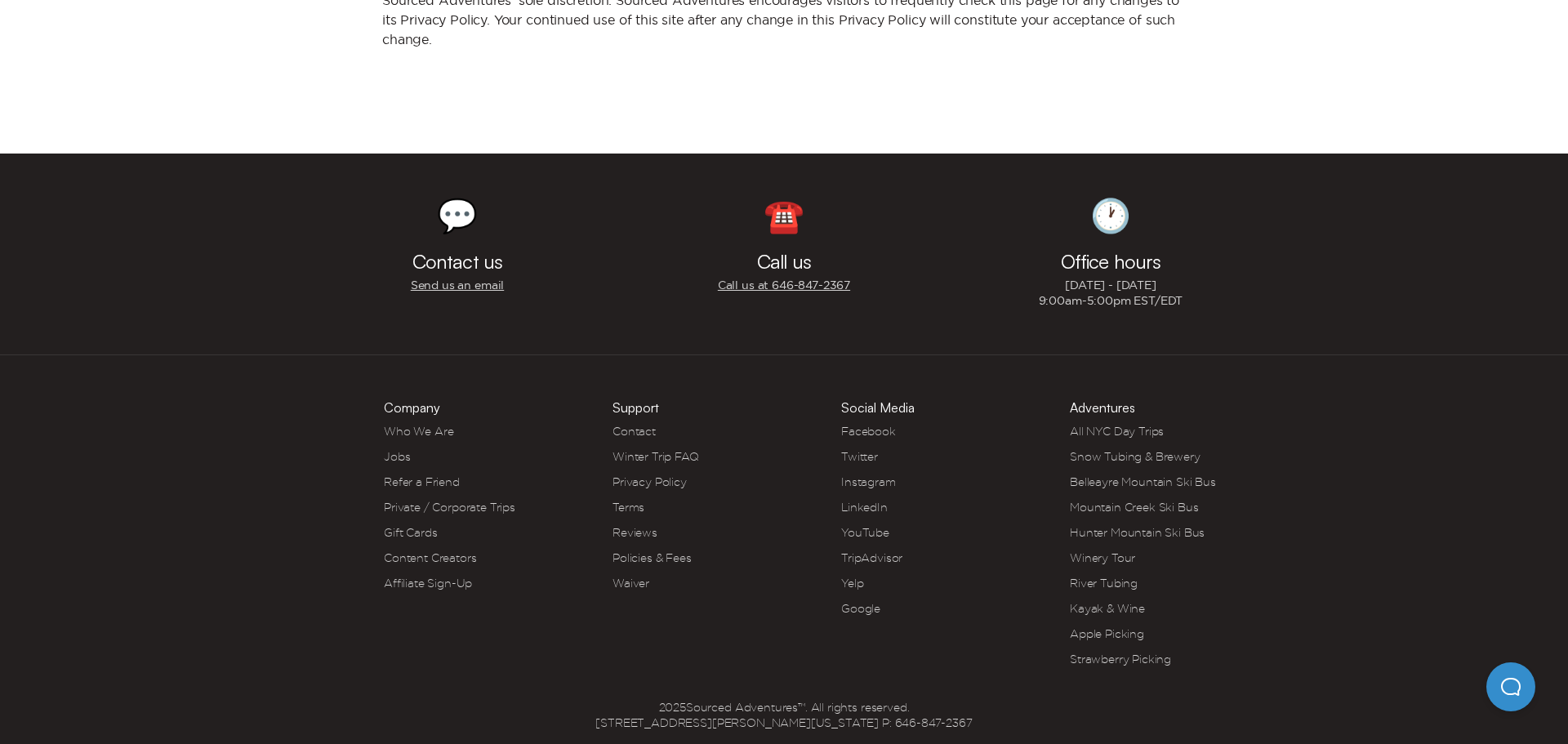
click at [417, 425] on link "Who We Are" at bounding box center [419, 432] width 70 height 13
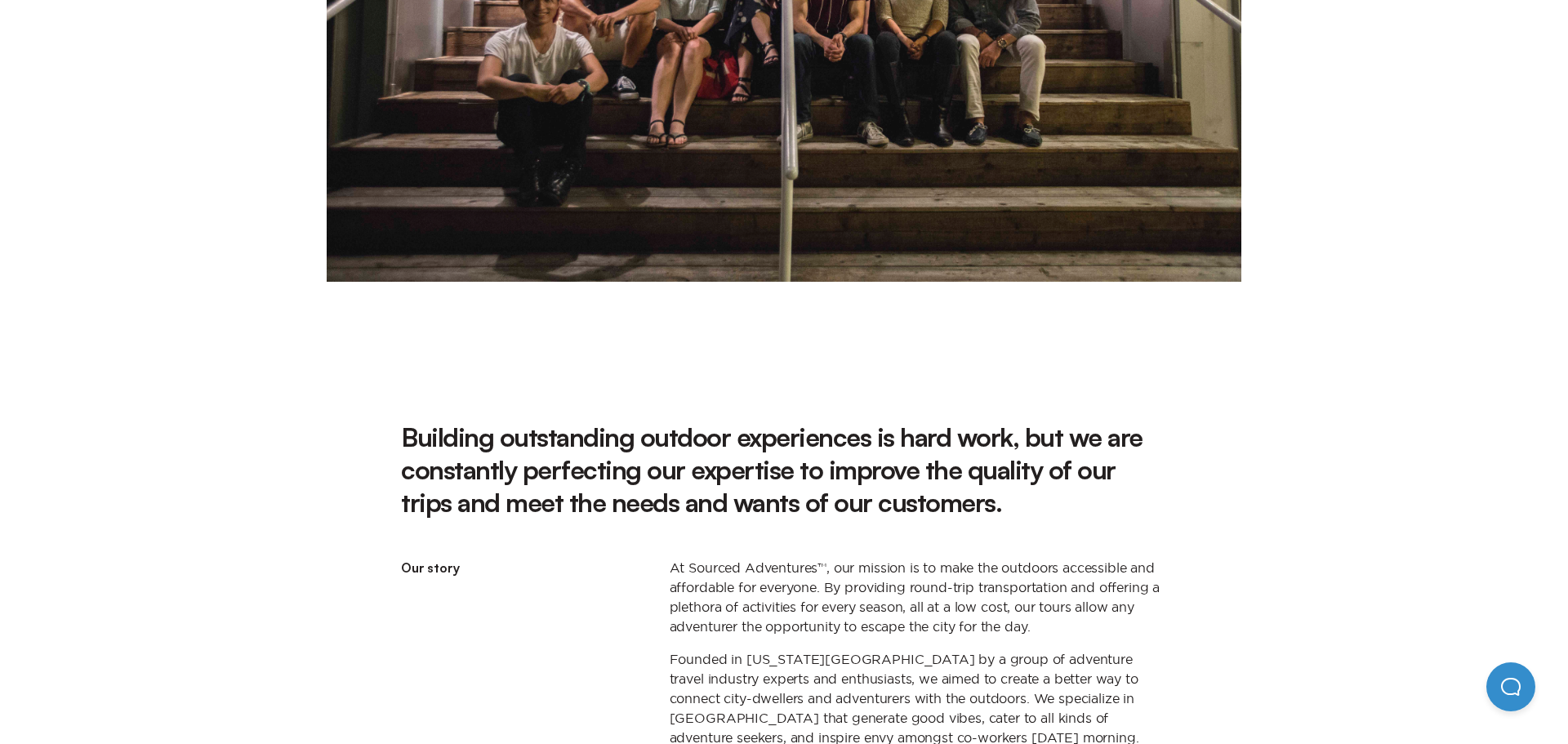
scroll to position [643, 0]
